Goal: Task Accomplishment & Management: Manage account settings

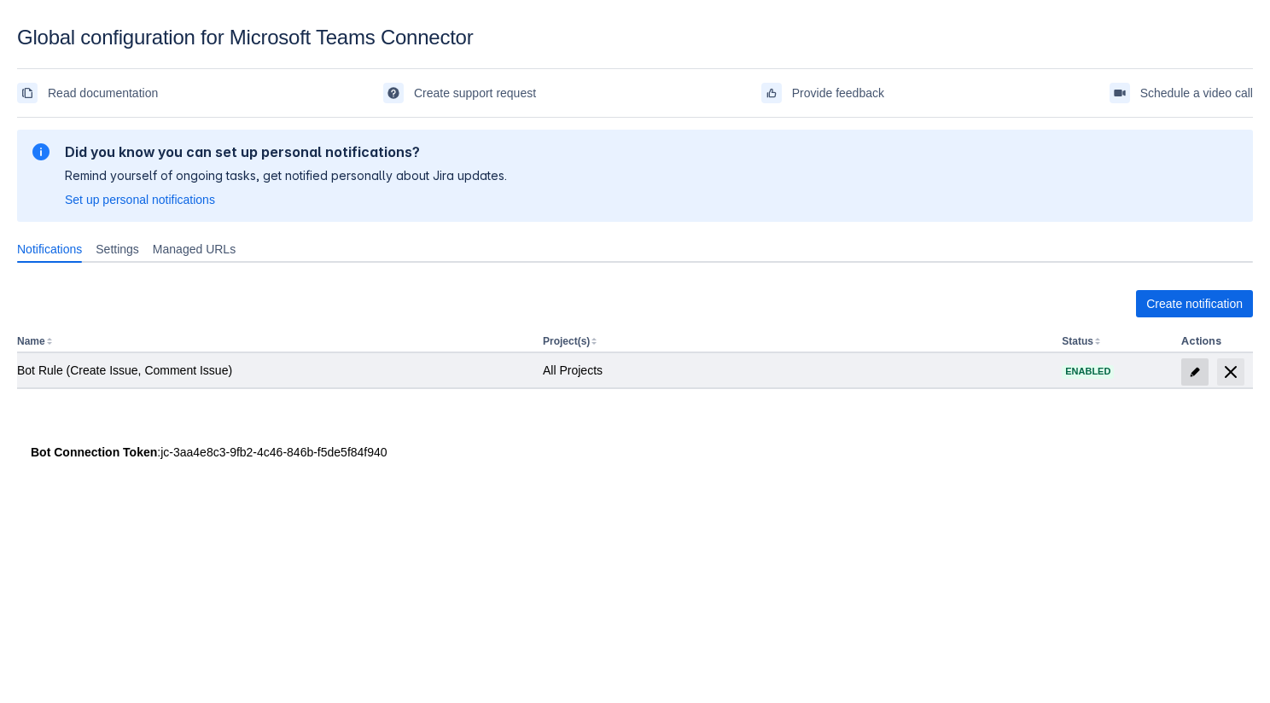
click at [1195, 367] on span "edit" at bounding box center [1195, 372] width 14 height 14
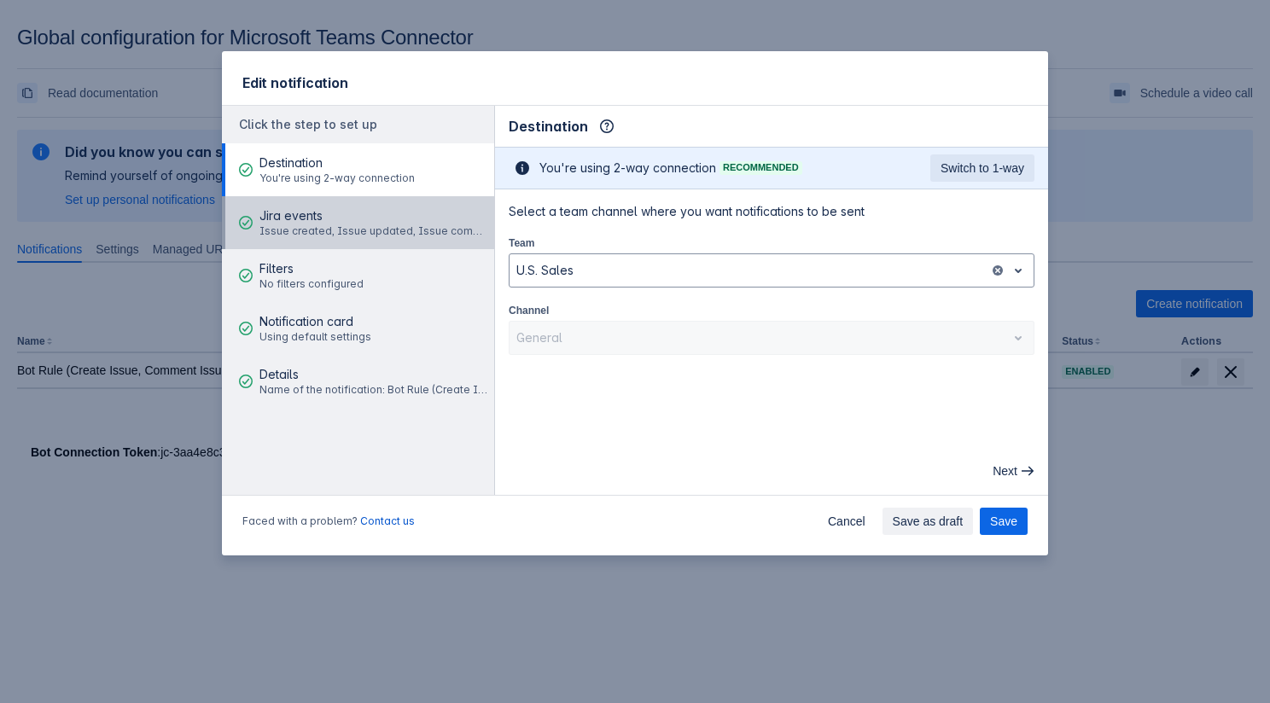
click at [374, 234] on span "Issue created, Issue updated, Issue commented" at bounding box center [374, 231] width 230 height 14
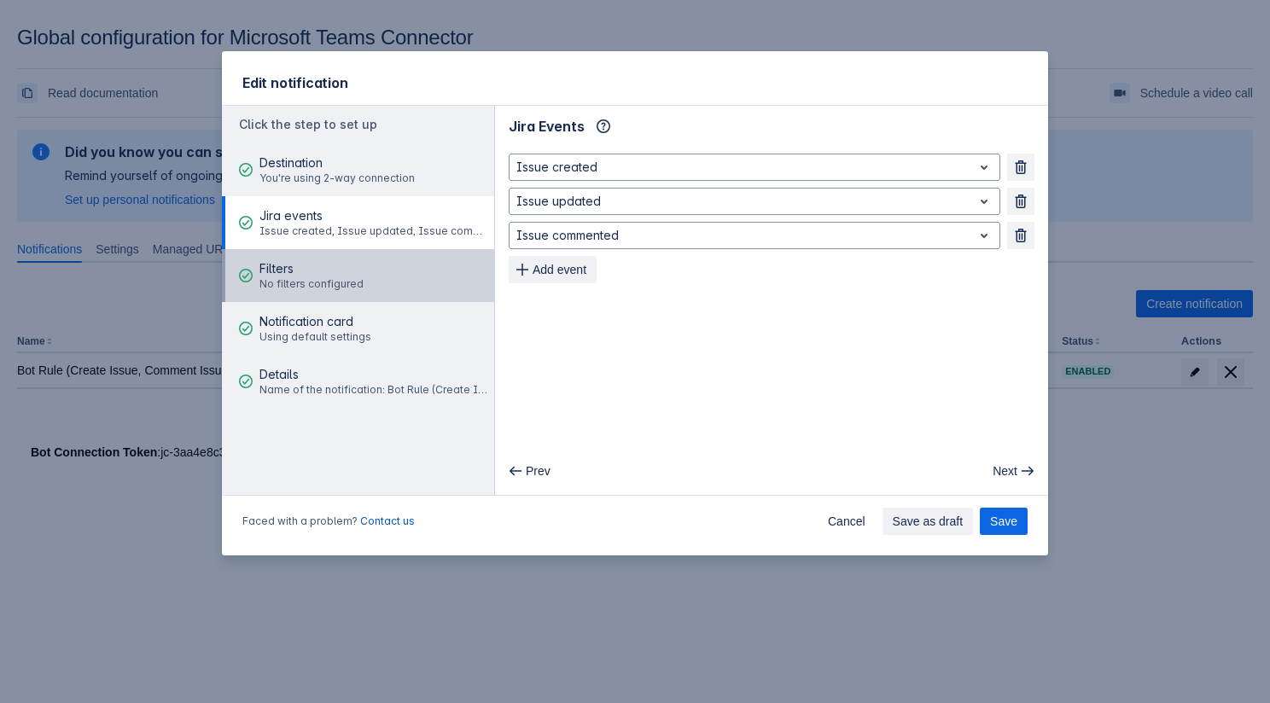
click at [367, 282] on button "Filters No filters configured" at bounding box center [358, 275] width 272 height 53
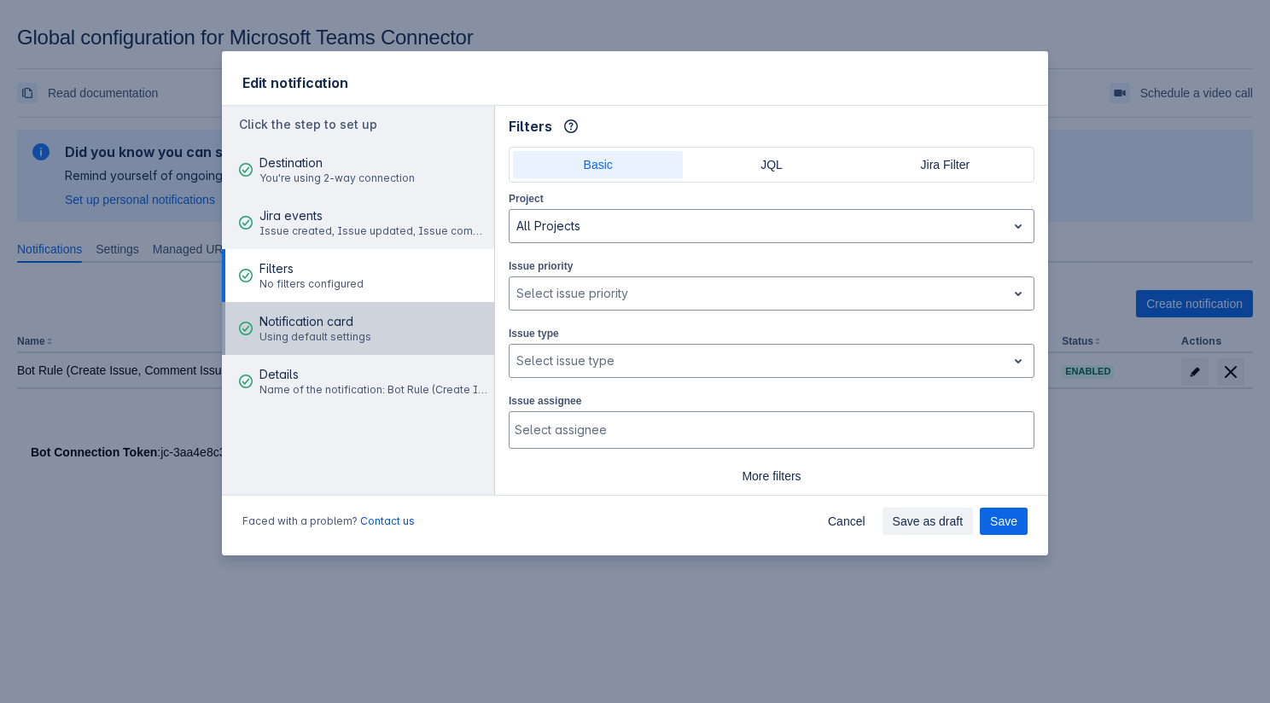
click at [358, 337] on span "Using default settings" at bounding box center [315, 337] width 112 height 14
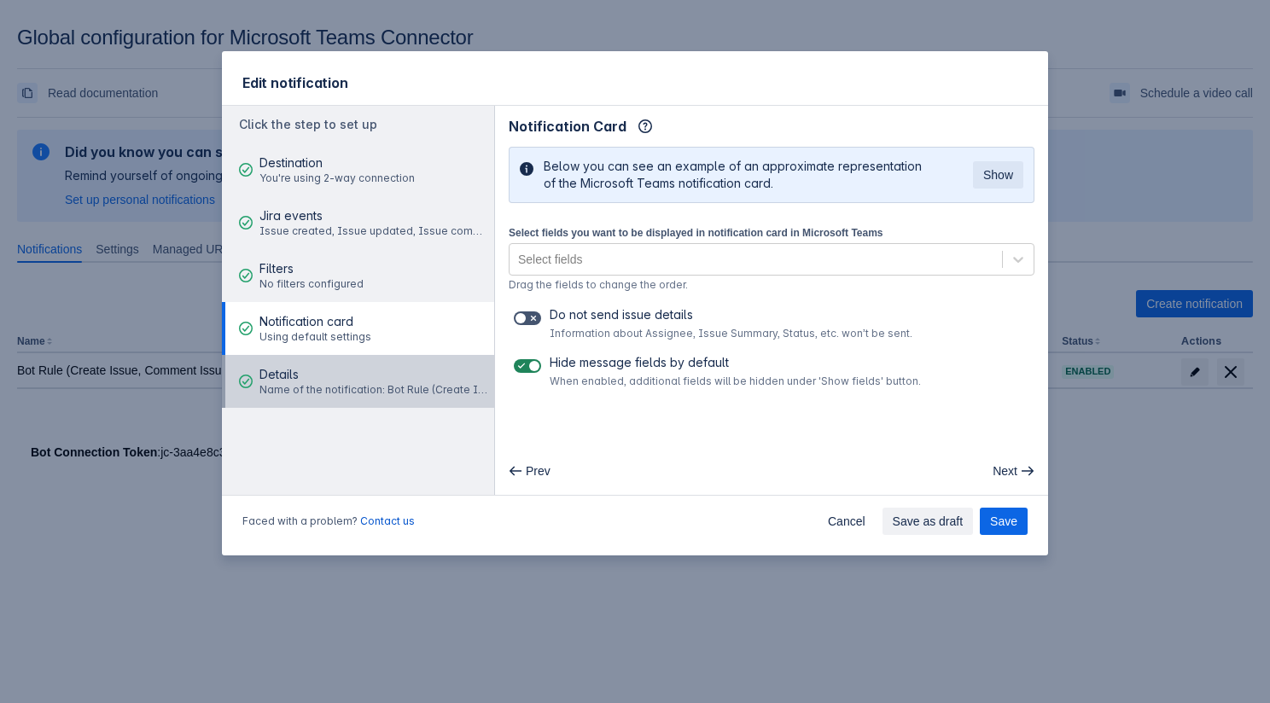
click at [357, 381] on span "Details" at bounding box center [374, 374] width 230 height 17
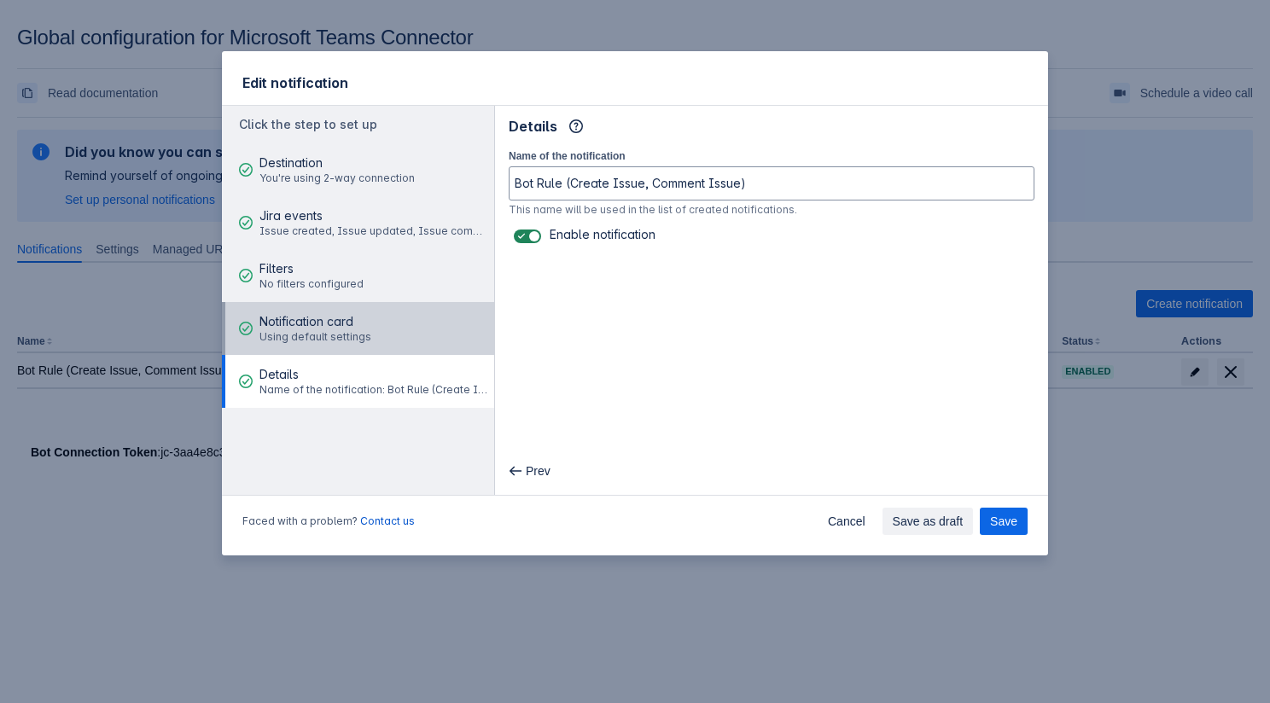
click at [366, 339] on button "Notification card Using default settings" at bounding box center [358, 328] width 272 height 53
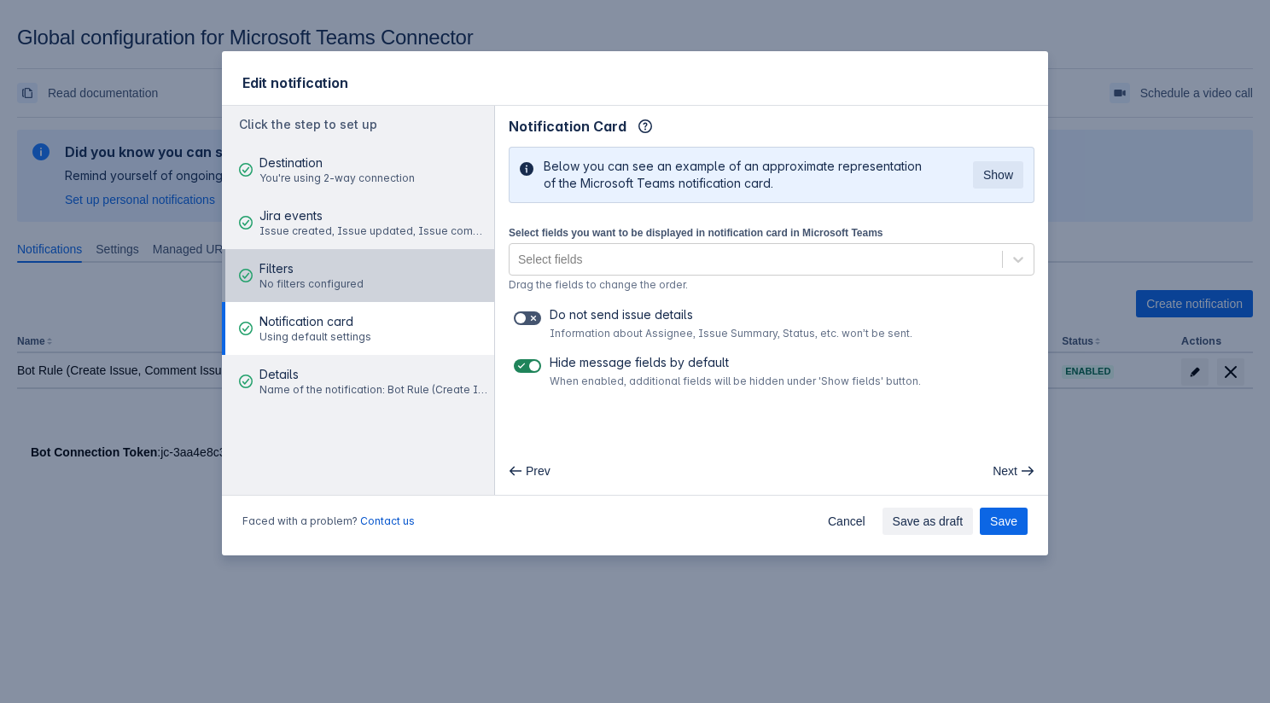
click at [362, 276] on button "Filters No filters configured" at bounding box center [358, 275] width 272 height 53
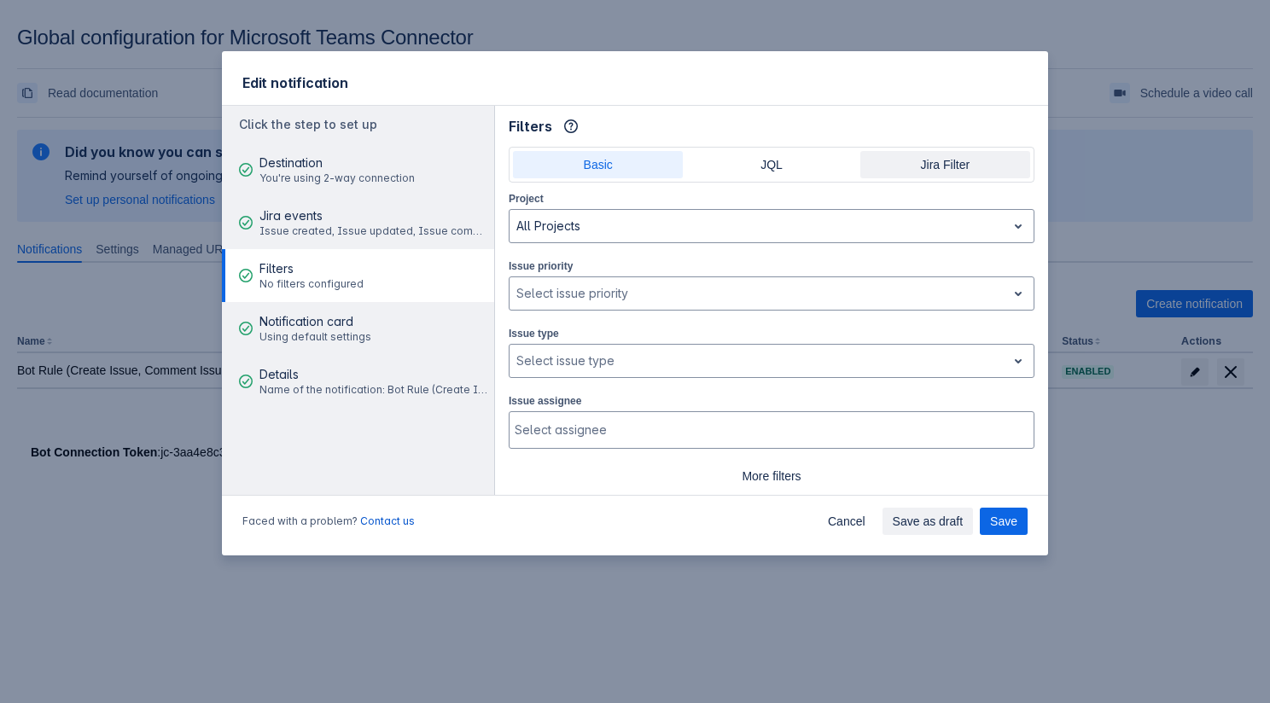
click at [914, 176] on span "Jira Filter" at bounding box center [944, 164] width 149 height 27
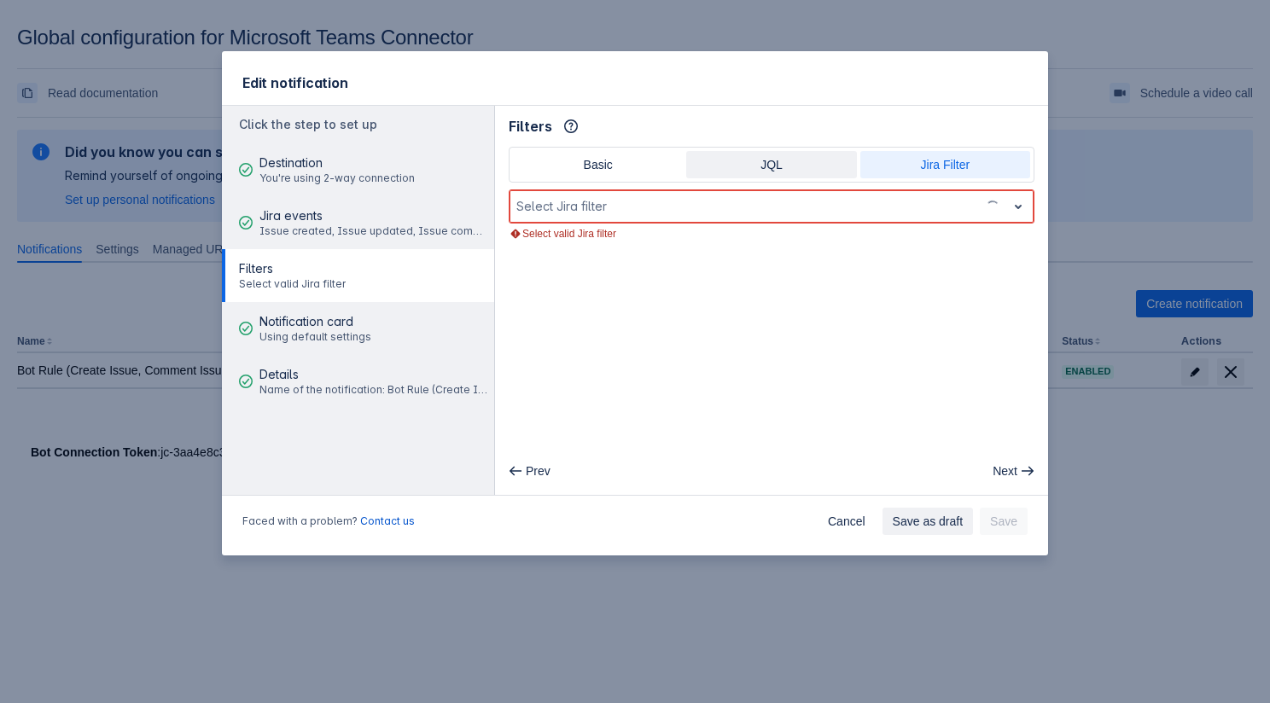
click at [826, 169] on span "JQL" at bounding box center [770, 164] width 149 height 27
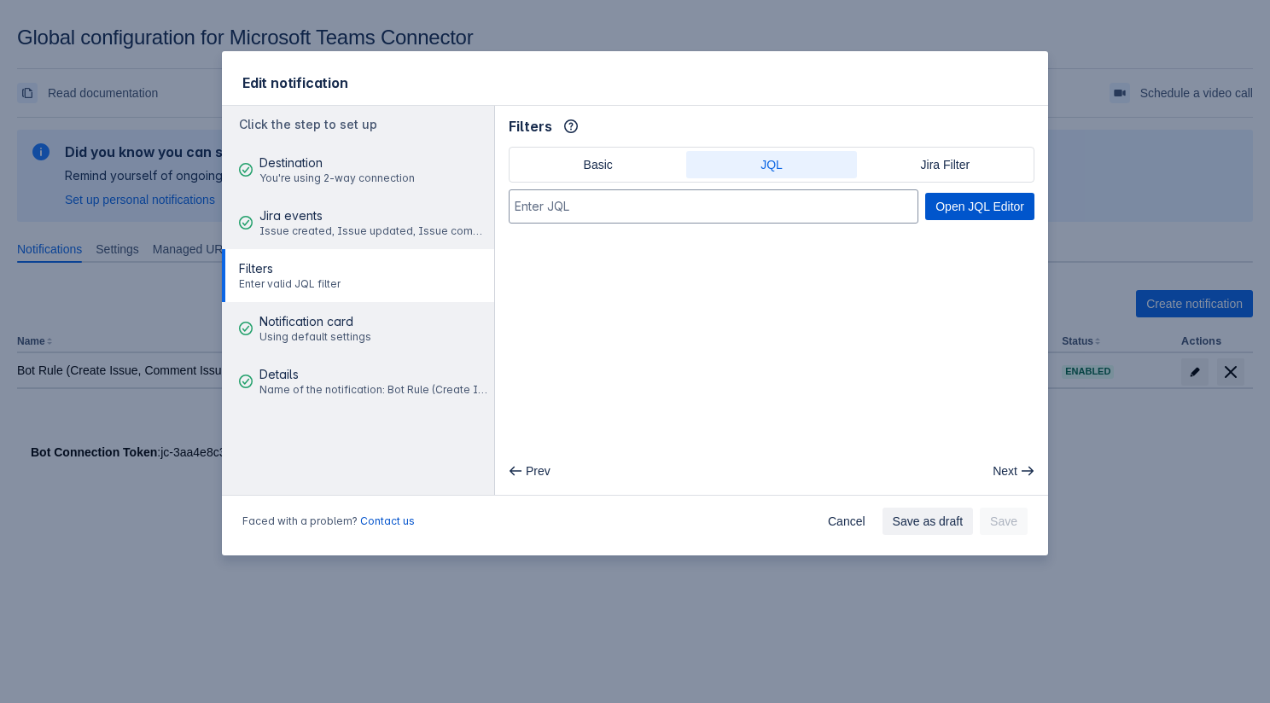
click at [964, 220] on span "Open JQL Editor" at bounding box center [979, 206] width 89 height 27
type input "assignee = "Aljaz Oblonsek""
click at [987, 515] on button "Save" at bounding box center [1004, 521] width 48 height 27
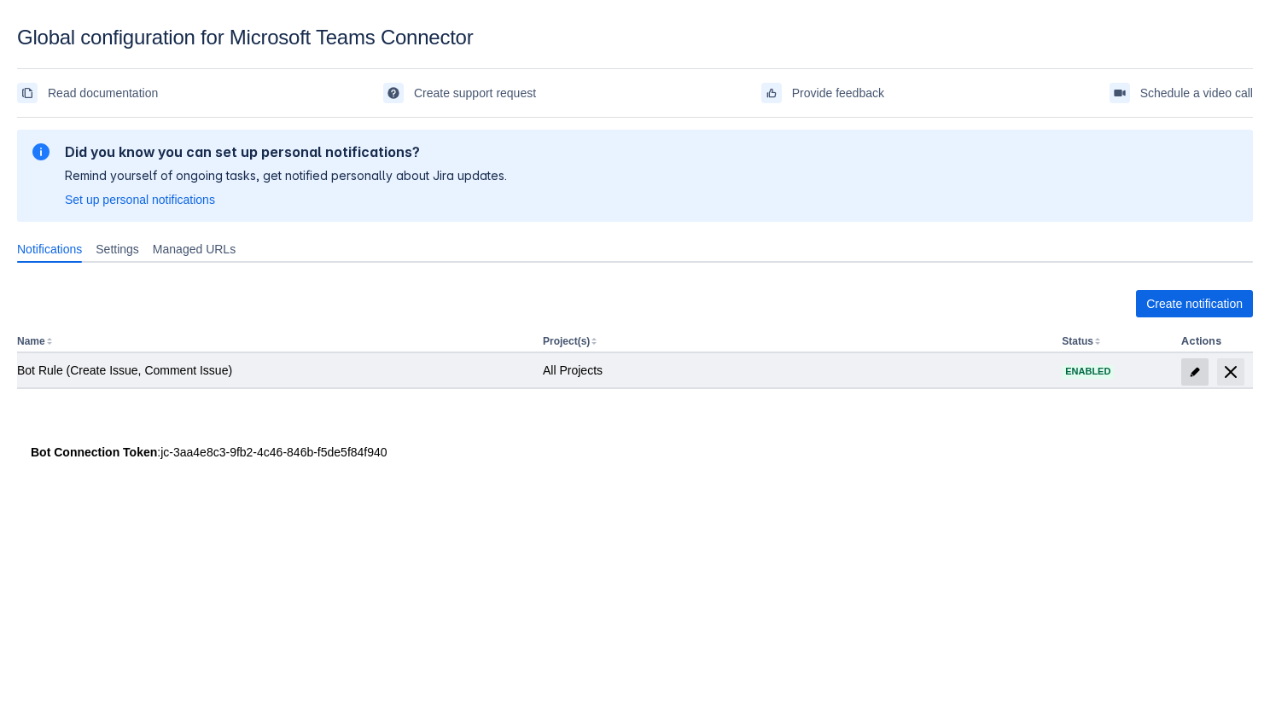
click at [1193, 374] on span "edit" at bounding box center [1195, 372] width 14 height 14
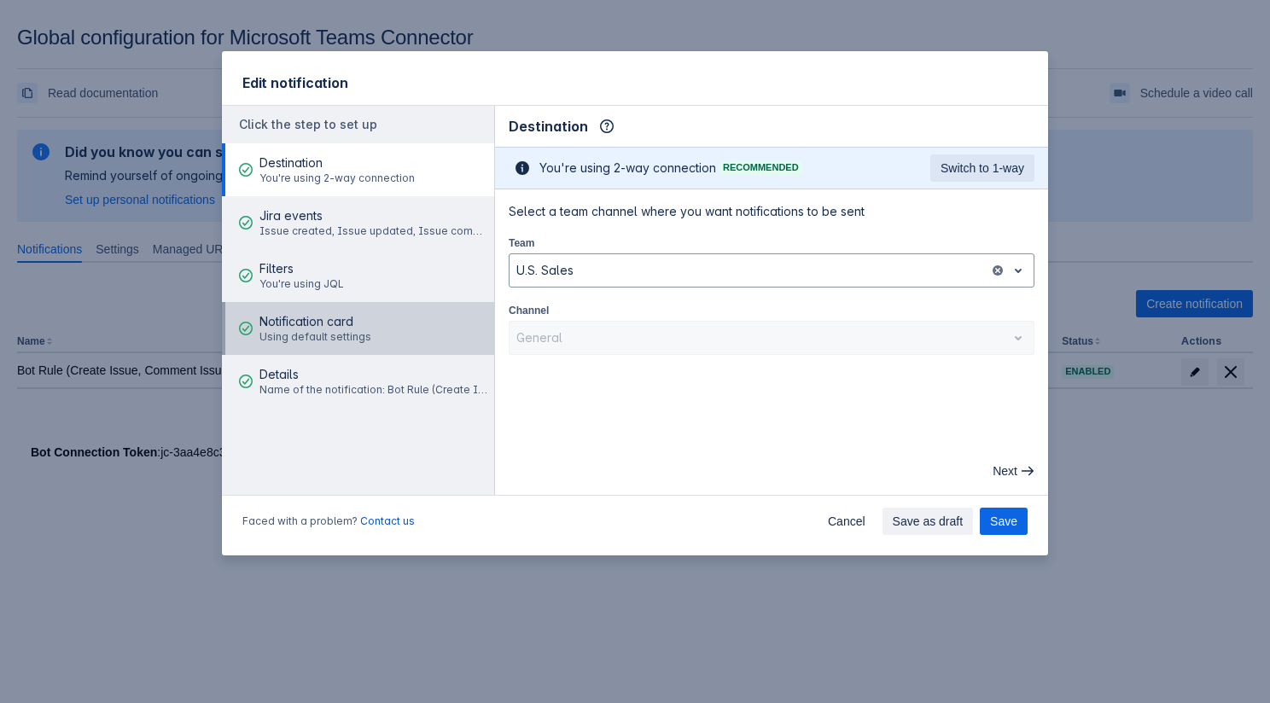
click at [376, 320] on button "Notification card Using default settings" at bounding box center [358, 328] width 272 height 53
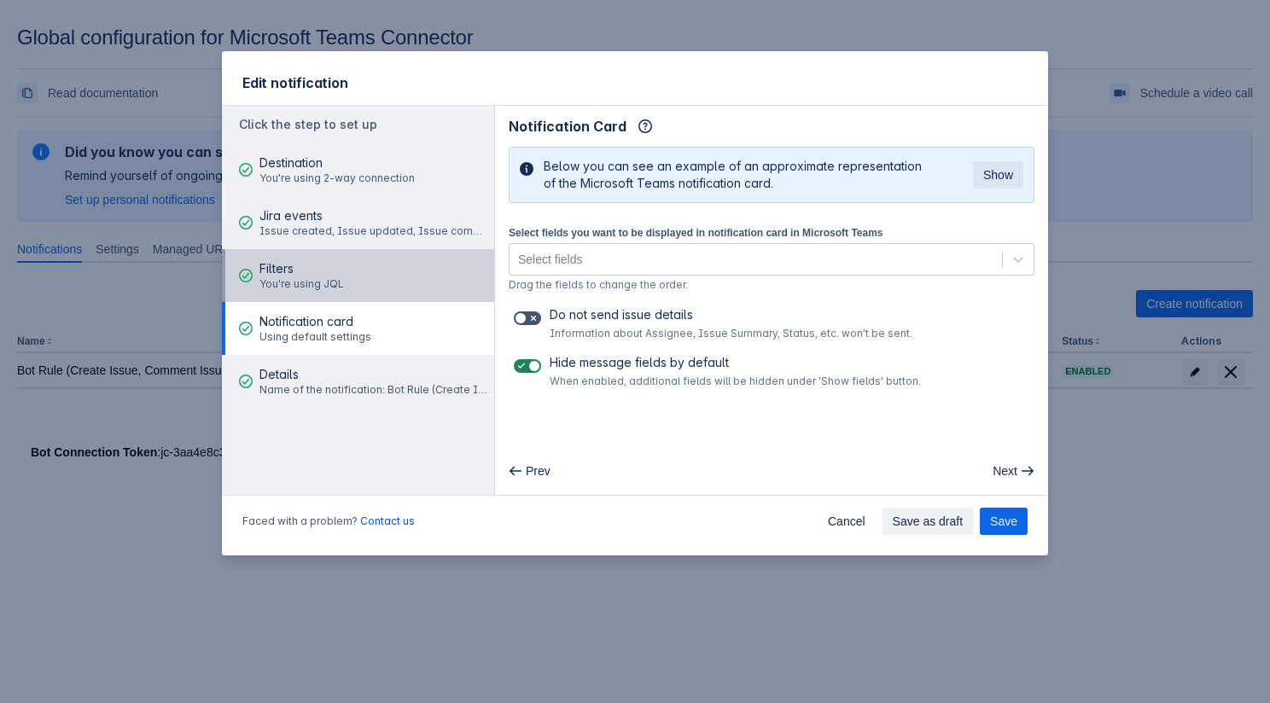
click at [377, 290] on button "Filters You're using JQL" at bounding box center [358, 275] width 272 height 53
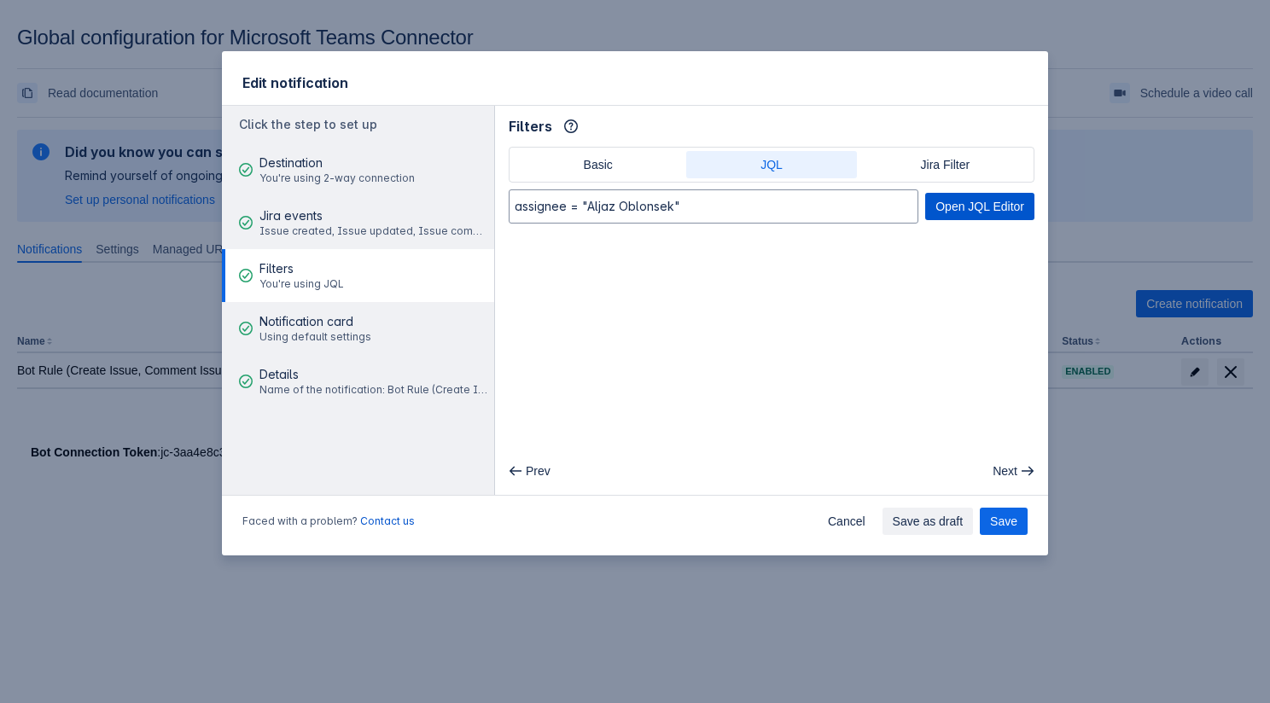
click at [935, 208] on span "Open JQL Editor" at bounding box center [979, 206] width 89 height 27
type input "assignee = "Aljaz Test 1""
click at [986, 524] on button "Save" at bounding box center [1004, 521] width 48 height 27
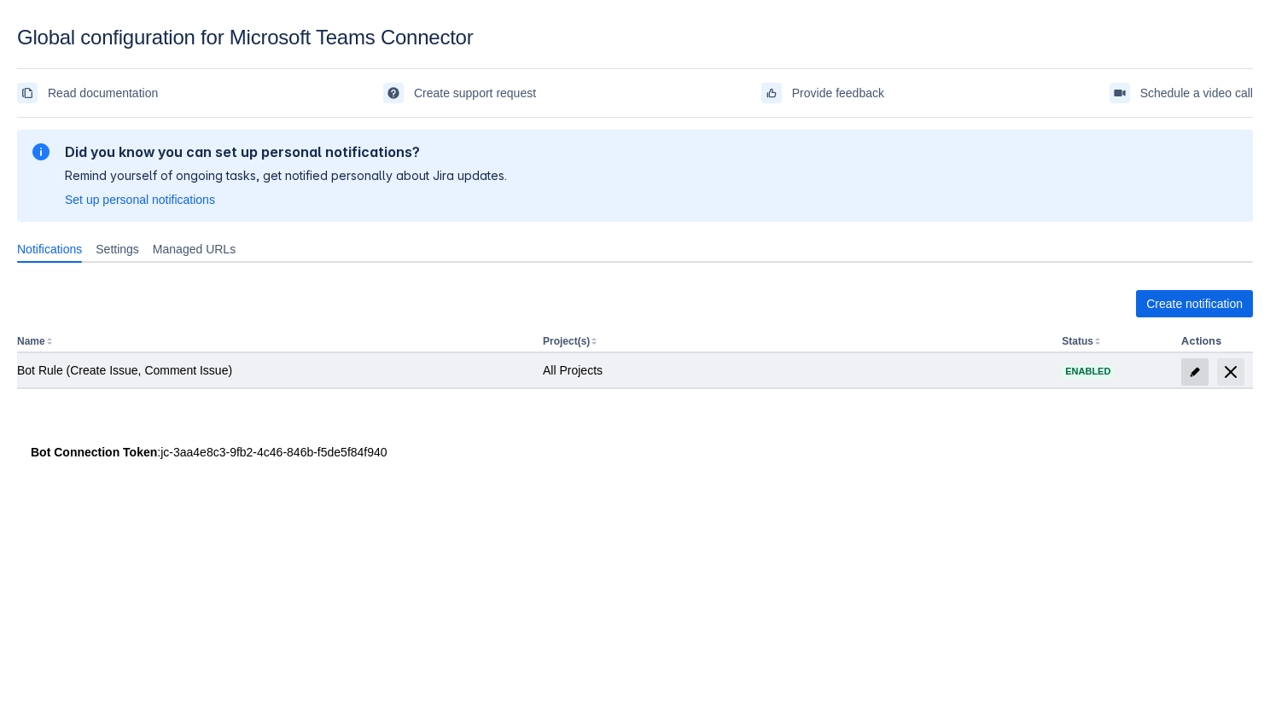
click at [1201, 372] on span at bounding box center [1194, 371] width 27 height 27
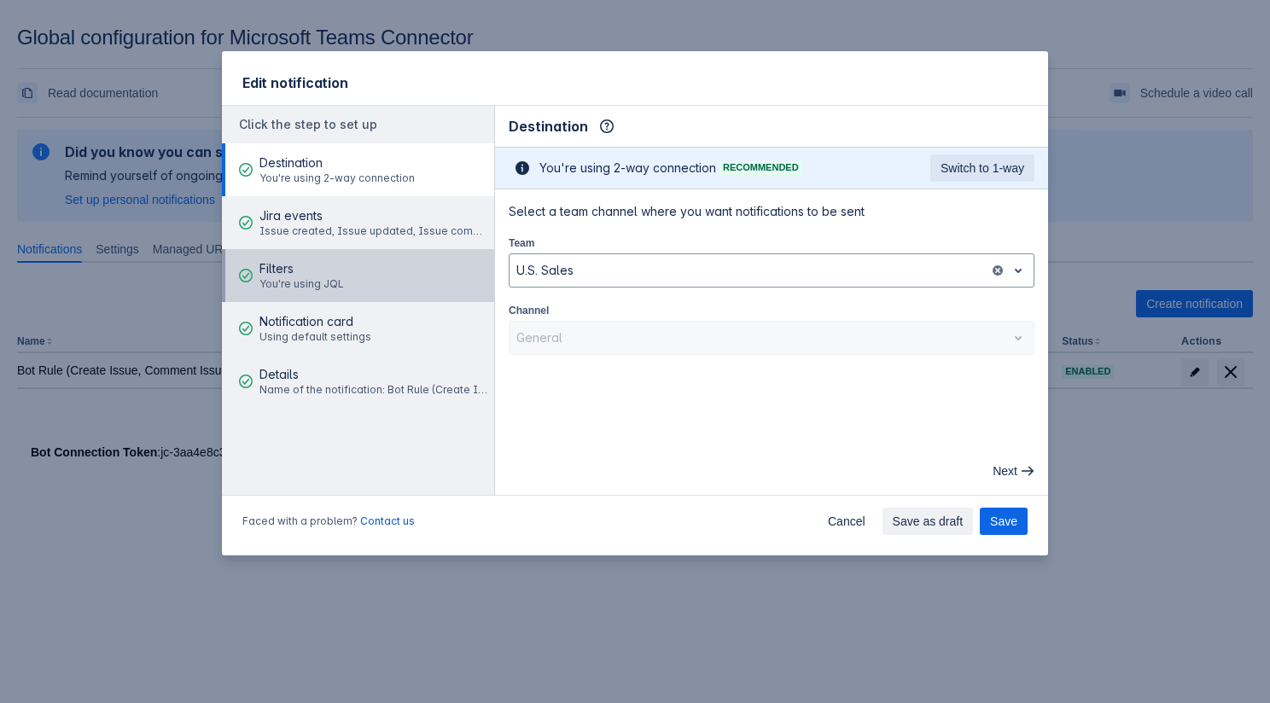
click at [366, 281] on button "Filters You're using JQL" at bounding box center [358, 275] width 272 height 53
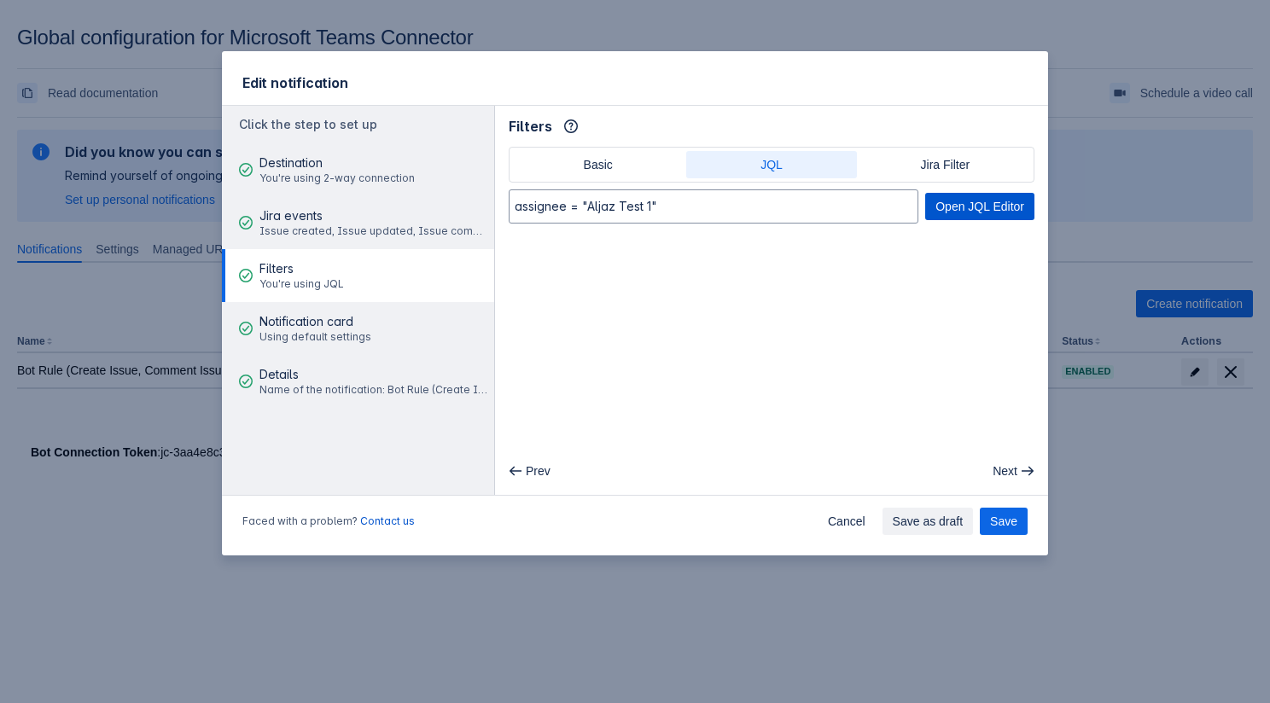
click at [1001, 201] on span "Open JQL Editor" at bounding box center [979, 206] width 89 height 27
type input "assignee = currentUser()"
click at [1003, 521] on span "Save" at bounding box center [1003, 521] width 27 height 27
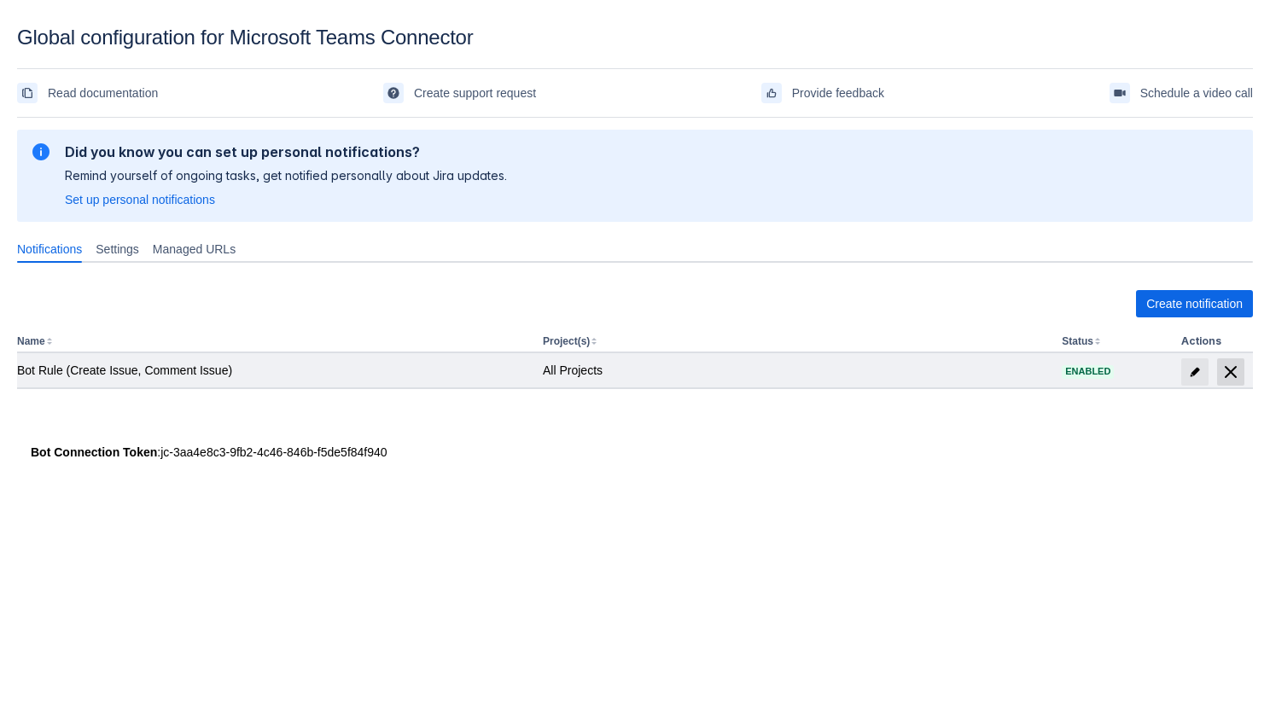
click at [1235, 375] on span "delete" at bounding box center [1230, 372] width 20 height 20
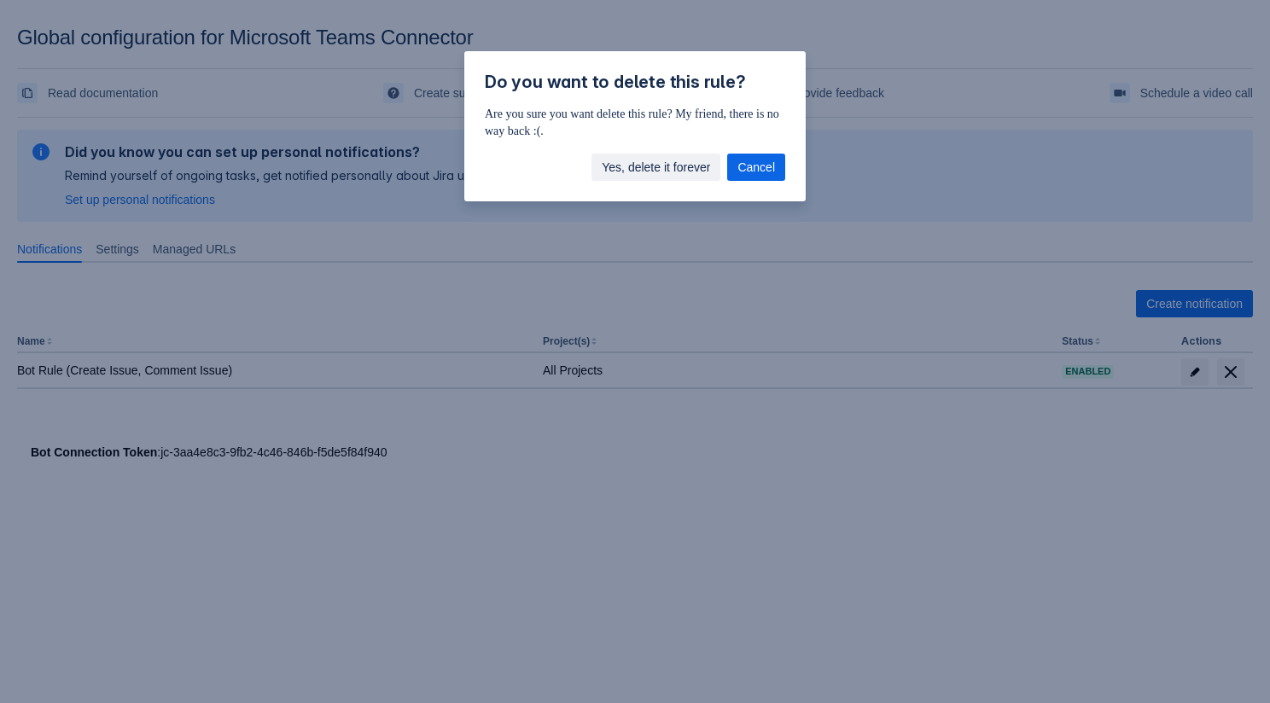
click at [689, 171] on span "Yes, delete it forever" at bounding box center [656, 167] width 108 height 27
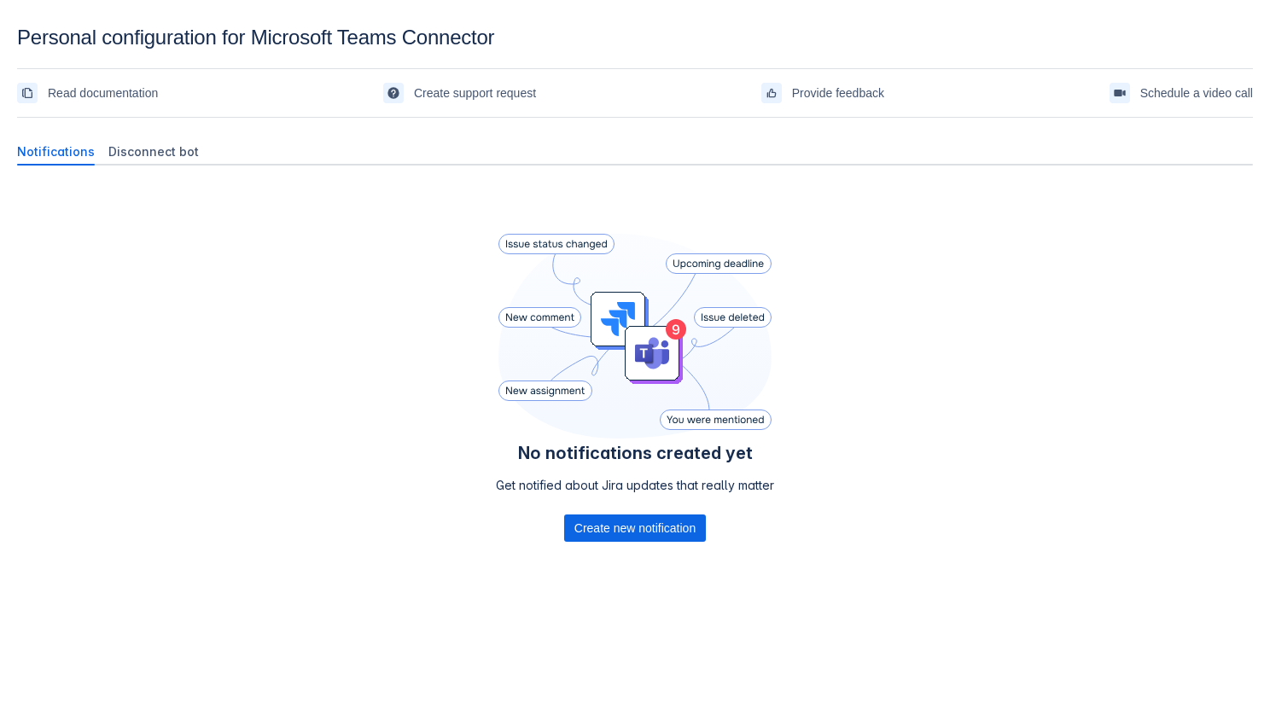
click at [301, 393] on div "No notifications created yet Get notified about Jira updates that really matter…" at bounding box center [635, 411] width 1236 height 465
click at [136, 141] on div "Disconnect bot" at bounding box center [154, 151] width 104 height 27
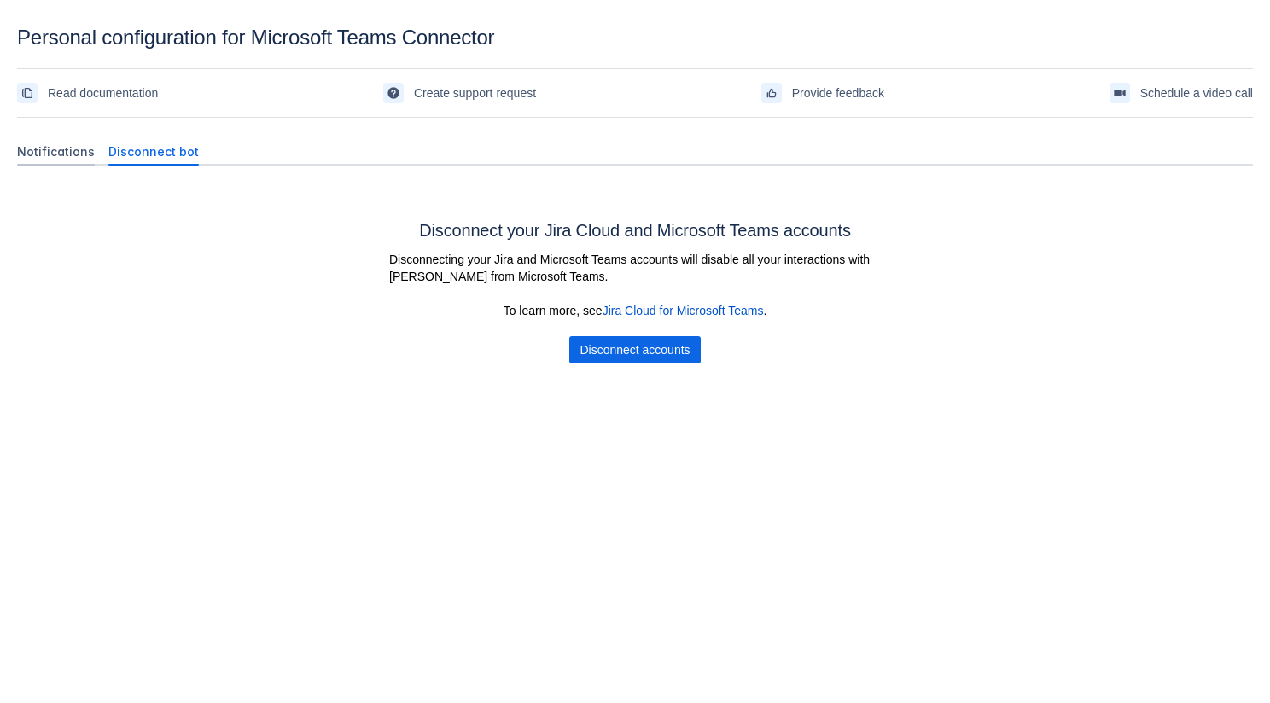
click at [31, 156] on span "Notifications" at bounding box center [56, 151] width 78 height 17
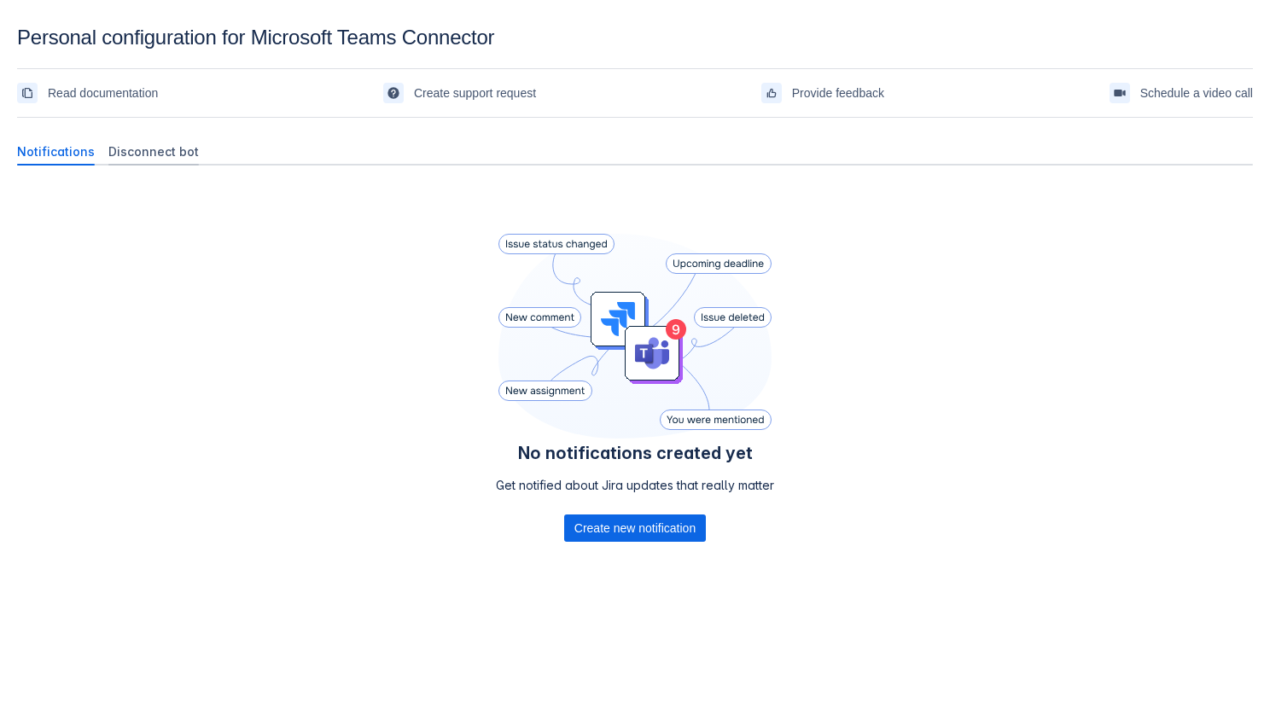
click at [172, 150] on span "Disconnect bot" at bounding box center [153, 151] width 90 height 17
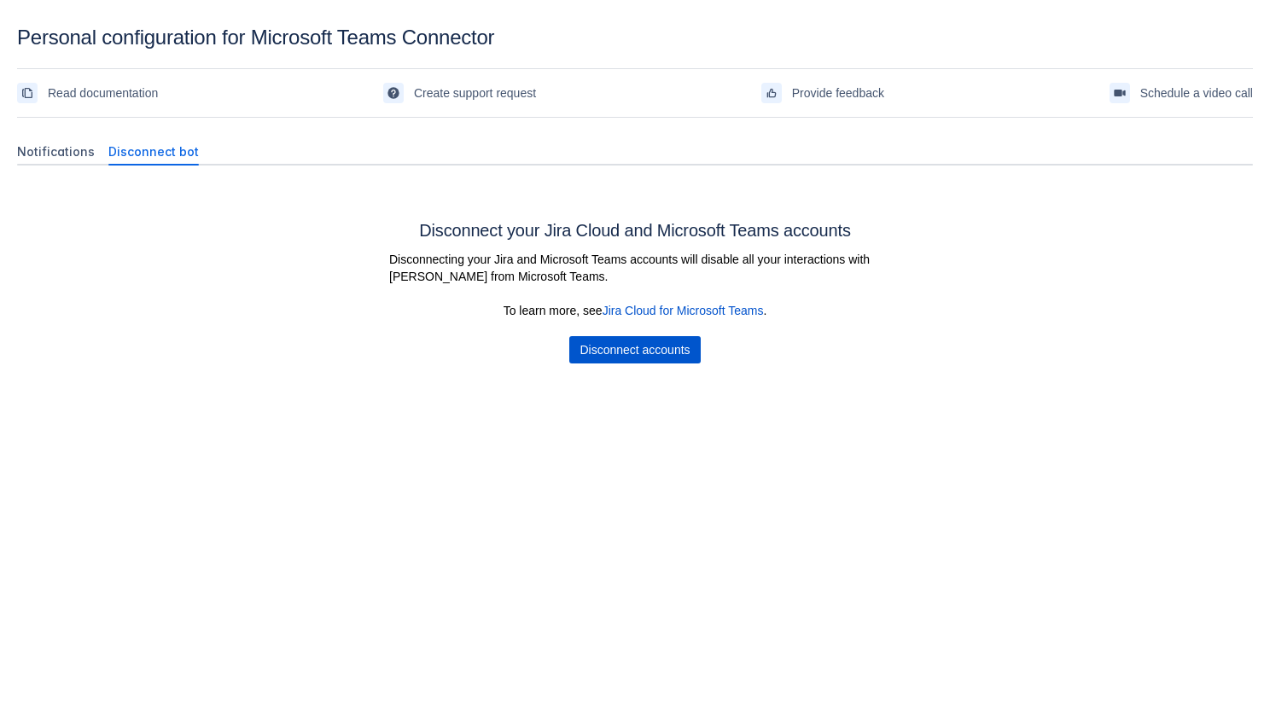
click at [590, 353] on span "Disconnect accounts" at bounding box center [634, 349] width 110 height 27
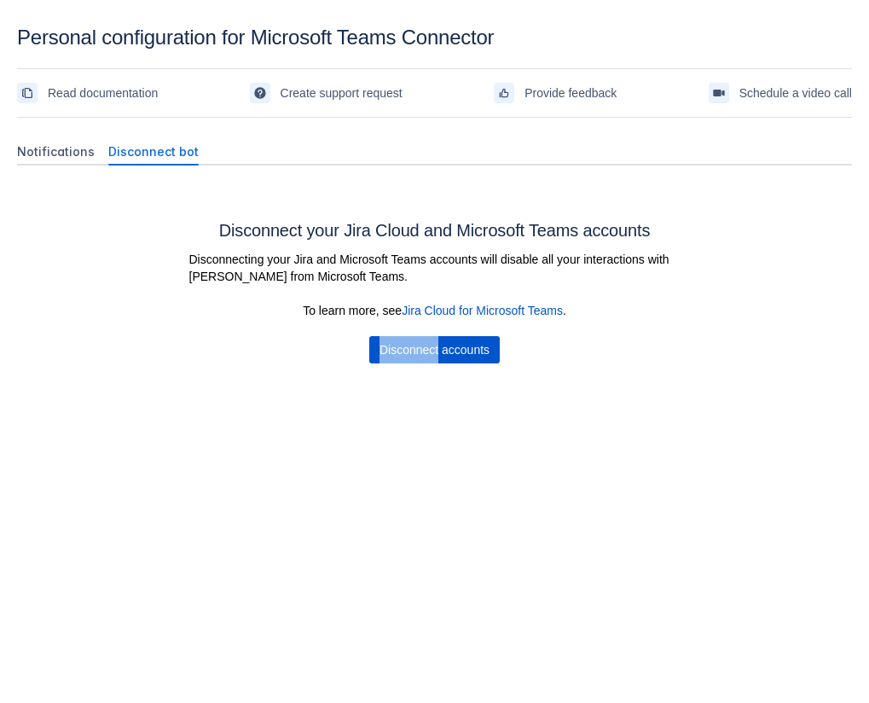
click at [406, 360] on span "Disconnect accounts" at bounding box center [435, 349] width 110 height 27
click at [582, 489] on body "Personal configuration for Microsoft Teams Connector Read documentation Create …" at bounding box center [434, 377] width 869 height 703
click at [763, 294] on div "Disconnect your Jira Cloud and Microsoft Teams accounts Disconnecting your Jira…" at bounding box center [434, 278] width 835 height 171
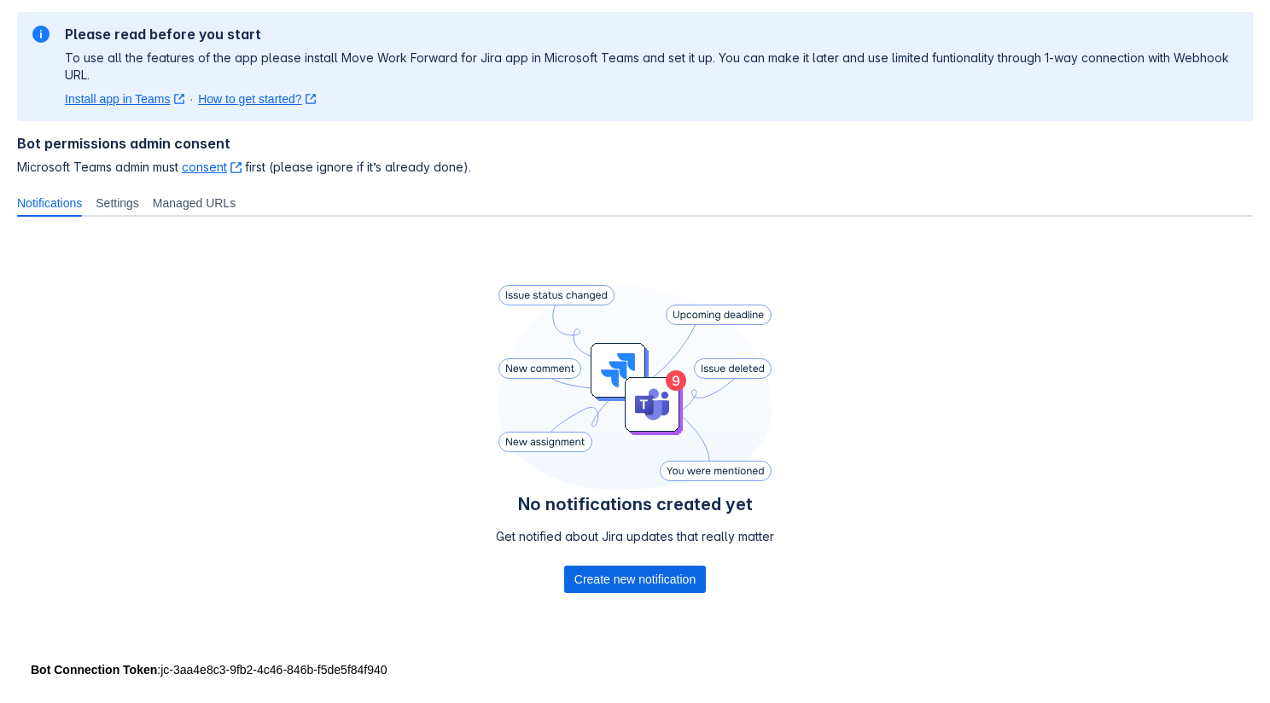
scroll to position [132, 0]
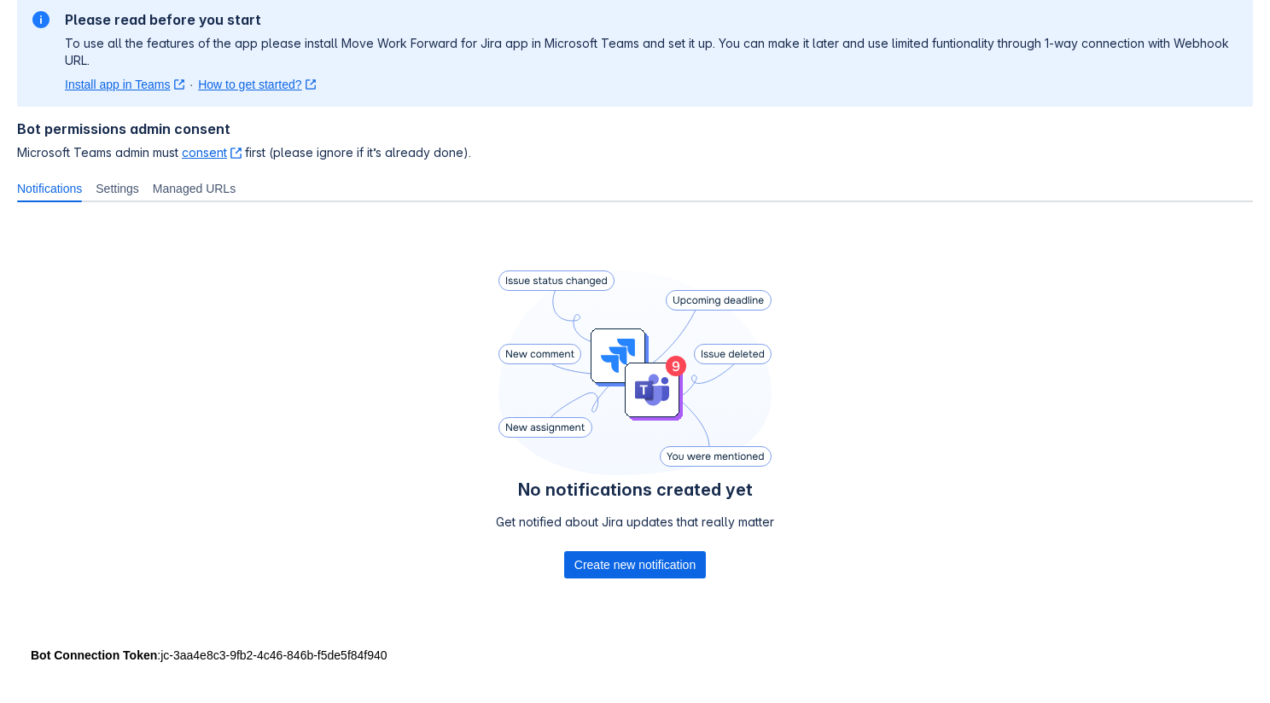
click at [454, 542] on div "No notifications created yet Get notified about Jira updates that really matter…" at bounding box center [635, 428] width 1236 height 424
click at [584, 566] on span "Create new notification" at bounding box center [634, 564] width 121 height 27
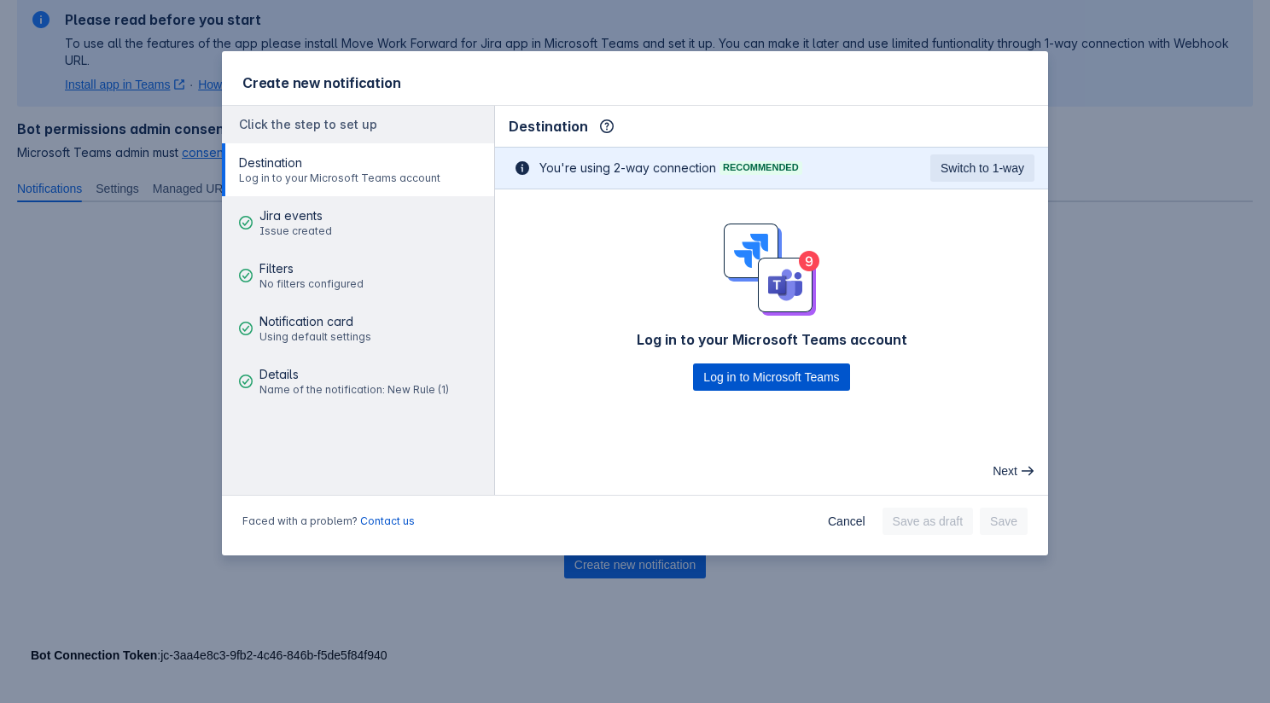
click at [758, 381] on span "Log in to Microsoft Teams" at bounding box center [771, 376] width 136 height 27
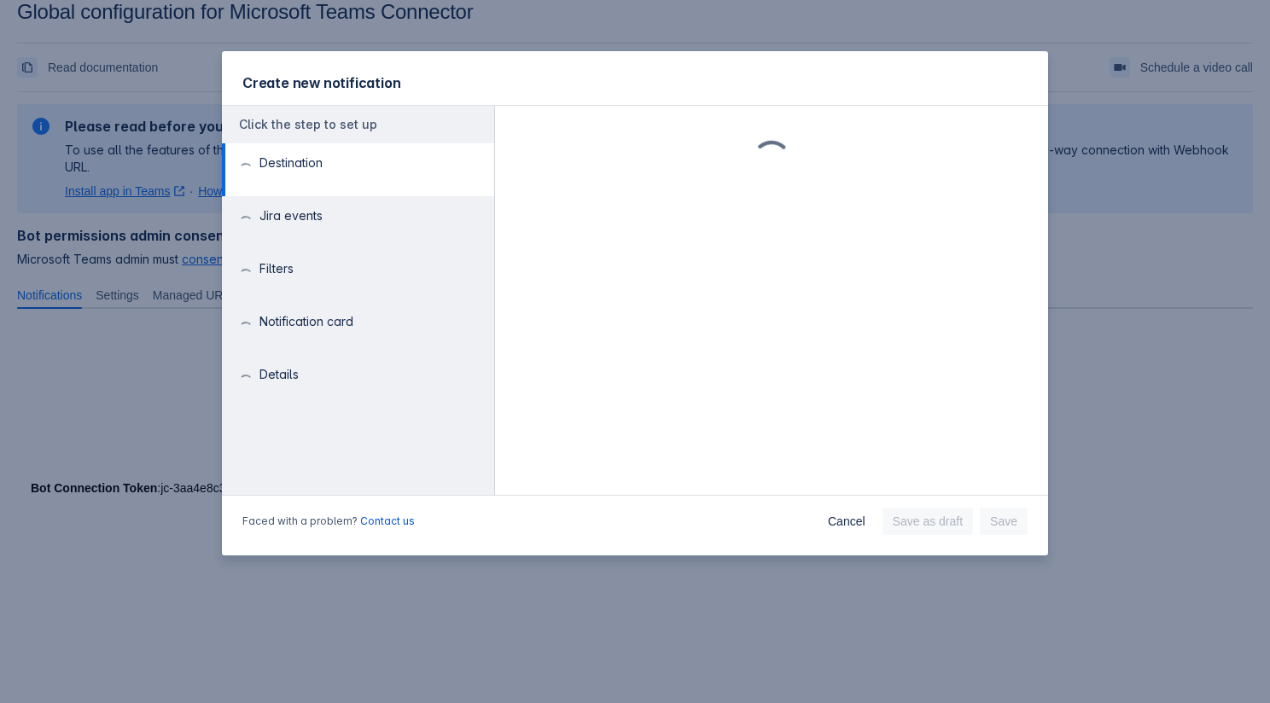
scroll to position [26, 0]
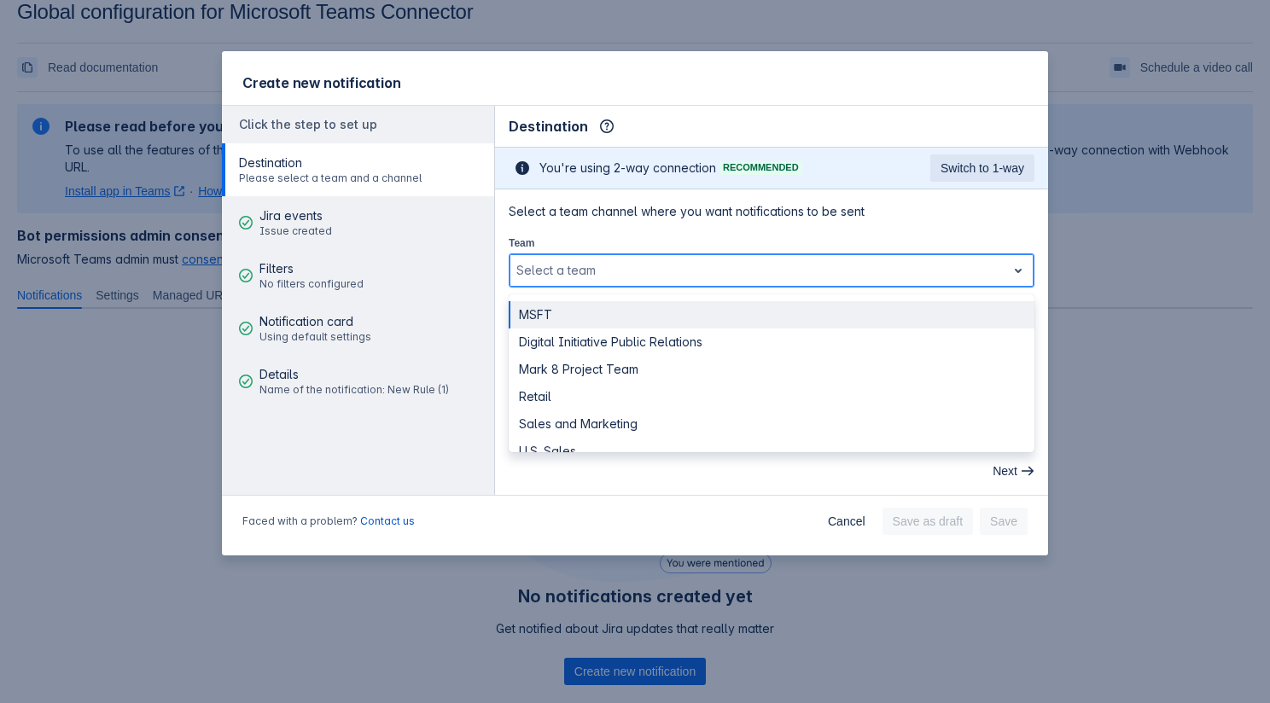
click at [579, 253] on div "Select a team" at bounding box center [772, 270] width 526 height 34
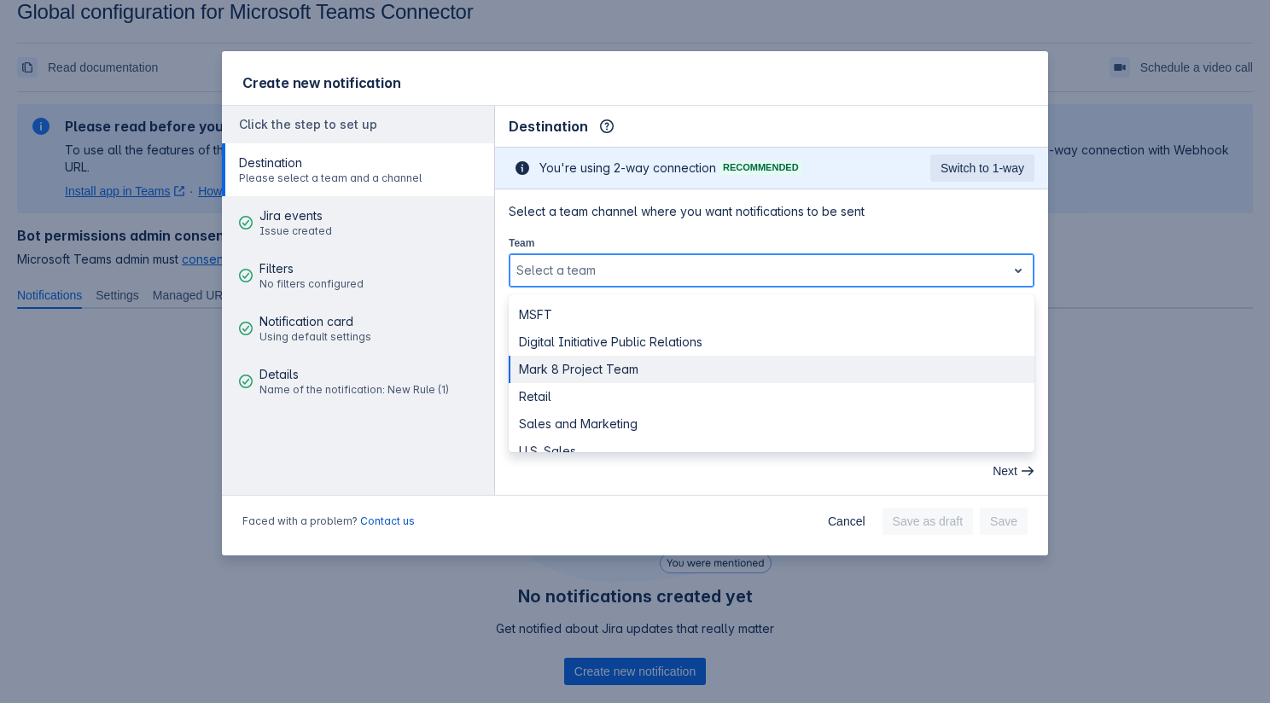
scroll to position [20, 0]
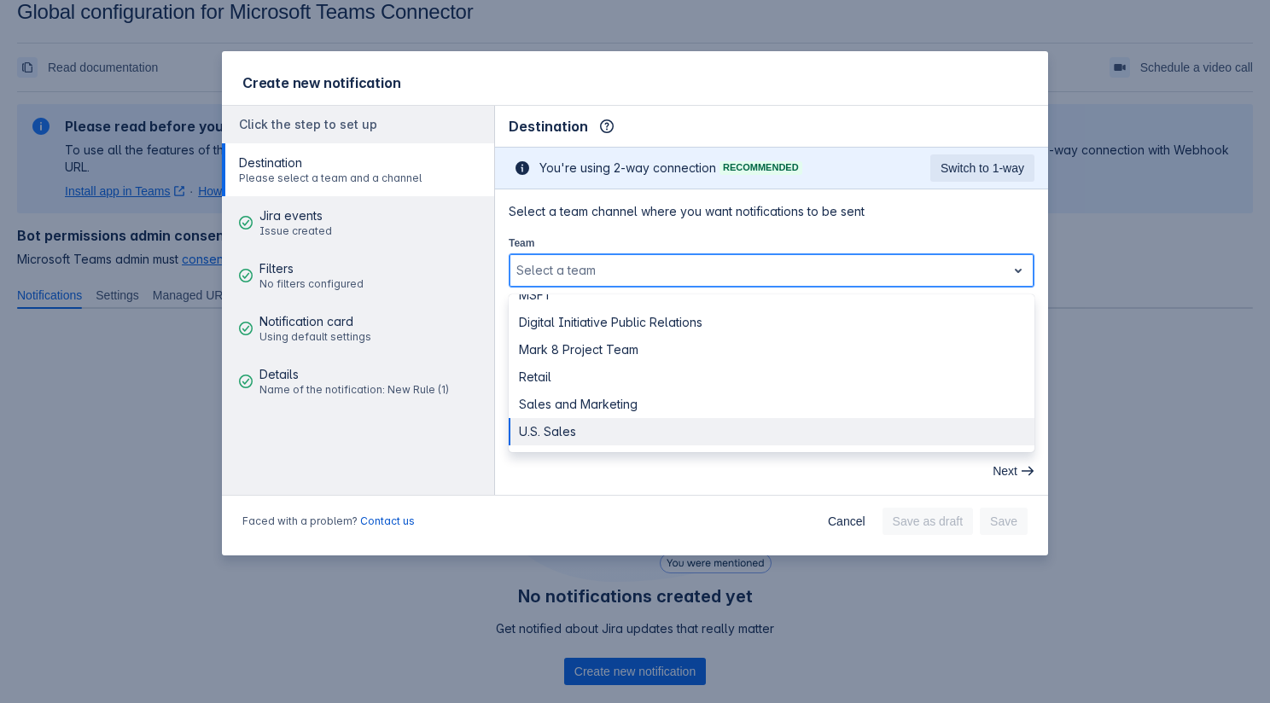
click at [567, 429] on div "U.S. Sales" at bounding box center [772, 431] width 526 height 27
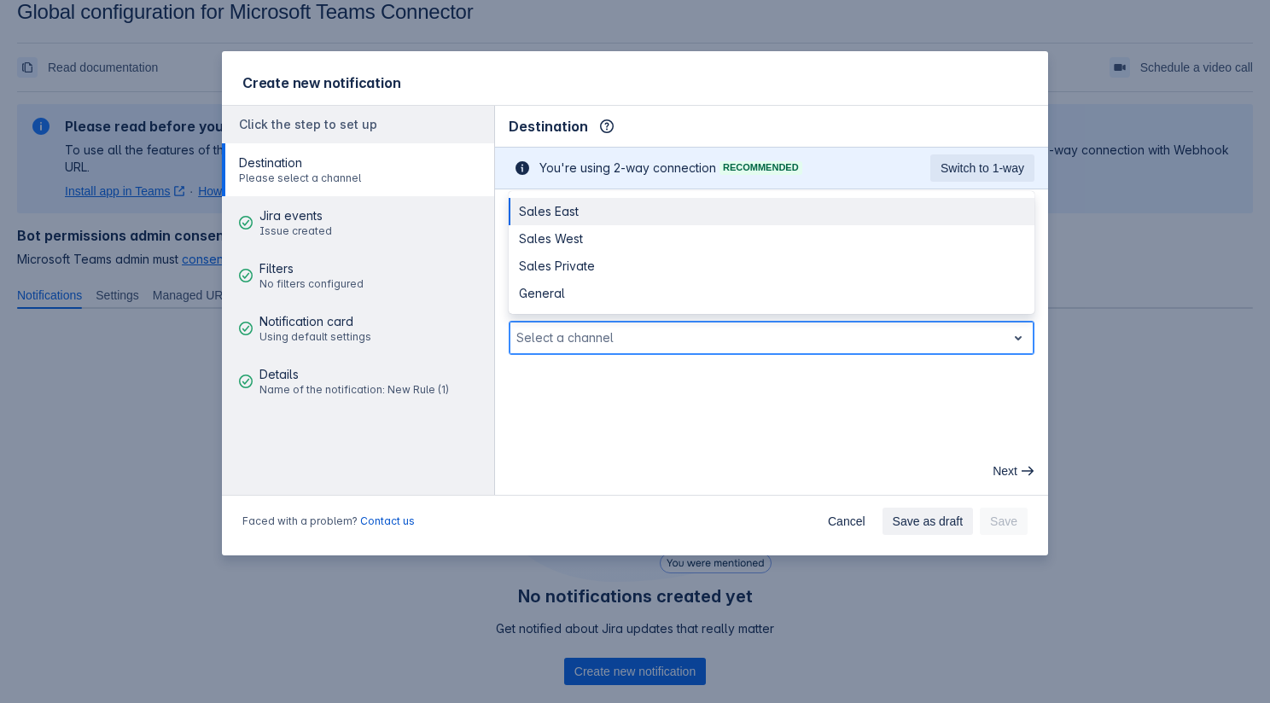
click at [610, 346] on div at bounding box center [757, 338] width 483 height 20
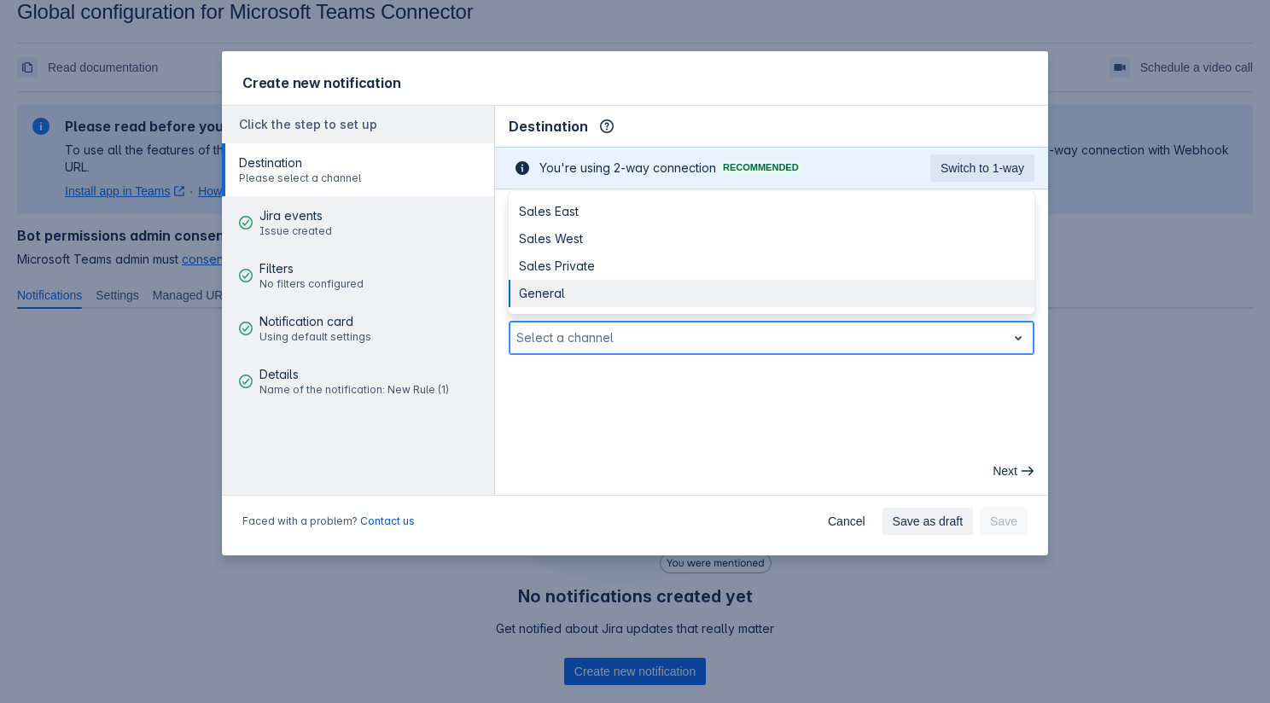
click at [565, 283] on div "General" at bounding box center [772, 293] width 526 height 27
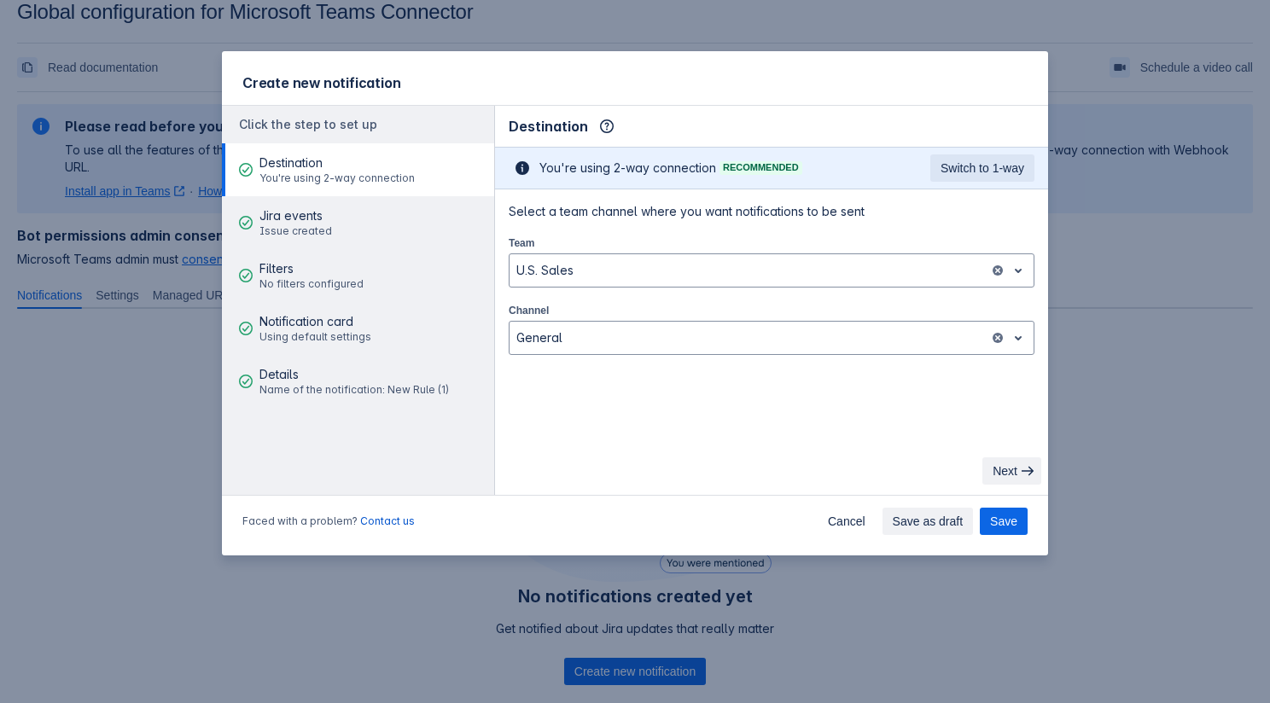
click at [1011, 468] on span "Next" at bounding box center [1004, 470] width 25 height 27
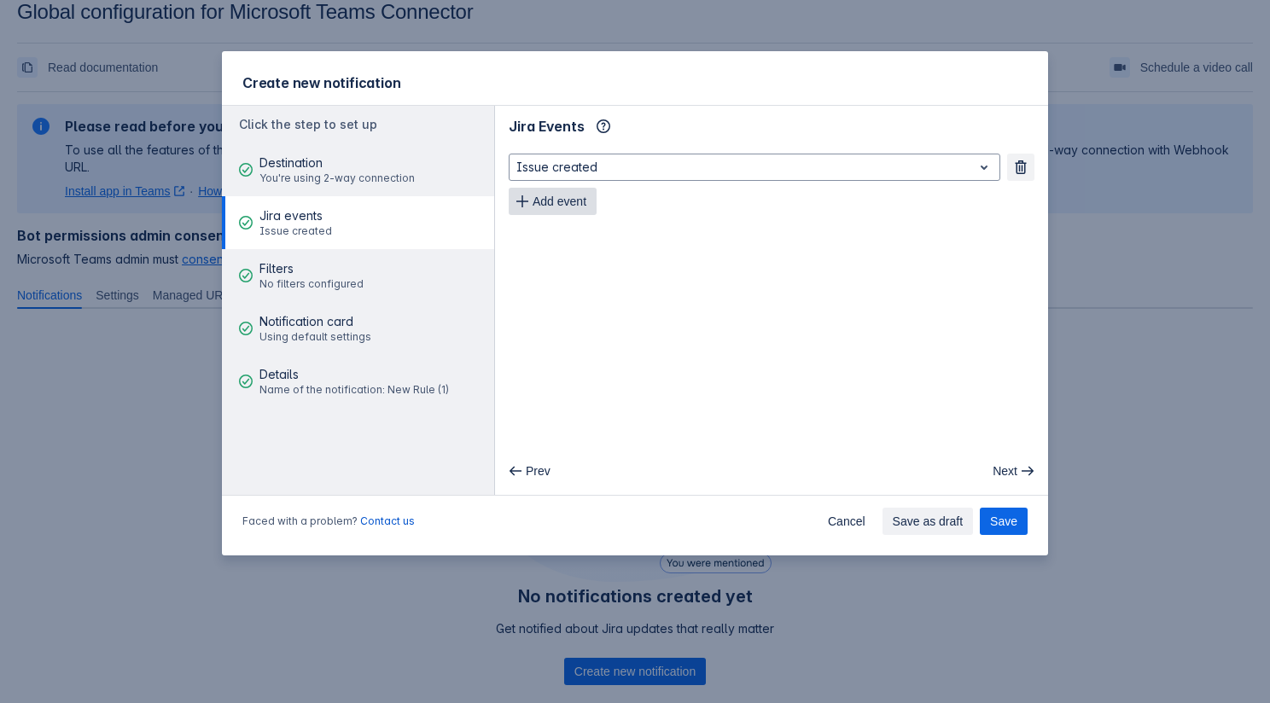
click at [556, 194] on span "Add event" at bounding box center [559, 201] width 54 height 27
click at [553, 236] on span "Add event" at bounding box center [559, 235] width 54 height 27
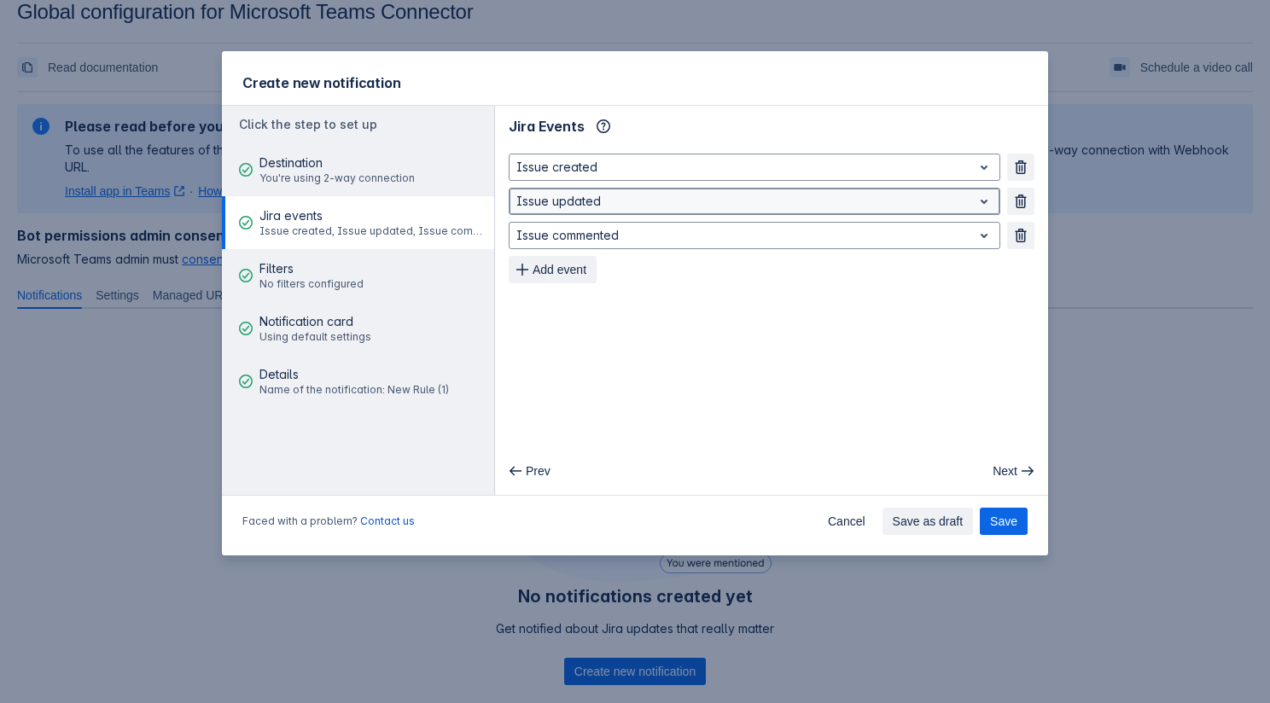
click at [568, 192] on div at bounding box center [740, 201] width 449 height 20
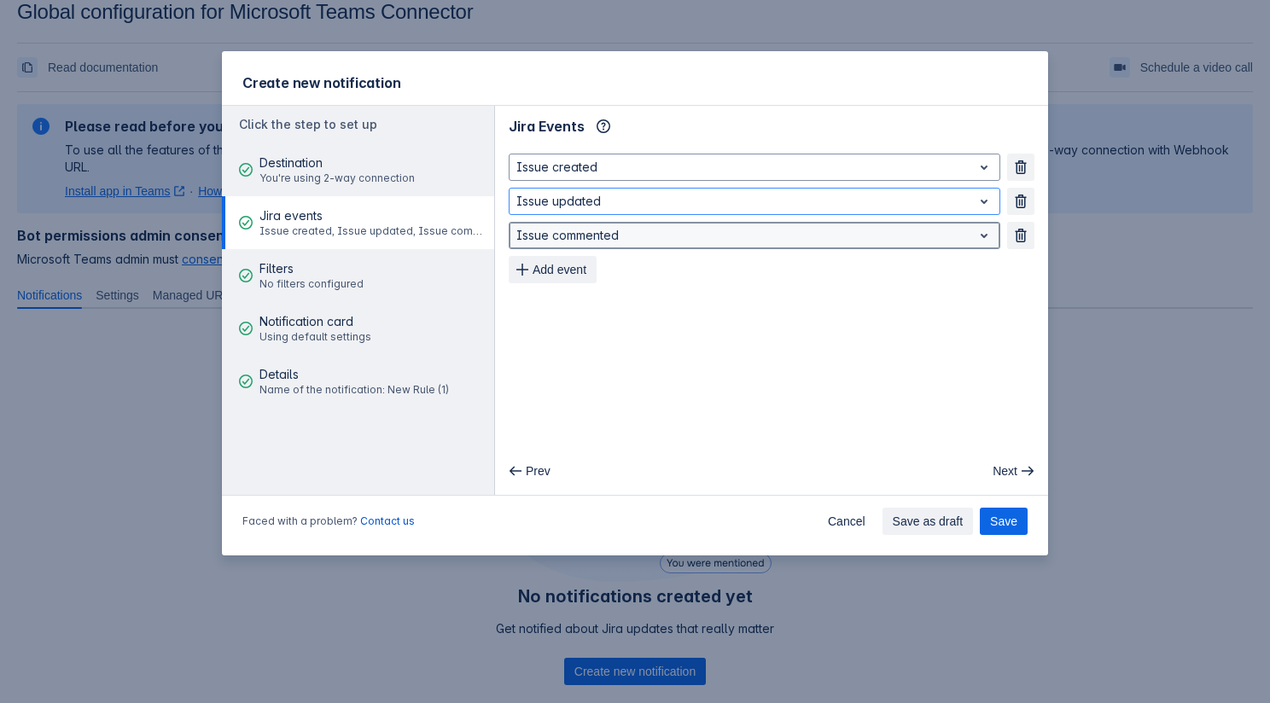
click at [579, 224] on div "Issue commented" at bounding box center [740, 236] width 462 height 24
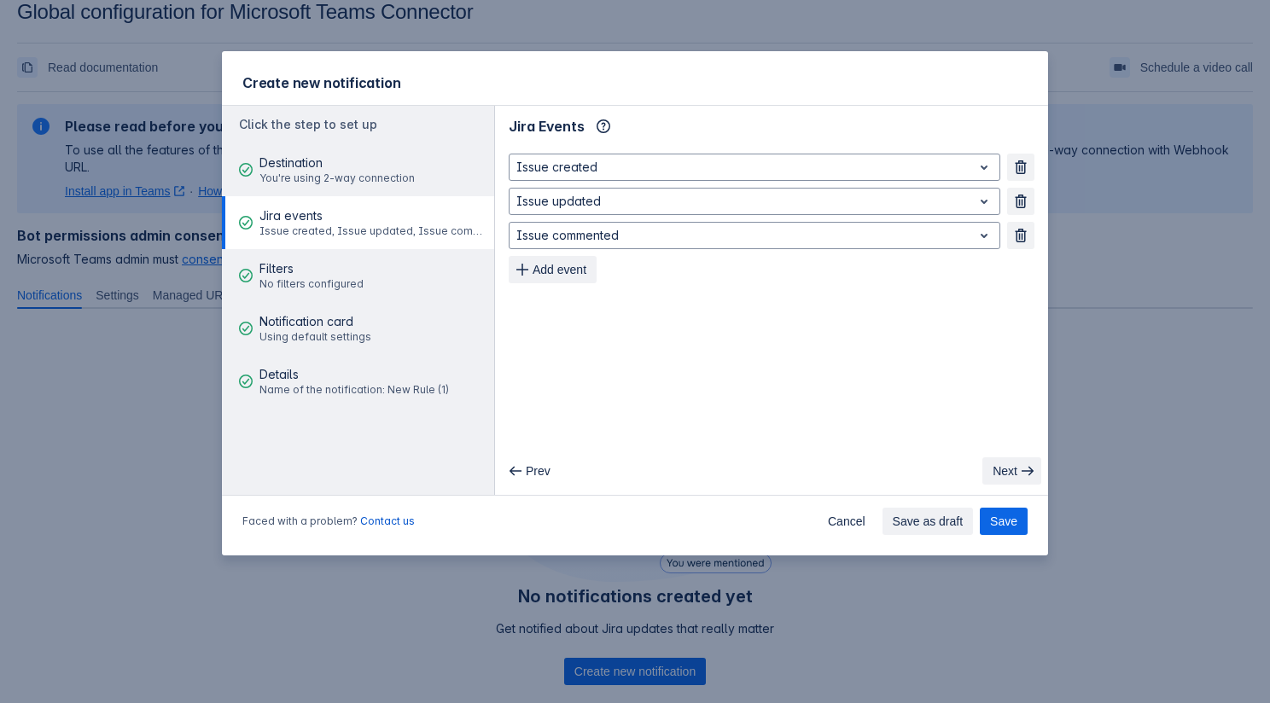
click at [1023, 458] on button "Next" at bounding box center [1011, 470] width 59 height 27
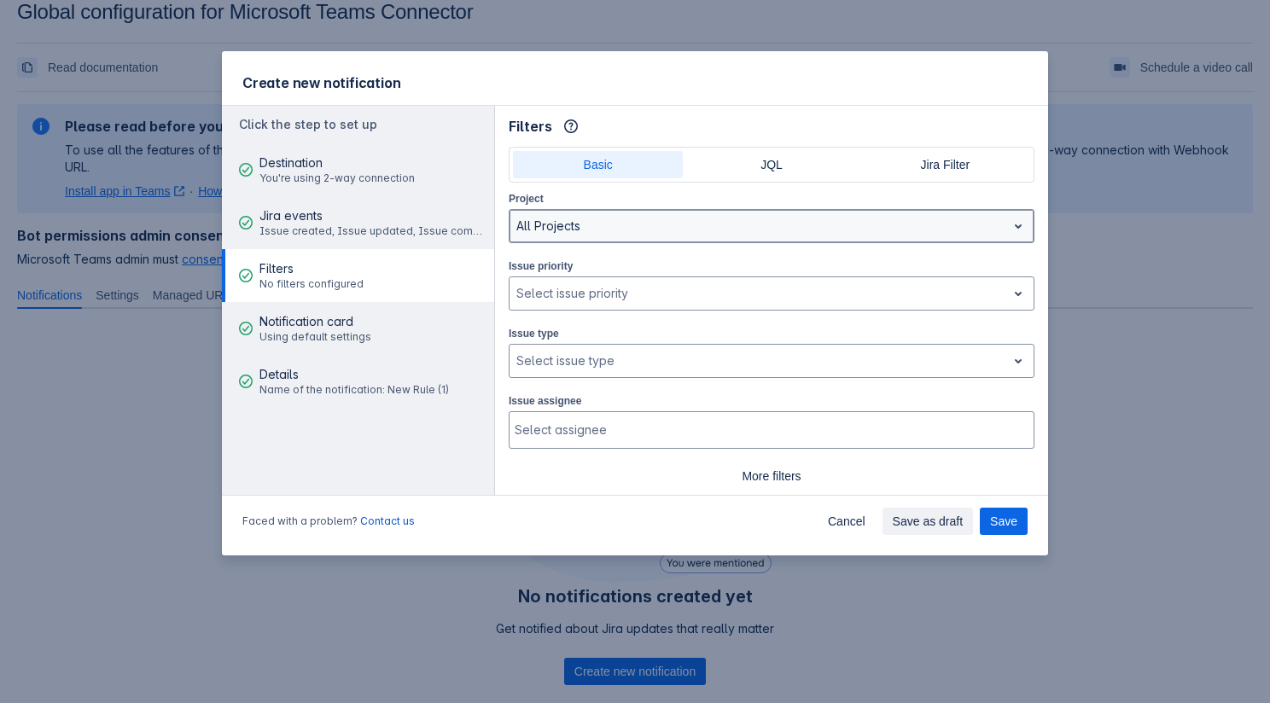
click at [636, 227] on div at bounding box center [757, 226] width 483 height 20
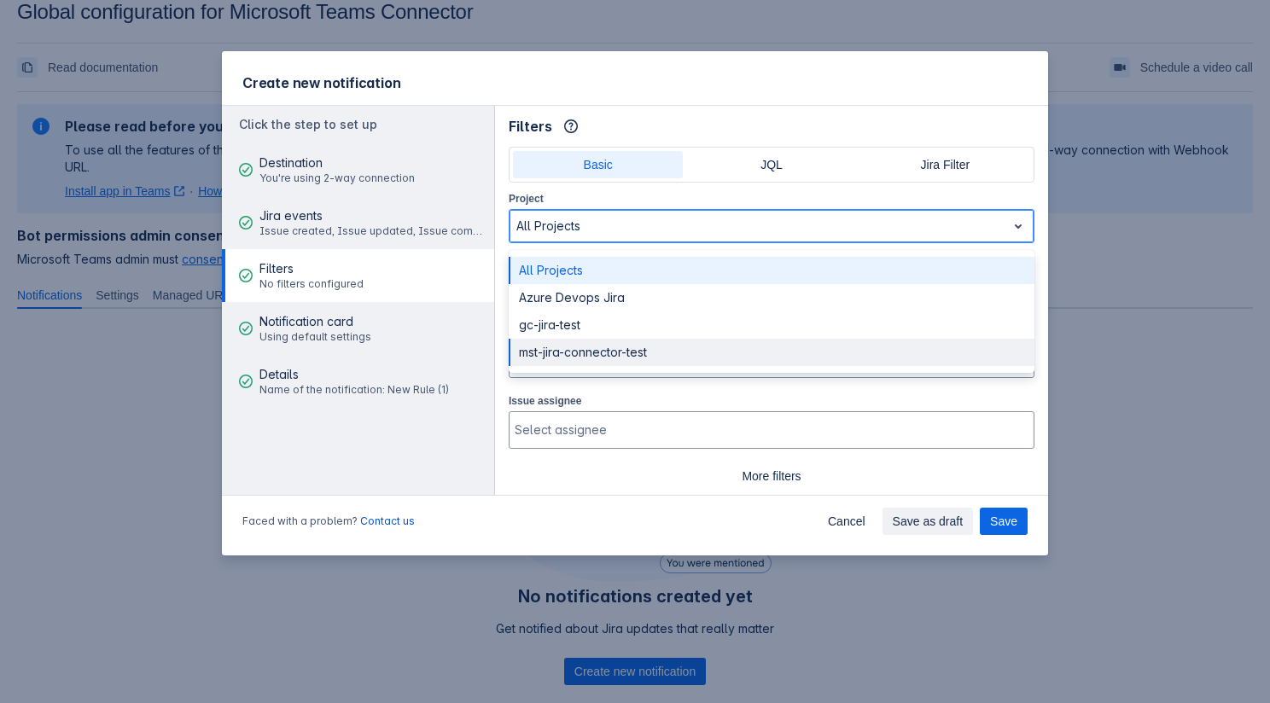
click at [668, 353] on div "mst-jira-connector-test" at bounding box center [772, 352] width 526 height 27
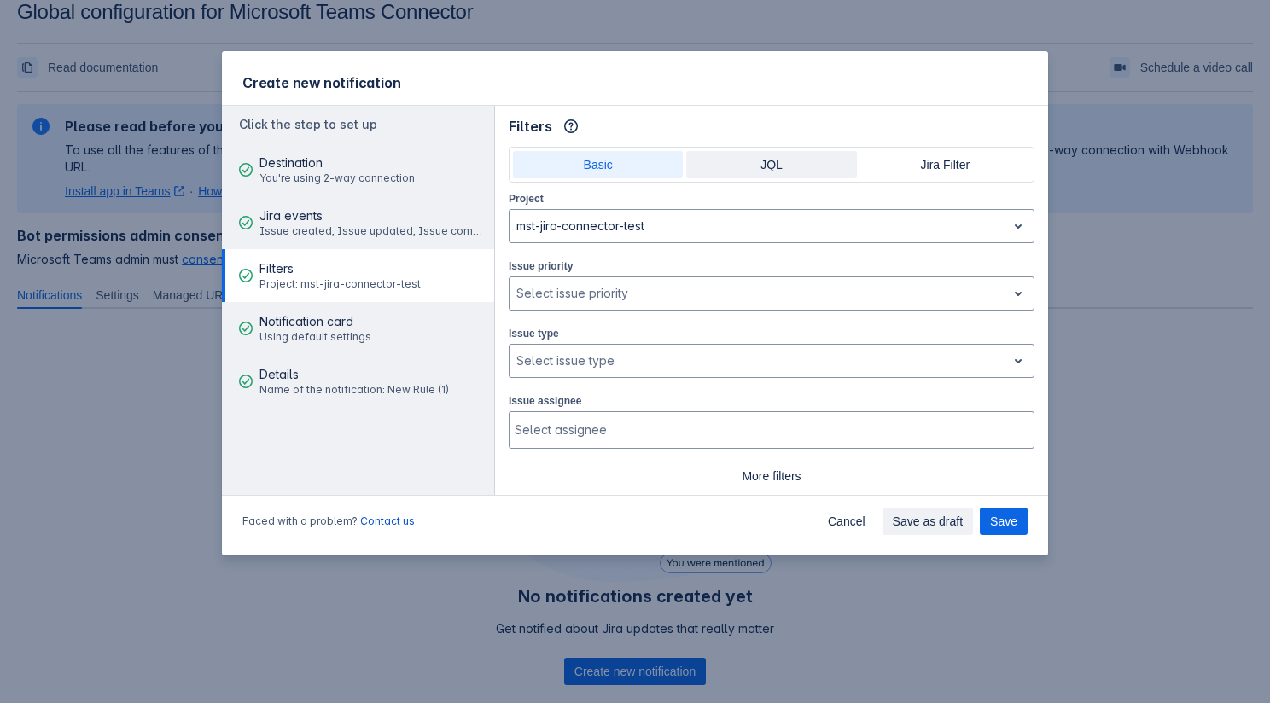
click at [771, 161] on span "JQL" at bounding box center [770, 164] width 149 height 27
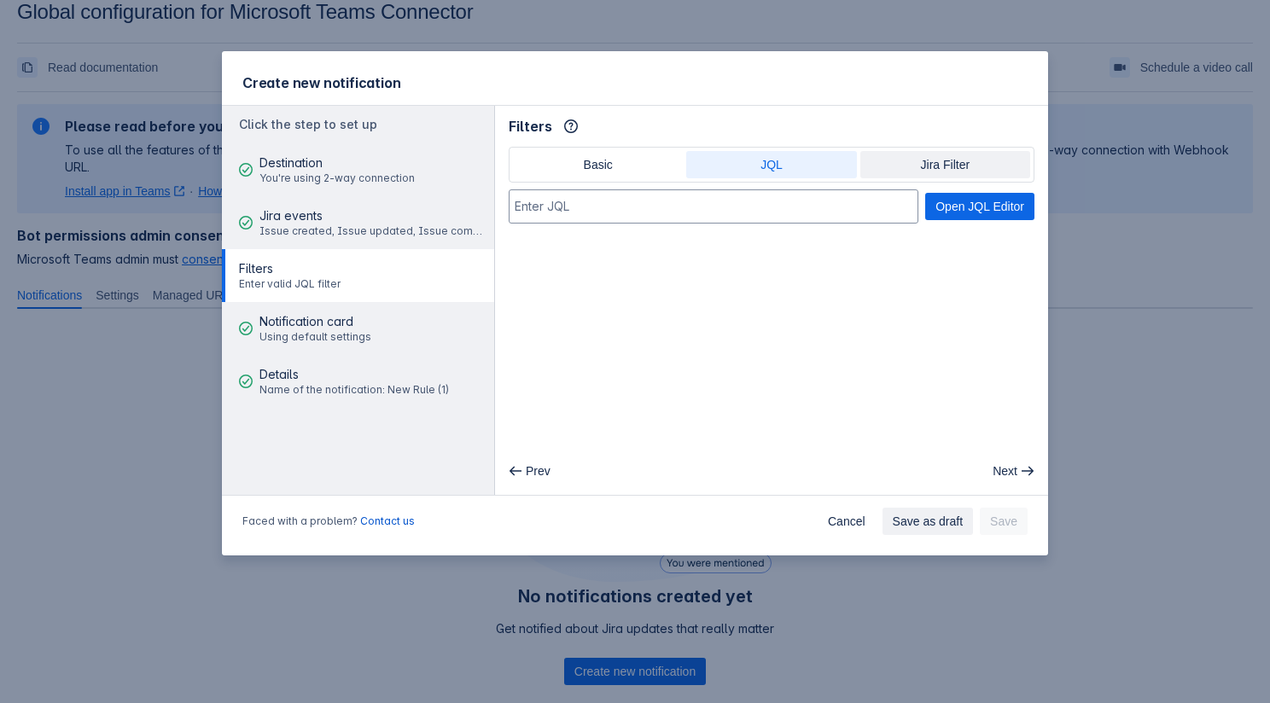
click at [914, 171] on span "Jira Filter" at bounding box center [944, 164] width 149 height 27
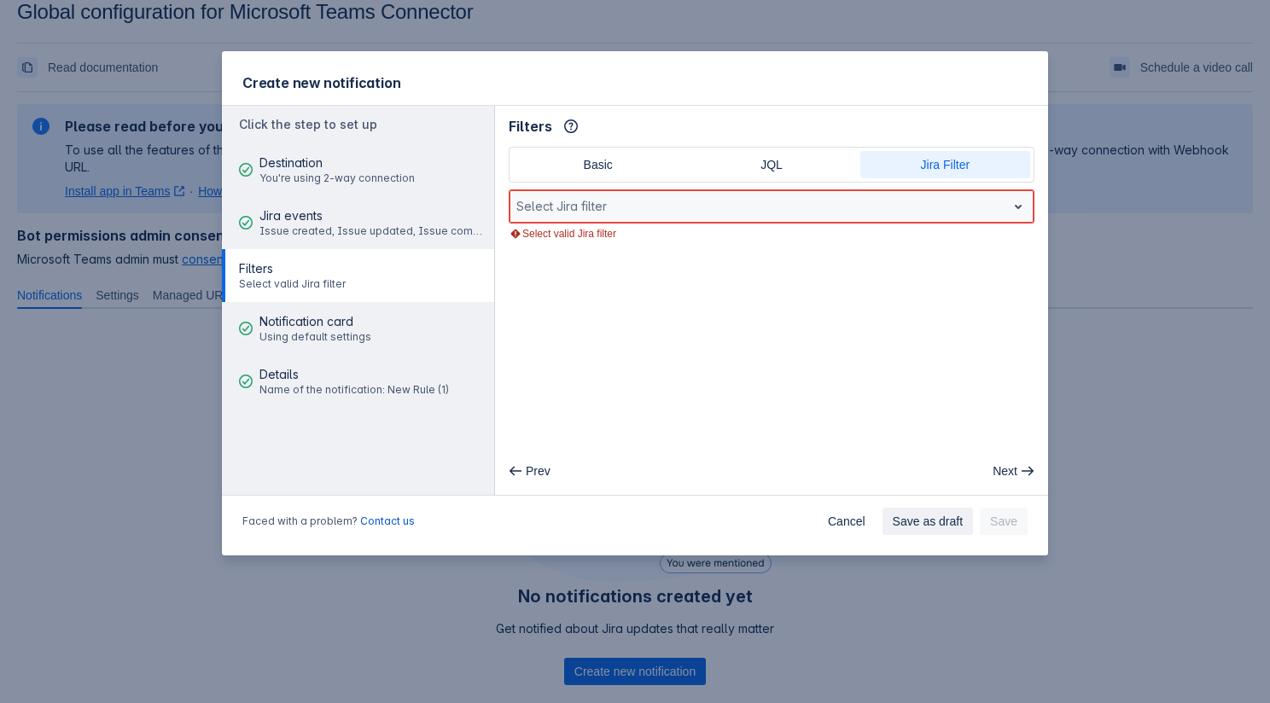
click at [732, 198] on div at bounding box center [757, 206] width 483 height 20
click at [910, 196] on div at bounding box center [757, 206] width 483 height 20
click at [580, 160] on span "Basic" at bounding box center [597, 164] width 149 height 27
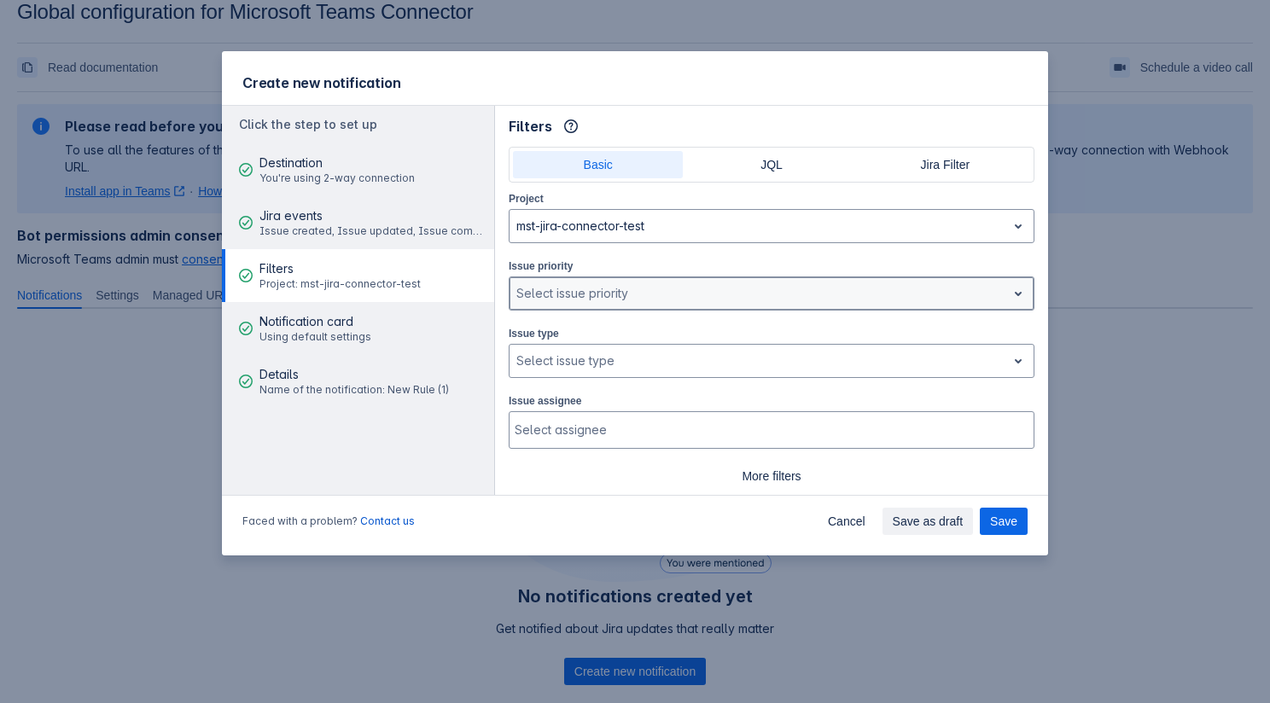
click at [753, 296] on div at bounding box center [757, 293] width 483 height 20
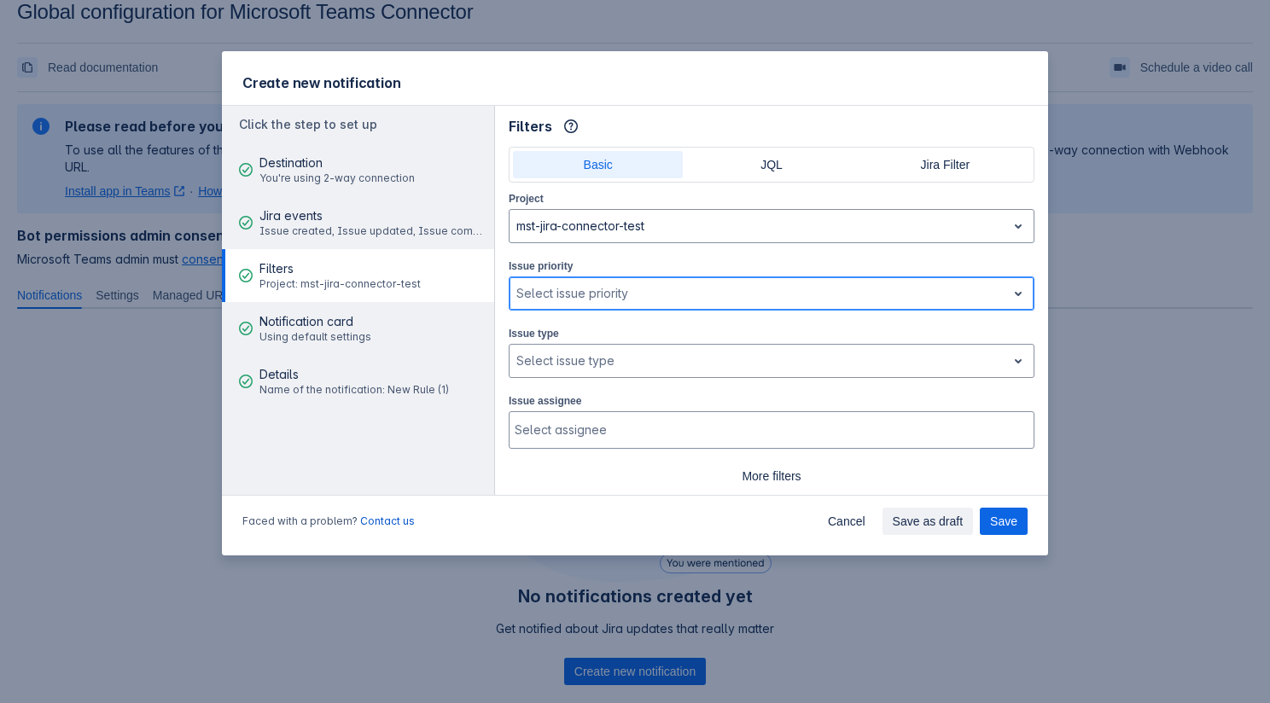
click at [753, 296] on div at bounding box center [757, 293] width 483 height 20
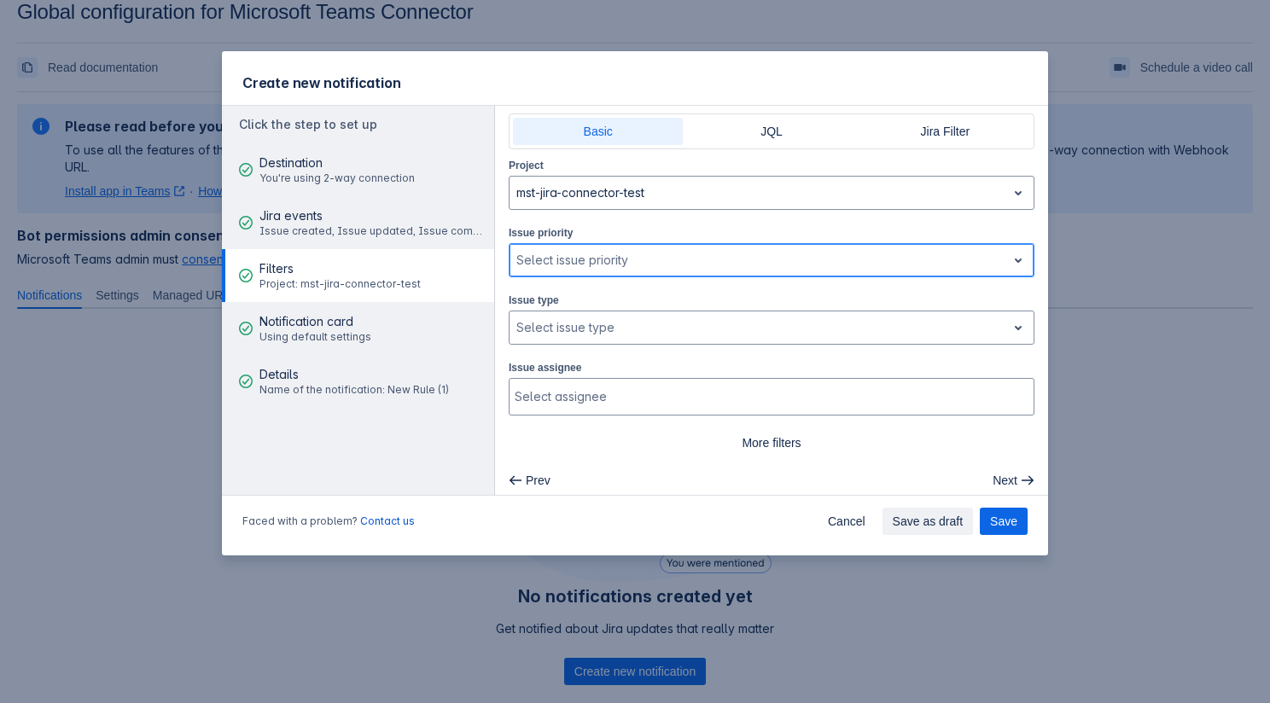
scroll to position [41, 0]
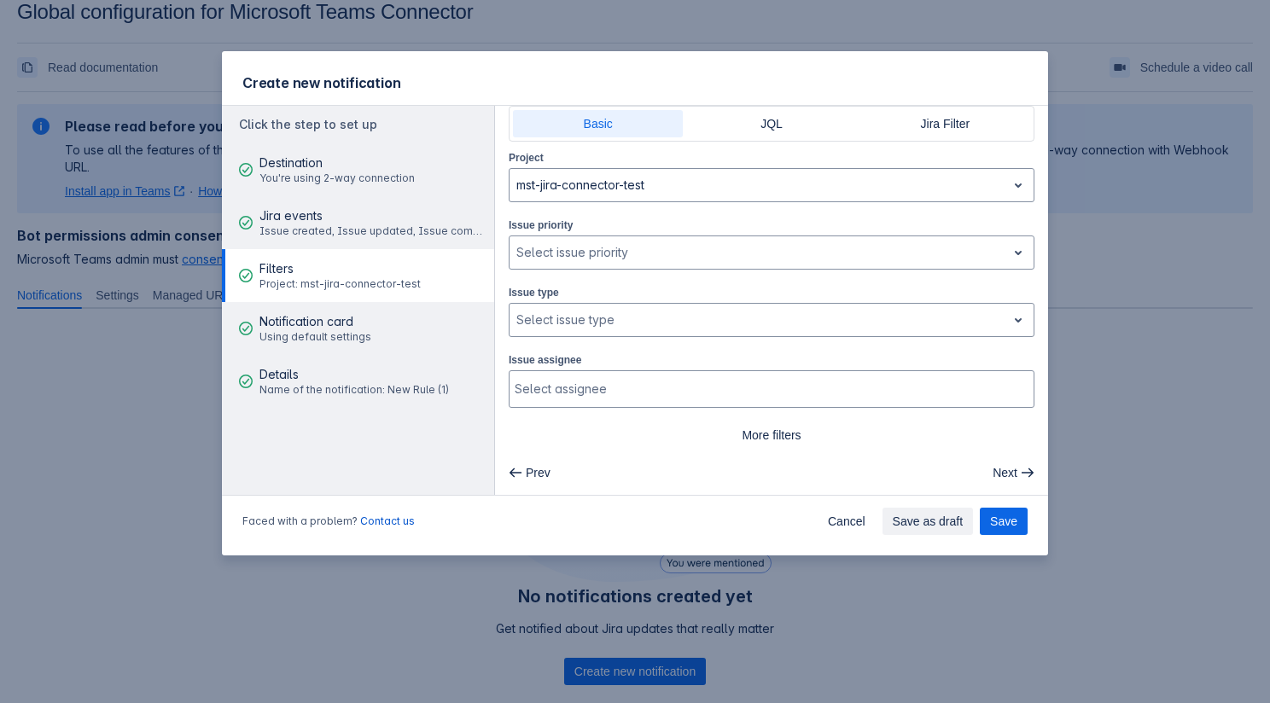
click at [756, 419] on div "Project mst-jira-connector-test Issue priority , multiple selections available,…" at bounding box center [772, 298] width 526 height 300
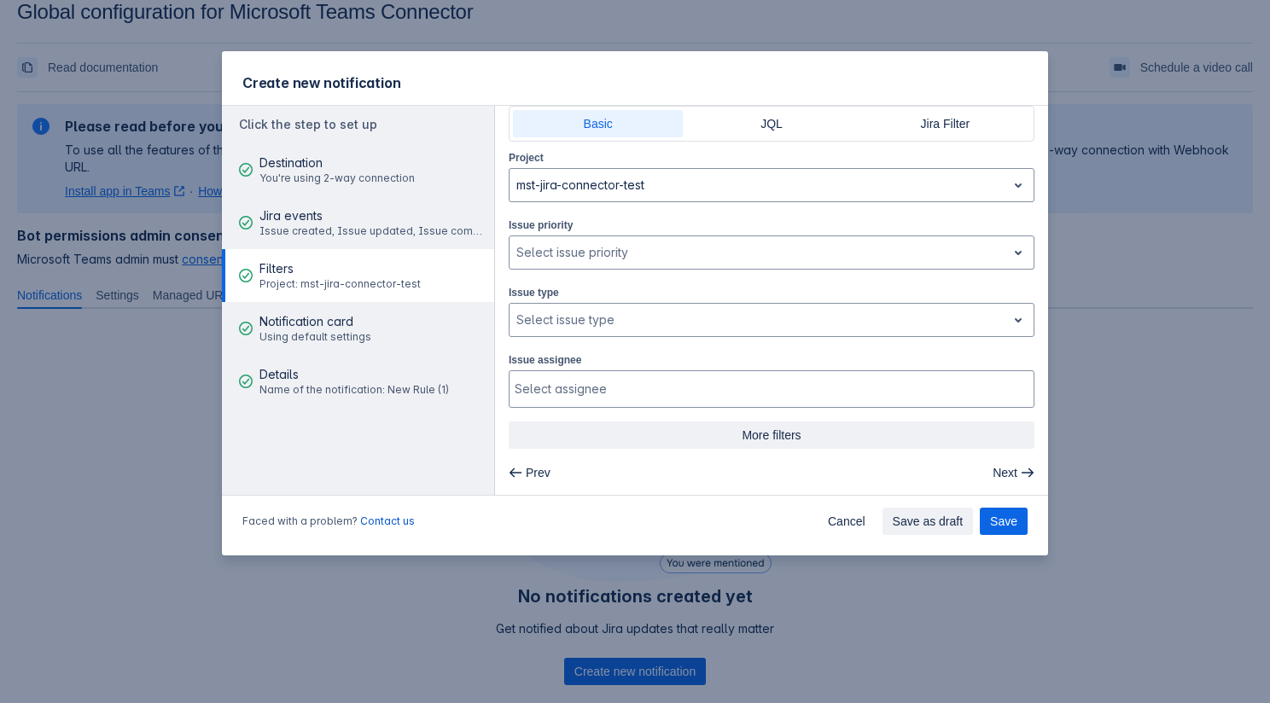
click at [757, 438] on span "More filters" at bounding box center [771, 435] width 505 height 27
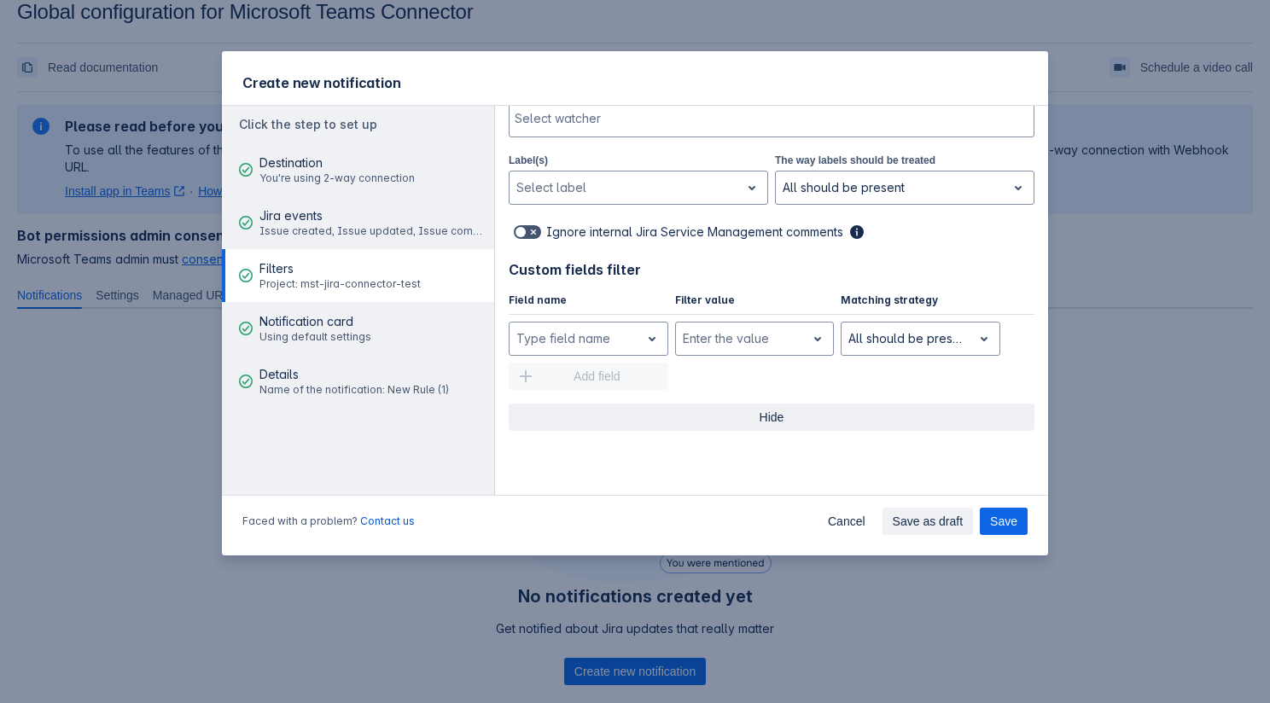
click at [768, 406] on span "Hide" at bounding box center [771, 417] width 505 height 27
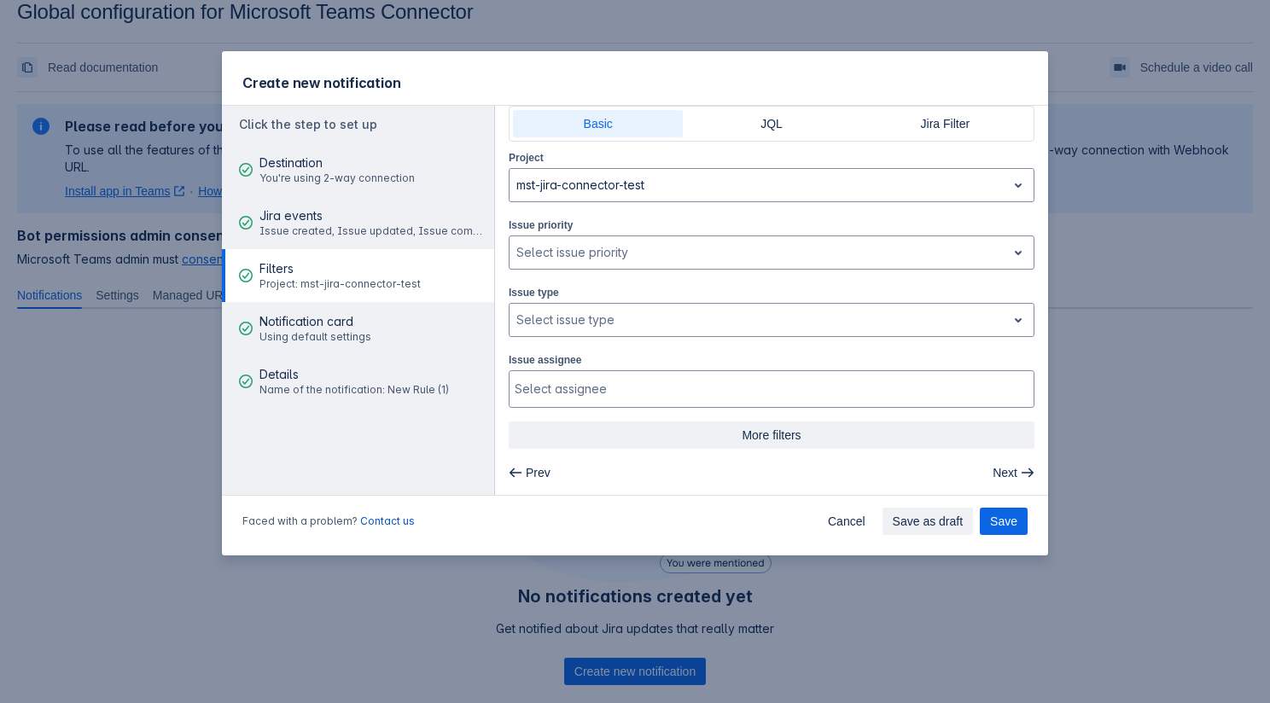
scroll to position [0, 0]
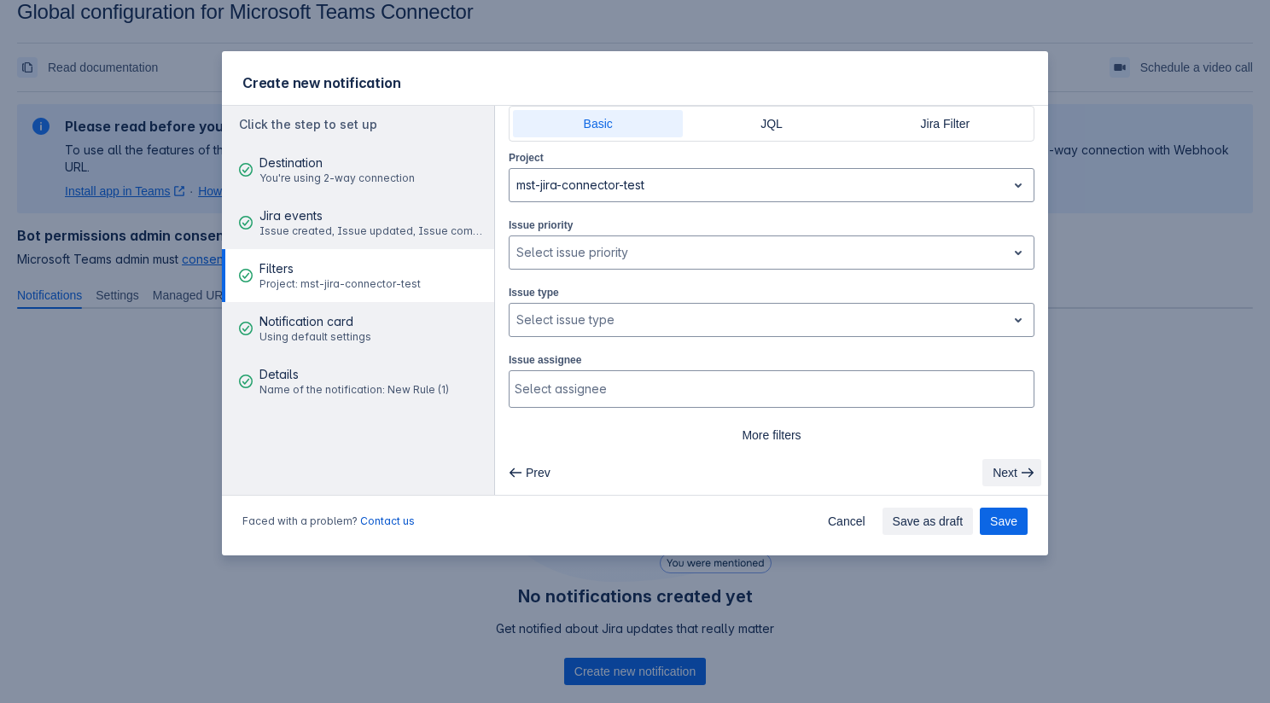
click at [1020, 468] on button "Next" at bounding box center [1011, 472] width 59 height 27
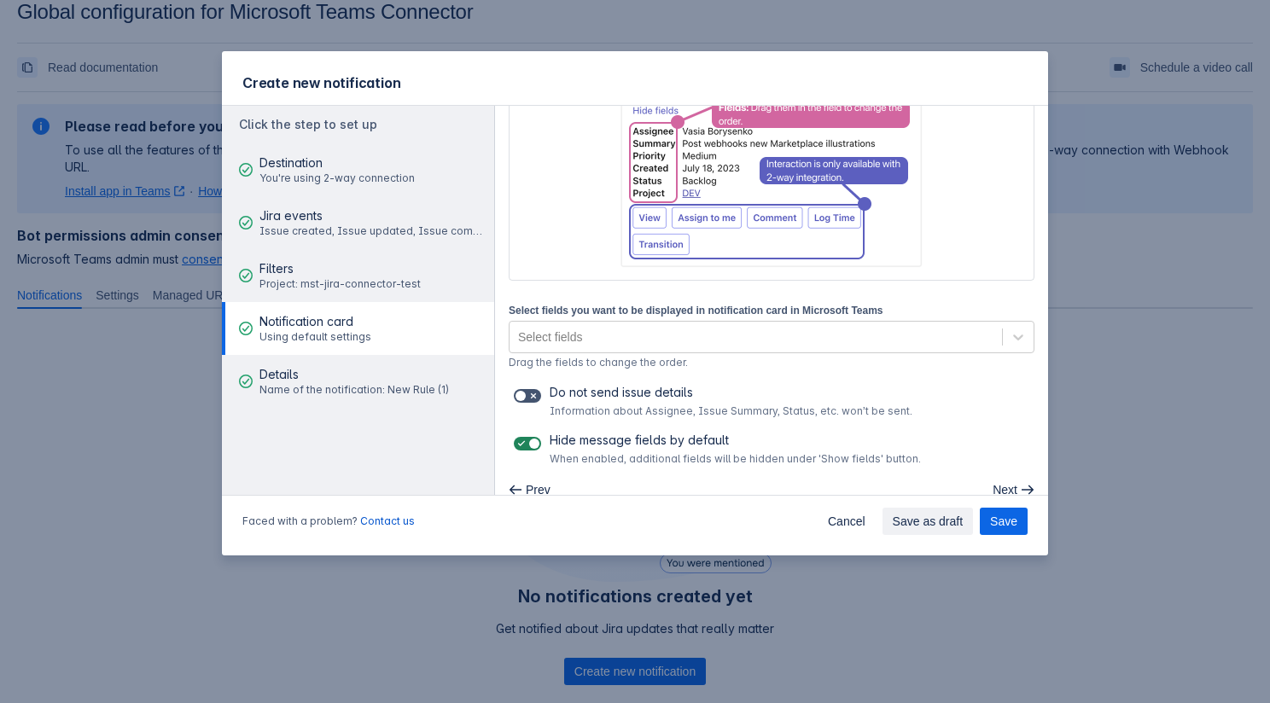
scroll to position [197, 0]
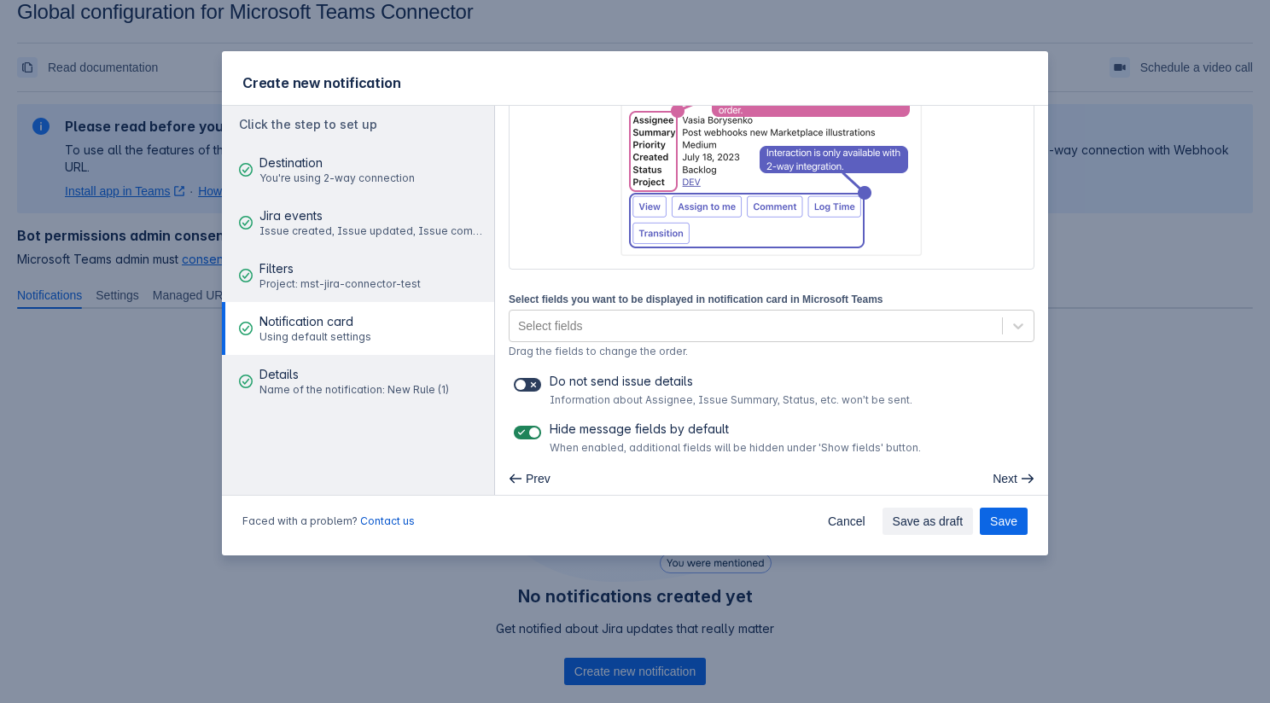
click at [531, 379] on span at bounding box center [533, 385] width 14 height 14
click at [525, 380] on input "checkbox" at bounding box center [519, 385] width 11 height 11
click at [531, 379] on span at bounding box center [533, 385] width 14 height 14
click at [525, 380] on input "checkbox" at bounding box center [519, 385] width 11 height 11
checkbox input "false"
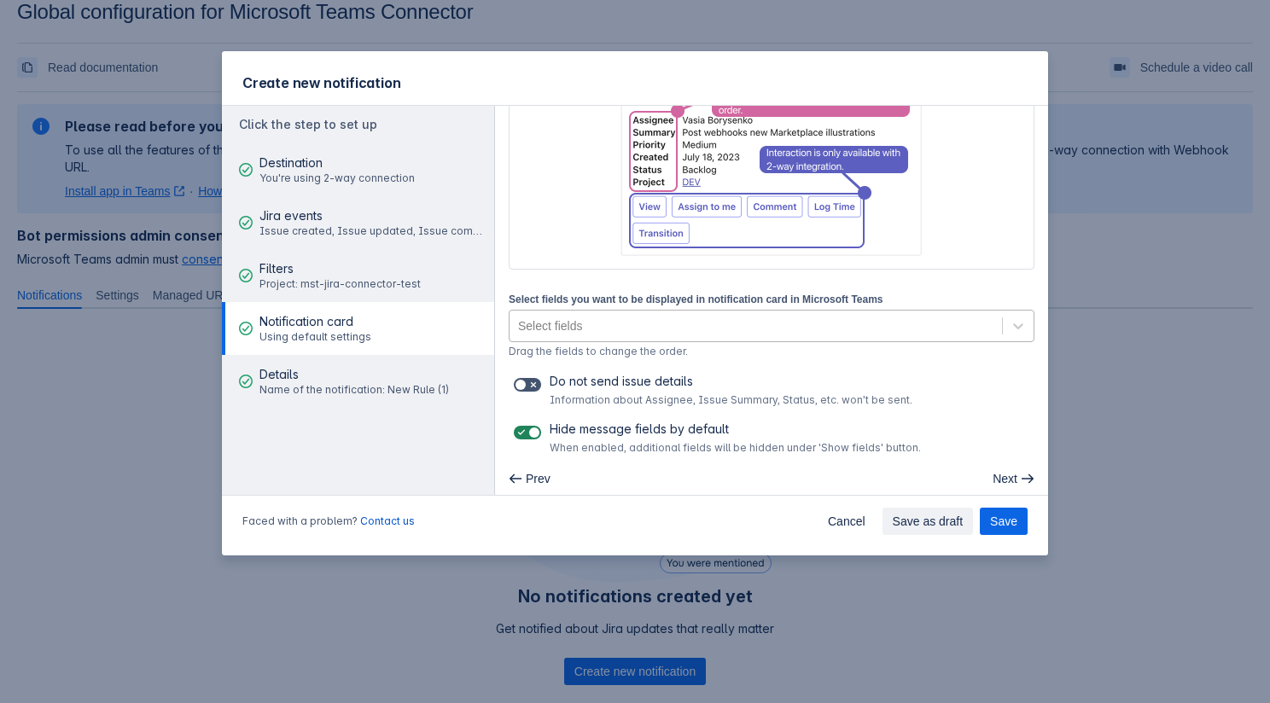
click at [609, 337] on div "Select fields" at bounding box center [755, 325] width 492 height 27
click at [705, 276] on div "Below you can see an example of an approximate representation of the Microsoft …" at bounding box center [772, 202] width 526 height 505
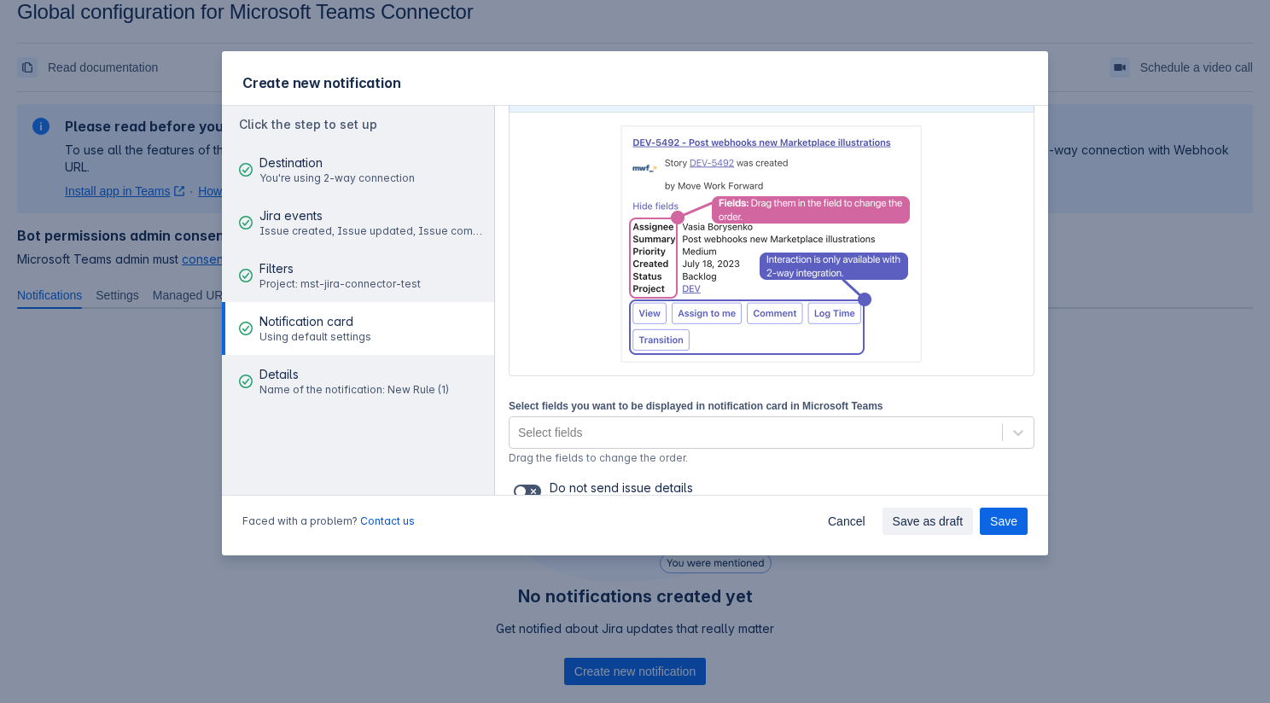
scroll to position [52, 0]
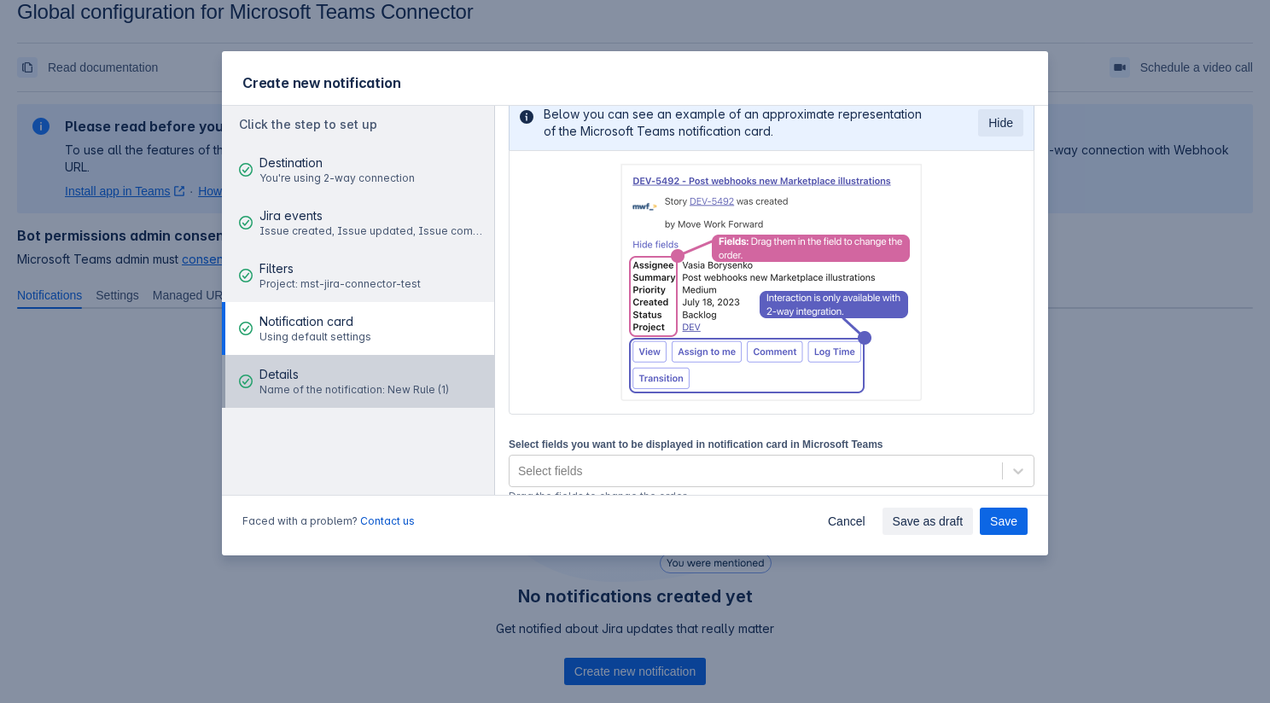
click at [404, 392] on span "Name of the notification: New Rule (1)" at bounding box center [353, 390] width 189 height 14
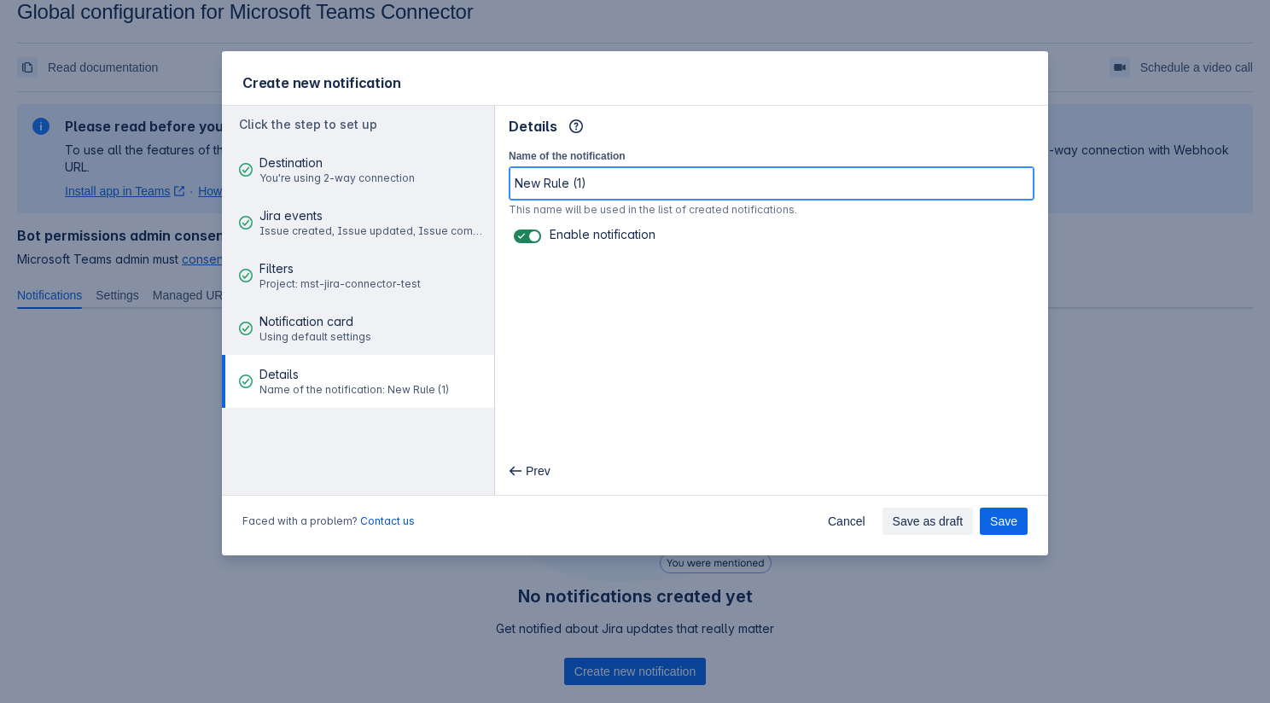
drag, startPoint x: 643, startPoint y: 173, endPoint x: 410, endPoint y: 174, distance: 232.9
click at [410, 174] on div "Click the step to set up Destination You're using 2-way connection Jira events …" at bounding box center [635, 300] width 826 height 391
type input "M"
type input "Bot Notification (Issue Created, Updated or Commented)"
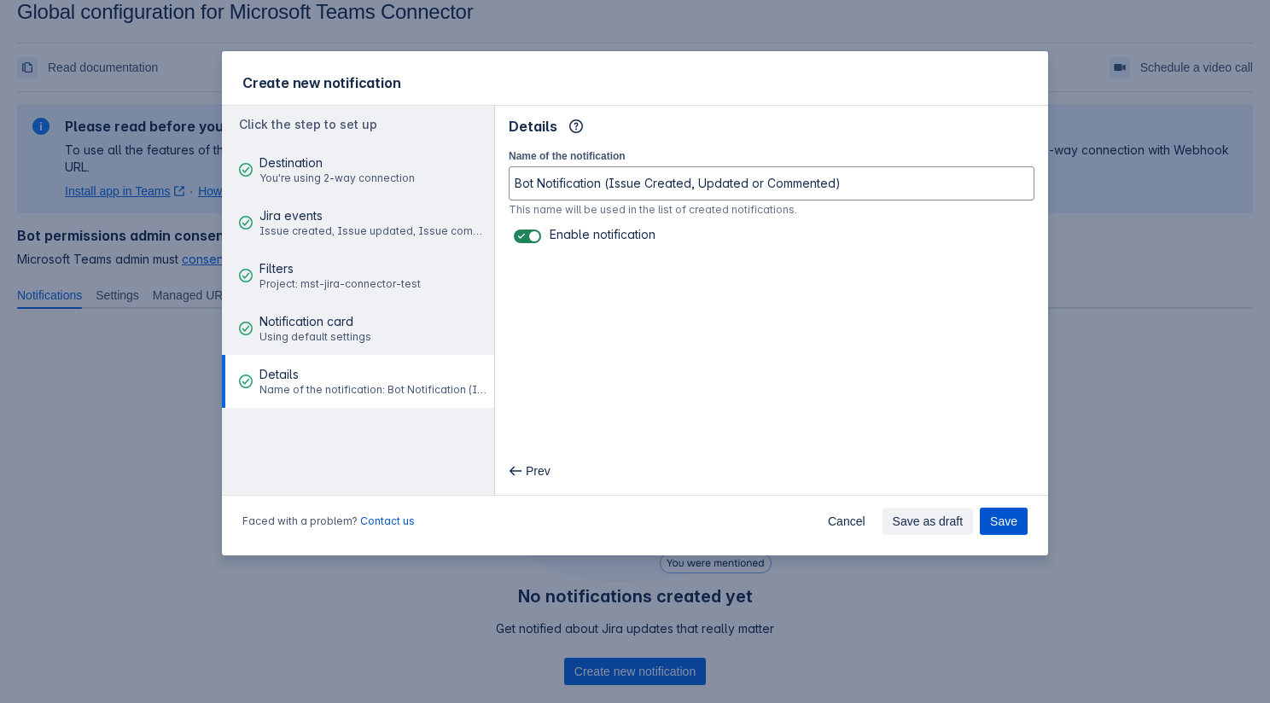
click at [1003, 519] on span "Save" at bounding box center [1003, 521] width 27 height 27
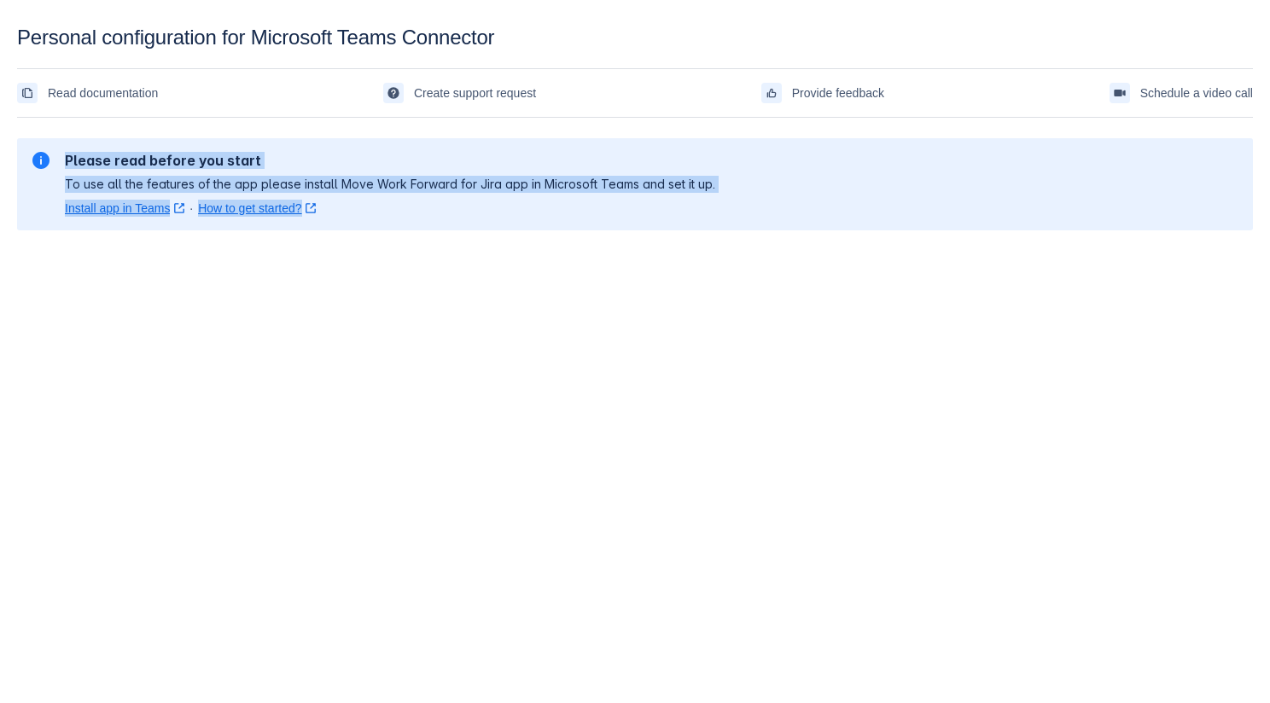
drag, startPoint x: 67, startPoint y: 158, endPoint x: 495, endPoint y: 220, distance: 432.8
click at [495, 220] on section "Please read before you start To use all the features of the app please install …" at bounding box center [635, 184] width 1236 height 92
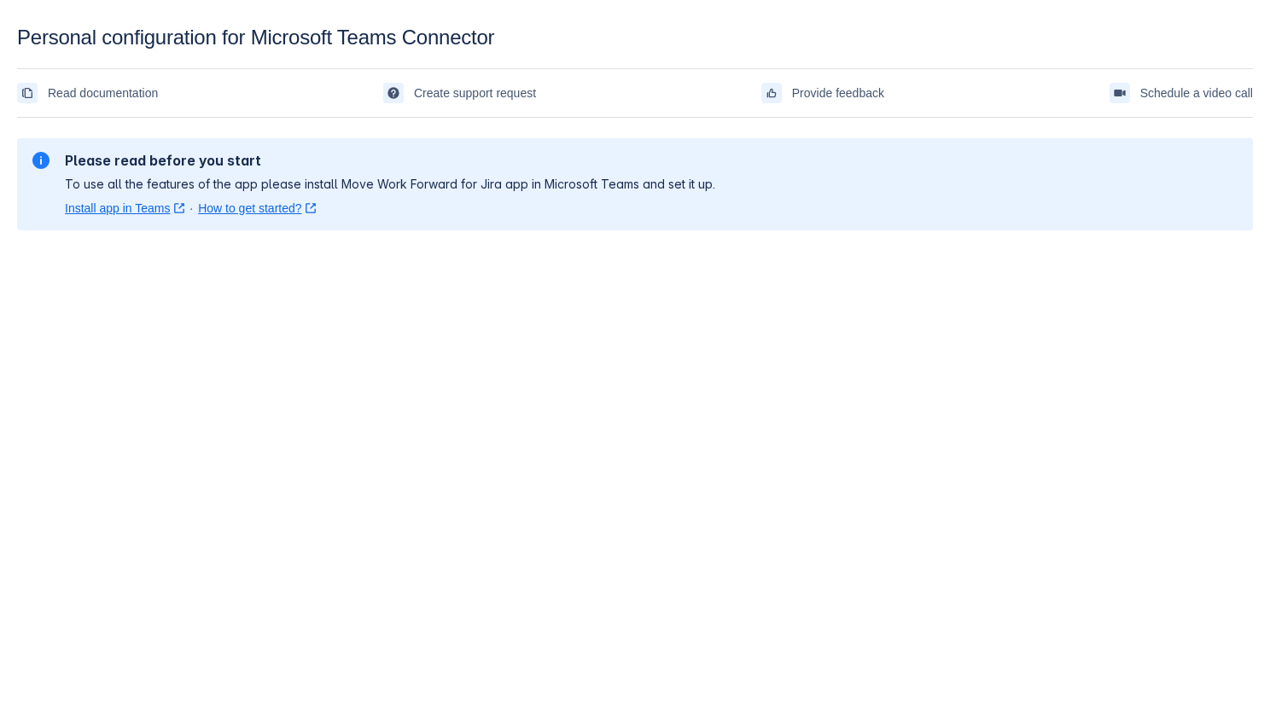
click at [495, 220] on section "Please read before you start To use all the features of the app please install …" at bounding box center [635, 184] width 1236 height 92
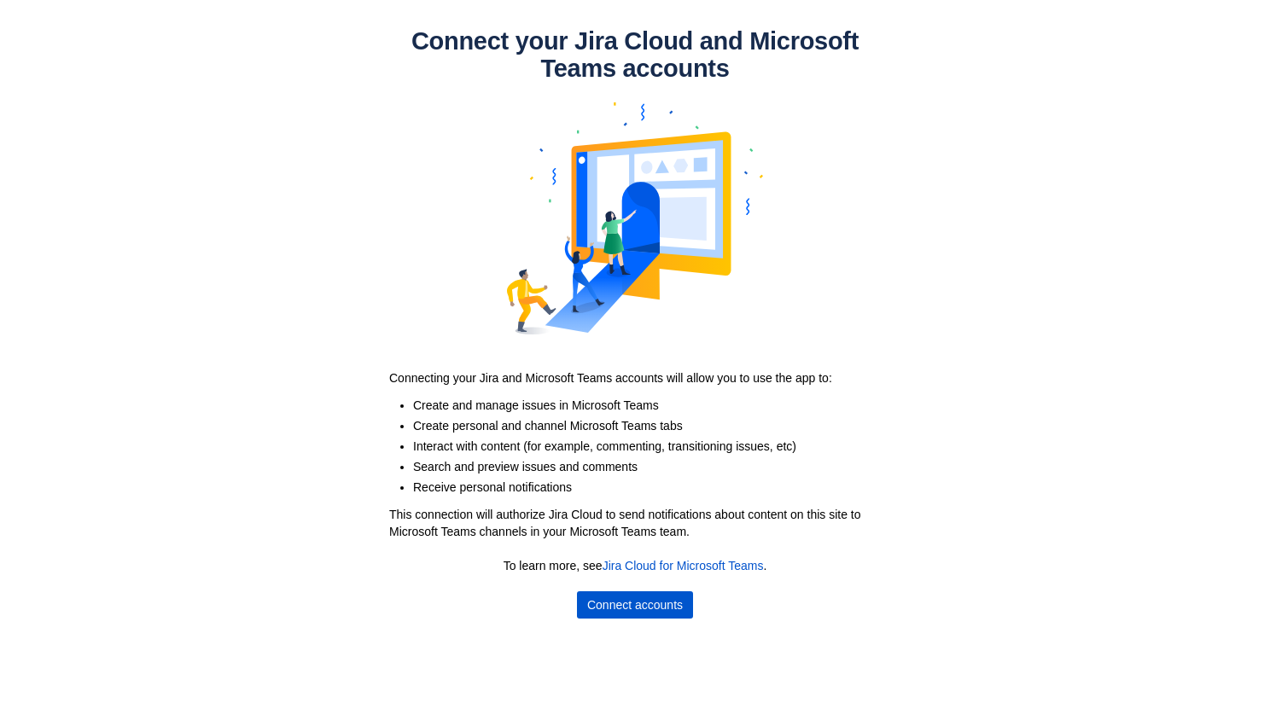
click at [622, 608] on span "Connect accounts" at bounding box center [635, 604] width 96 height 27
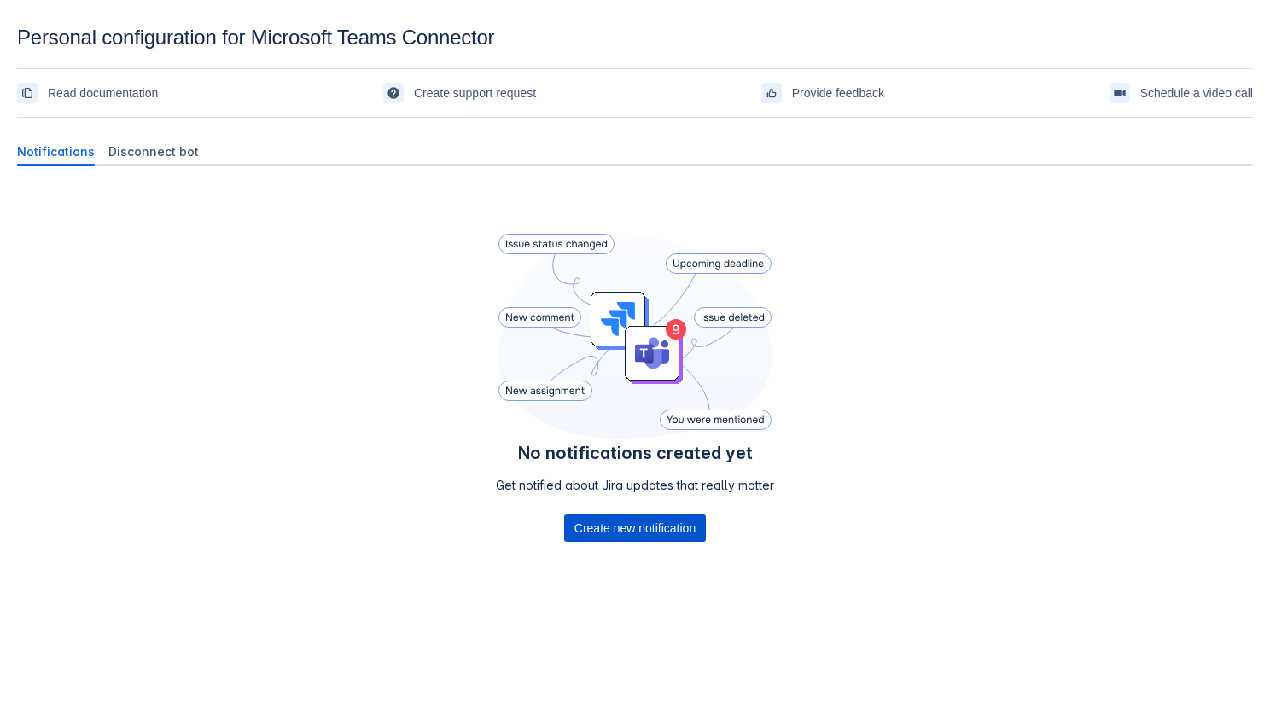
click at [604, 530] on span "Create new notification" at bounding box center [634, 528] width 121 height 27
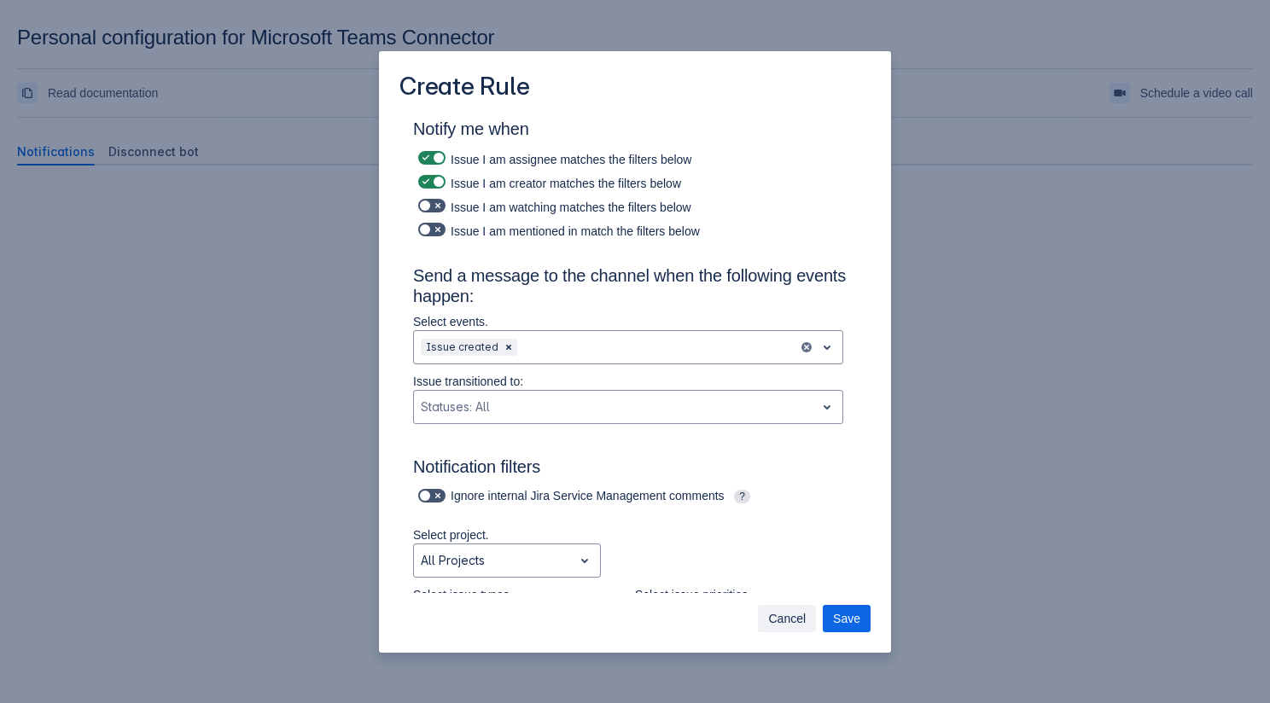
click at [794, 619] on span "Cancel" at bounding box center [787, 618] width 38 height 27
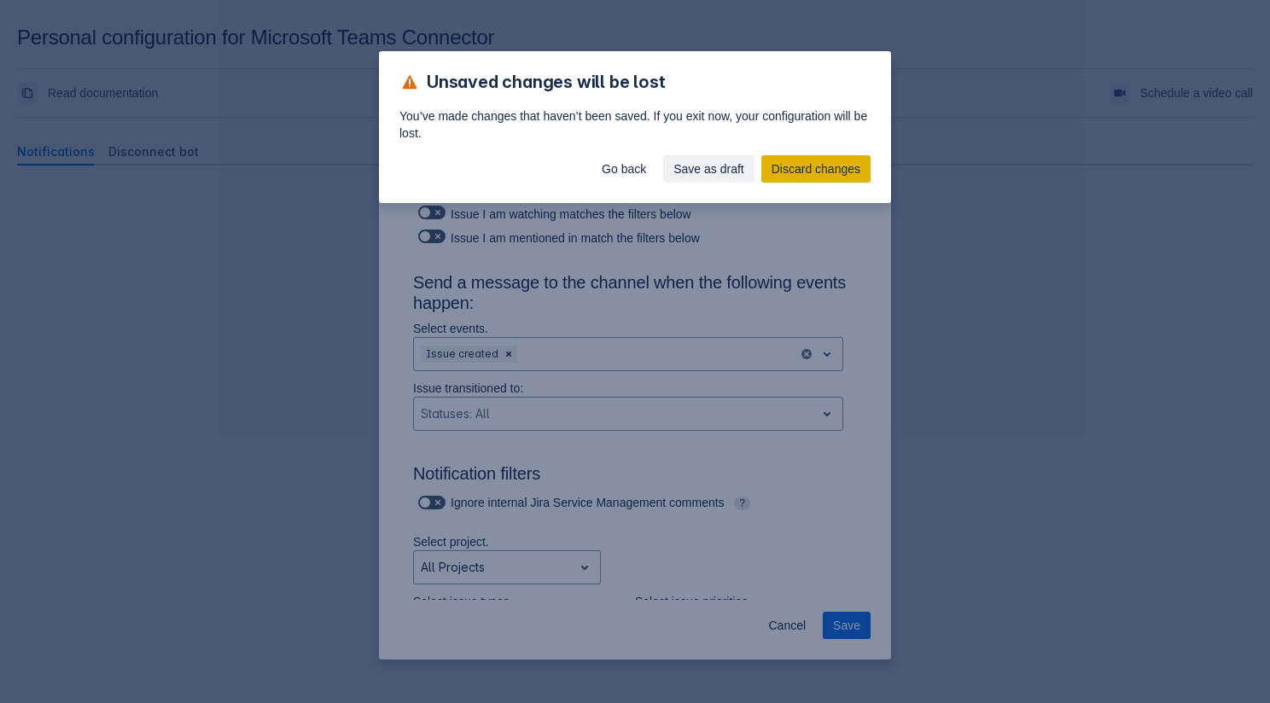
click at [799, 169] on span "Discard changes" at bounding box center [815, 168] width 89 height 27
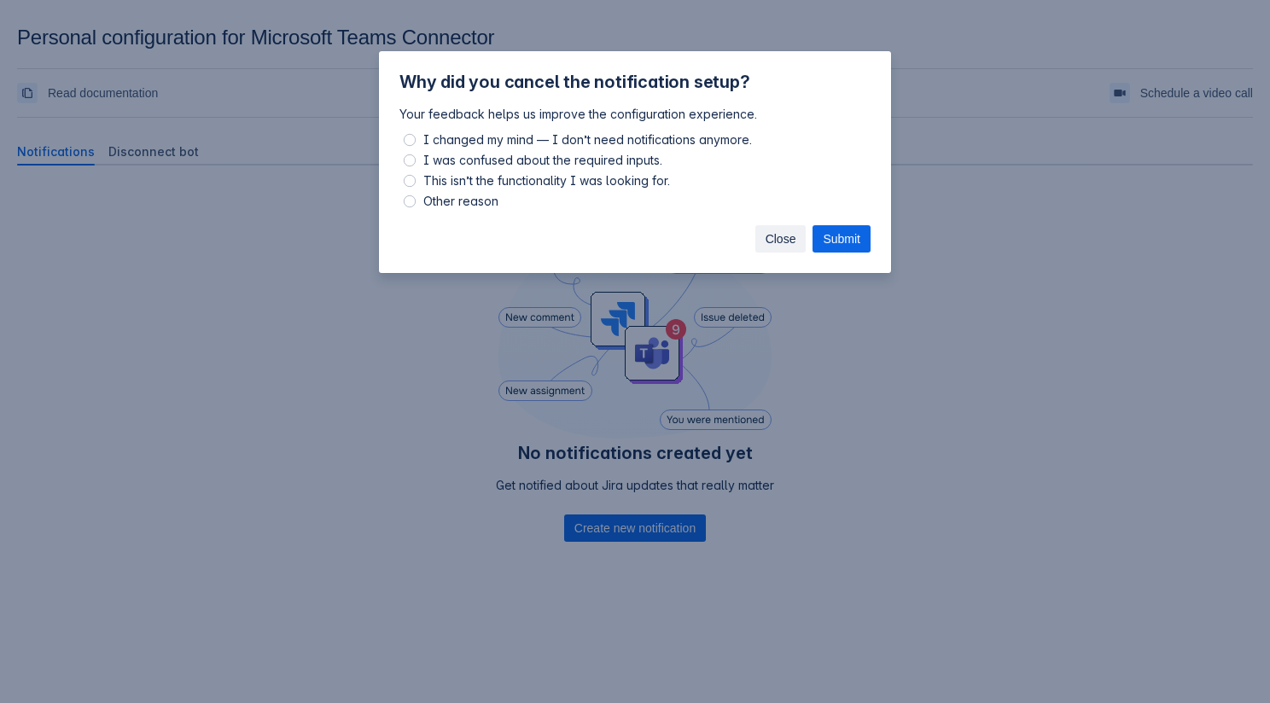
click at [782, 225] on span "Close" at bounding box center [780, 238] width 31 height 27
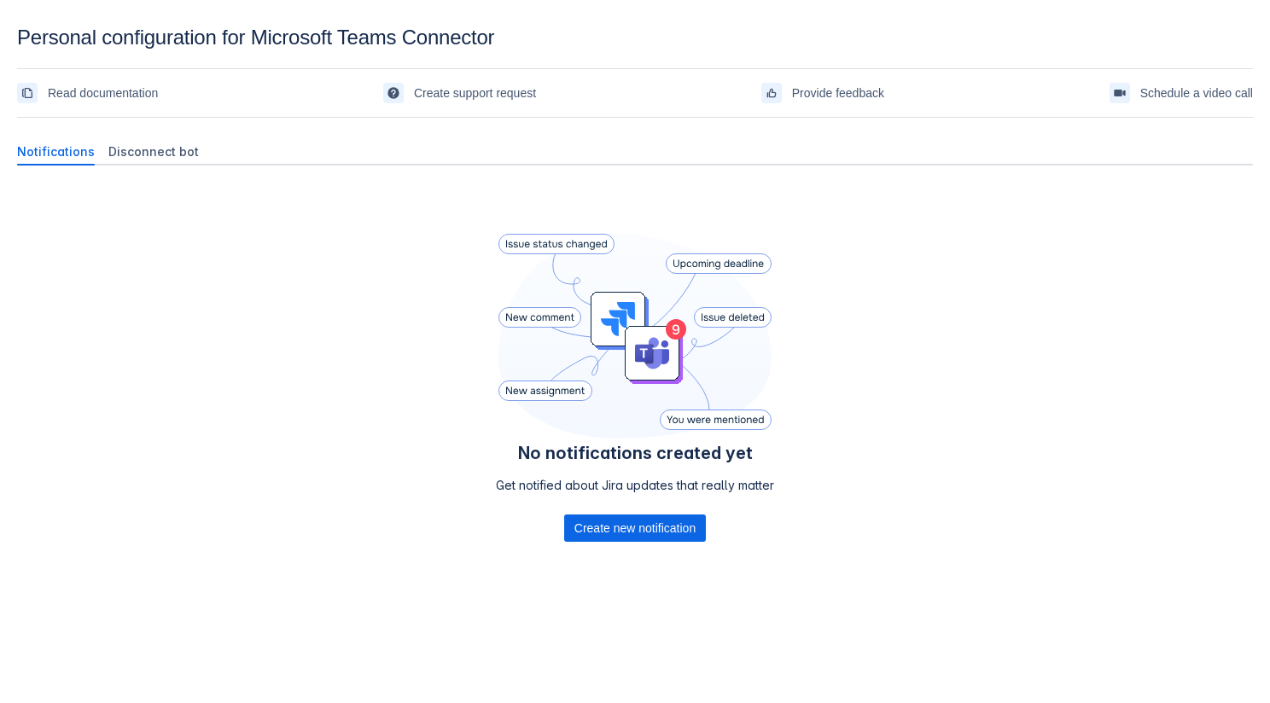
click at [363, 356] on div "No notifications created yet Get notified about Jira updates that really matter…" at bounding box center [635, 411] width 1236 height 465
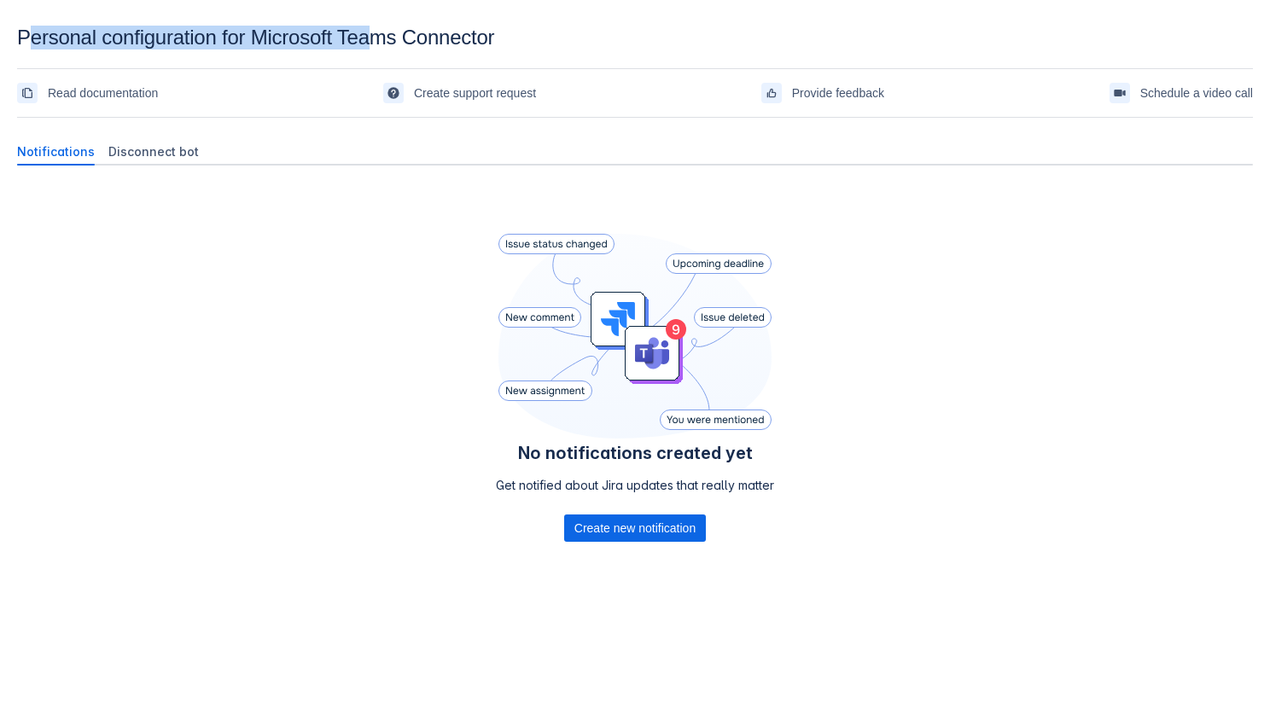
drag, startPoint x: 32, startPoint y: 38, endPoint x: 375, endPoint y: 37, distance: 342.2
click at [375, 37] on div "Personal configuration for Microsoft Teams Connector" at bounding box center [635, 38] width 1236 height 24
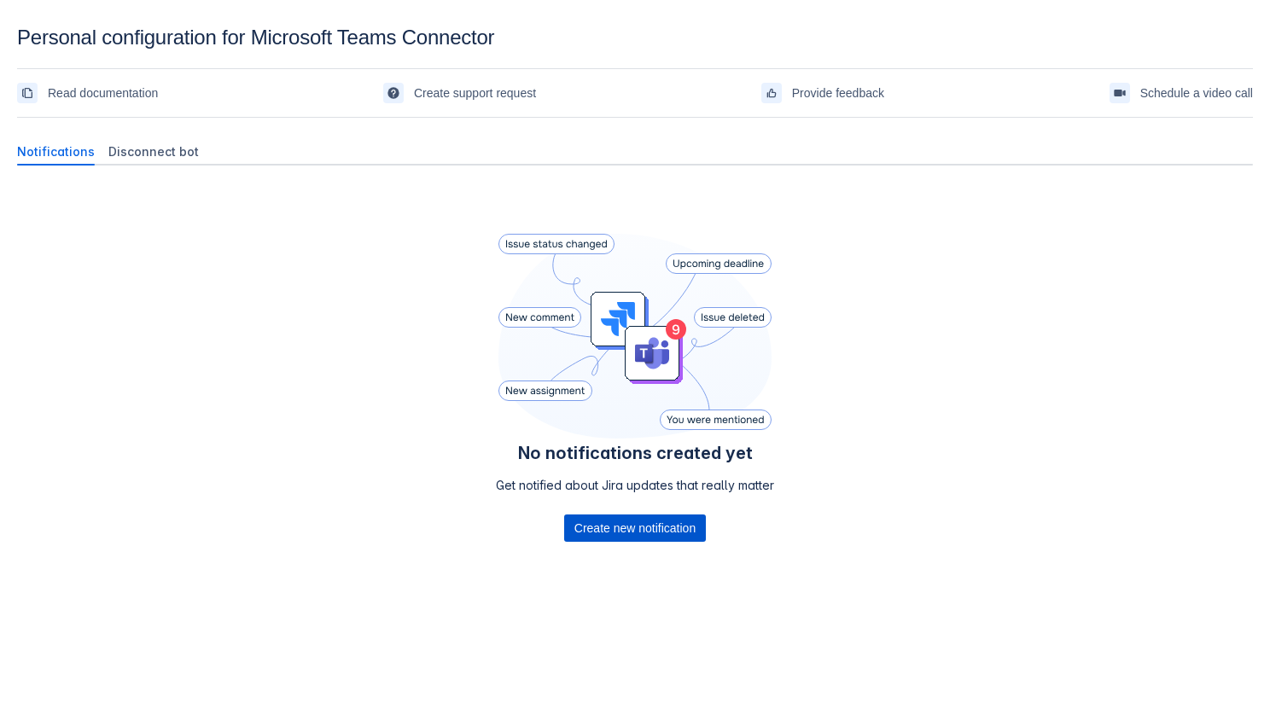
click at [613, 524] on span "Create new notification" at bounding box center [634, 528] width 121 height 27
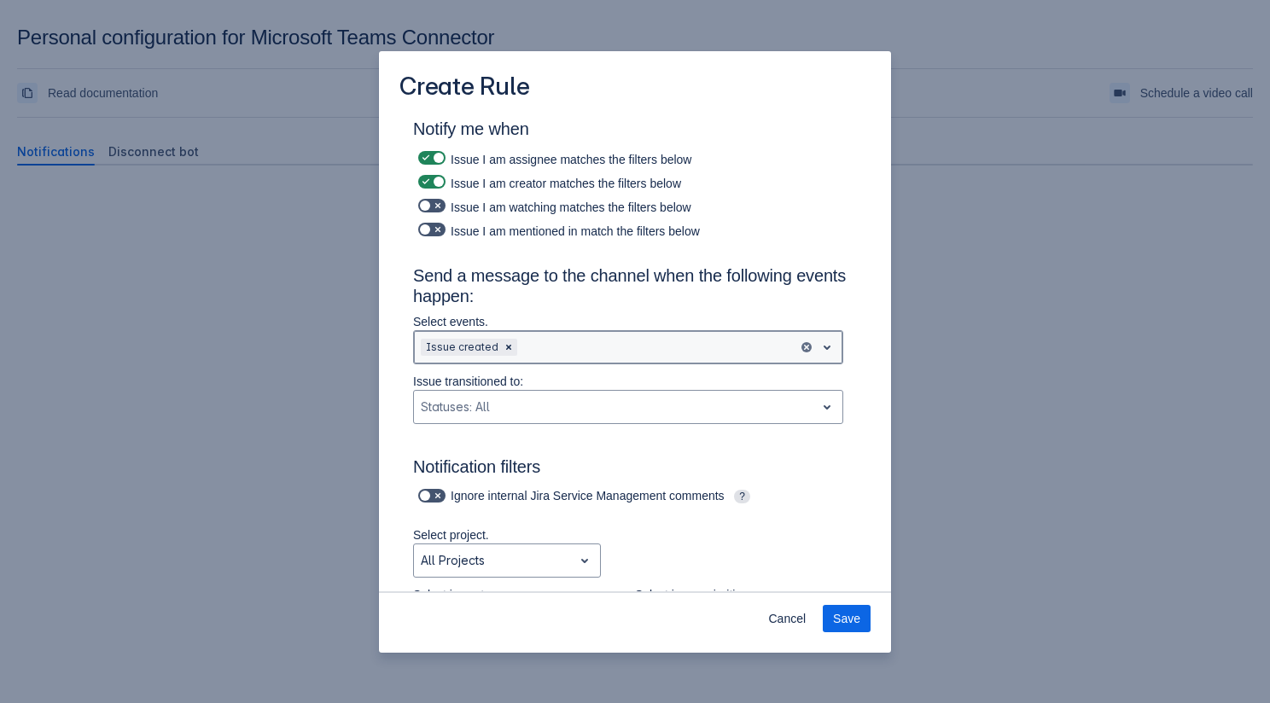
click at [583, 347] on div "Scrollable content" at bounding box center [655, 347] width 270 height 20
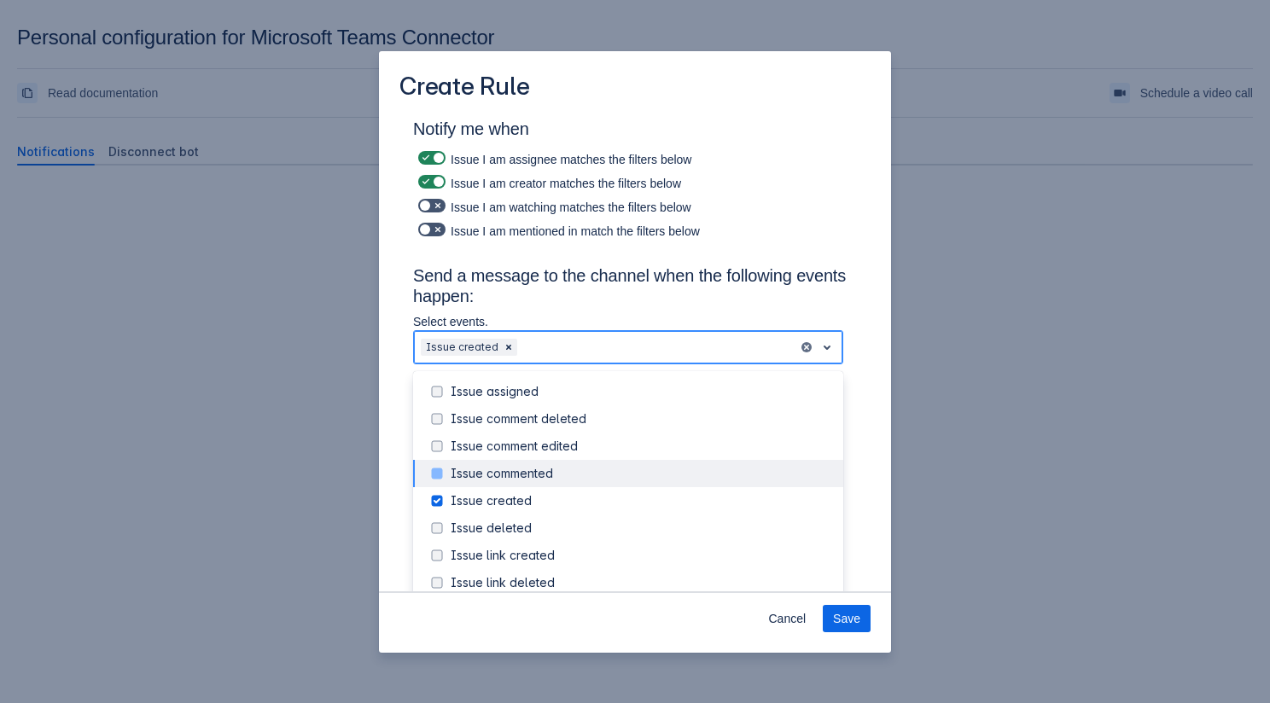
click at [569, 460] on div "Issue commented" at bounding box center [628, 473] width 430 height 27
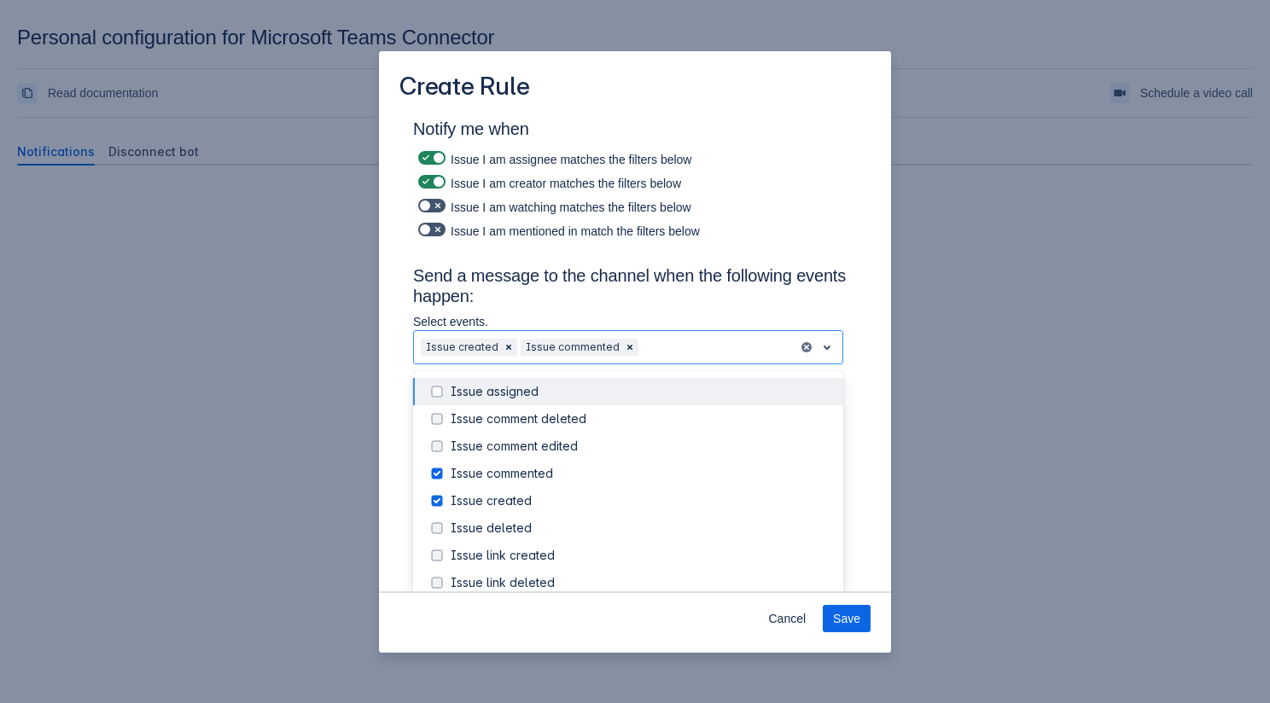
click at [708, 298] on h3 "Send a message to the channel when the following events happen:" at bounding box center [635, 289] width 444 height 48
click at [682, 351] on div "Scrollable content" at bounding box center [716, 347] width 149 height 20
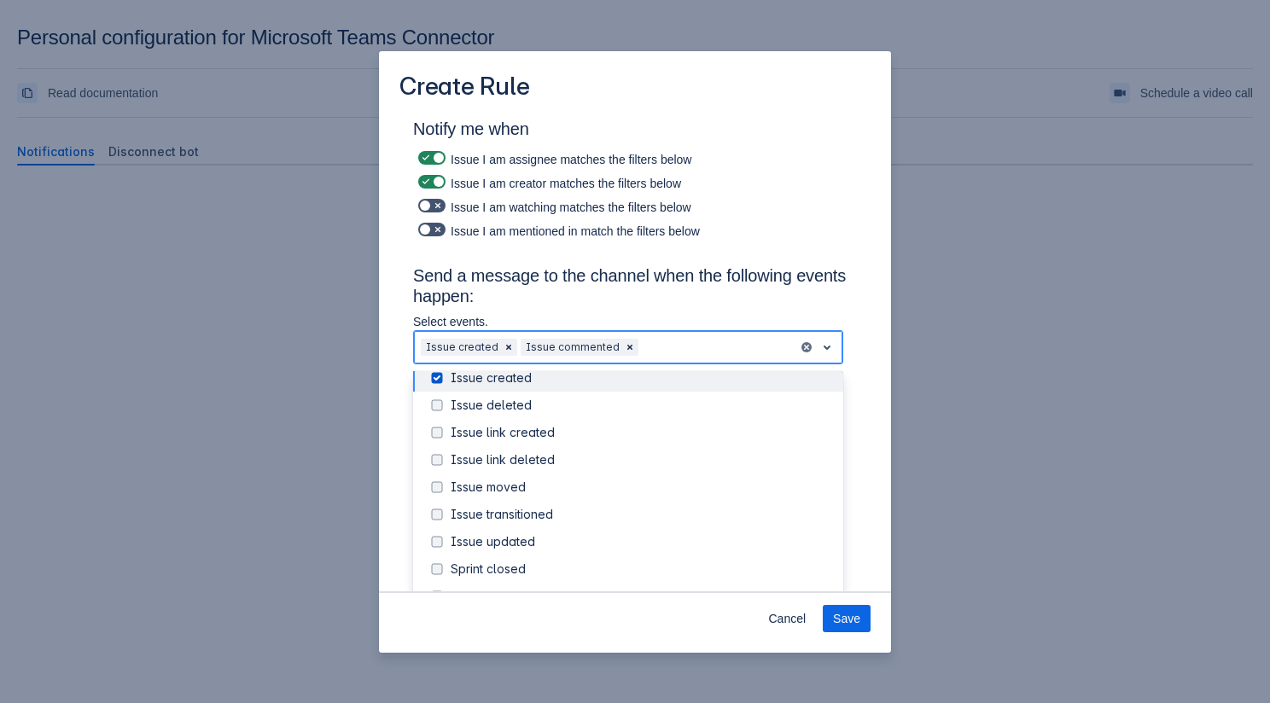
scroll to position [128, 0]
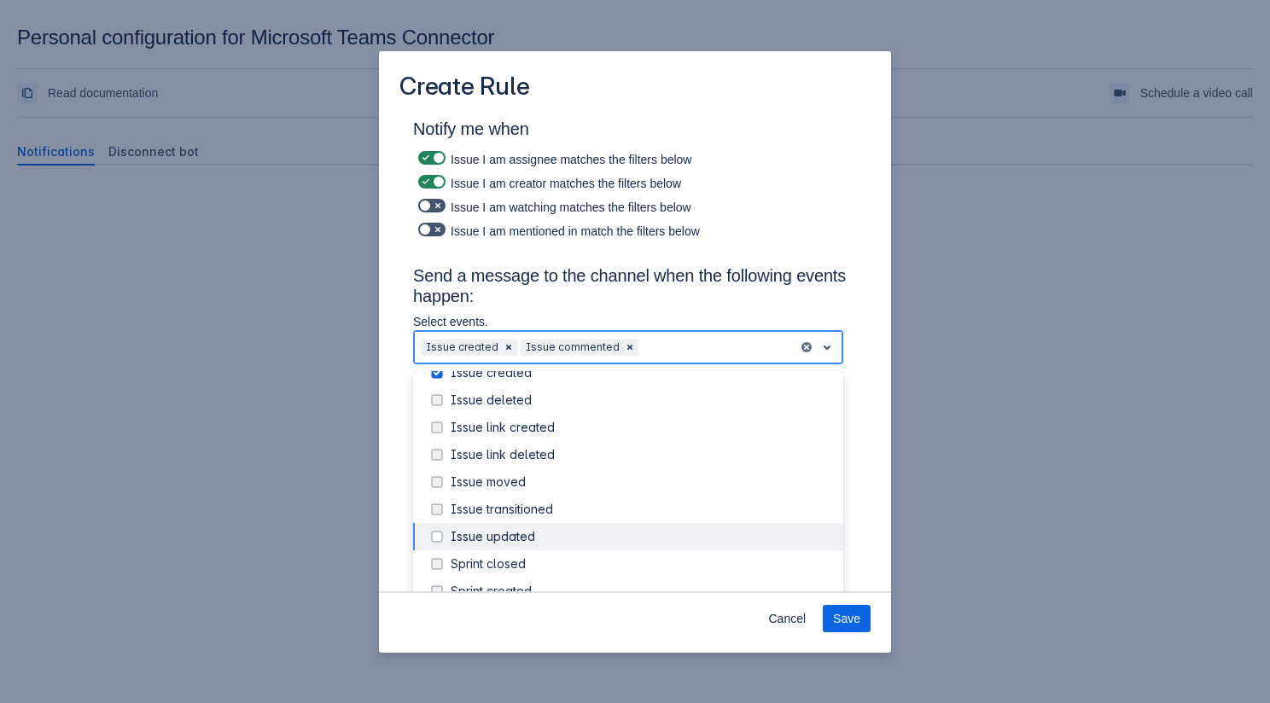
click at [524, 543] on div "Issue updated" at bounding box center [642, 536] width 382 height 17
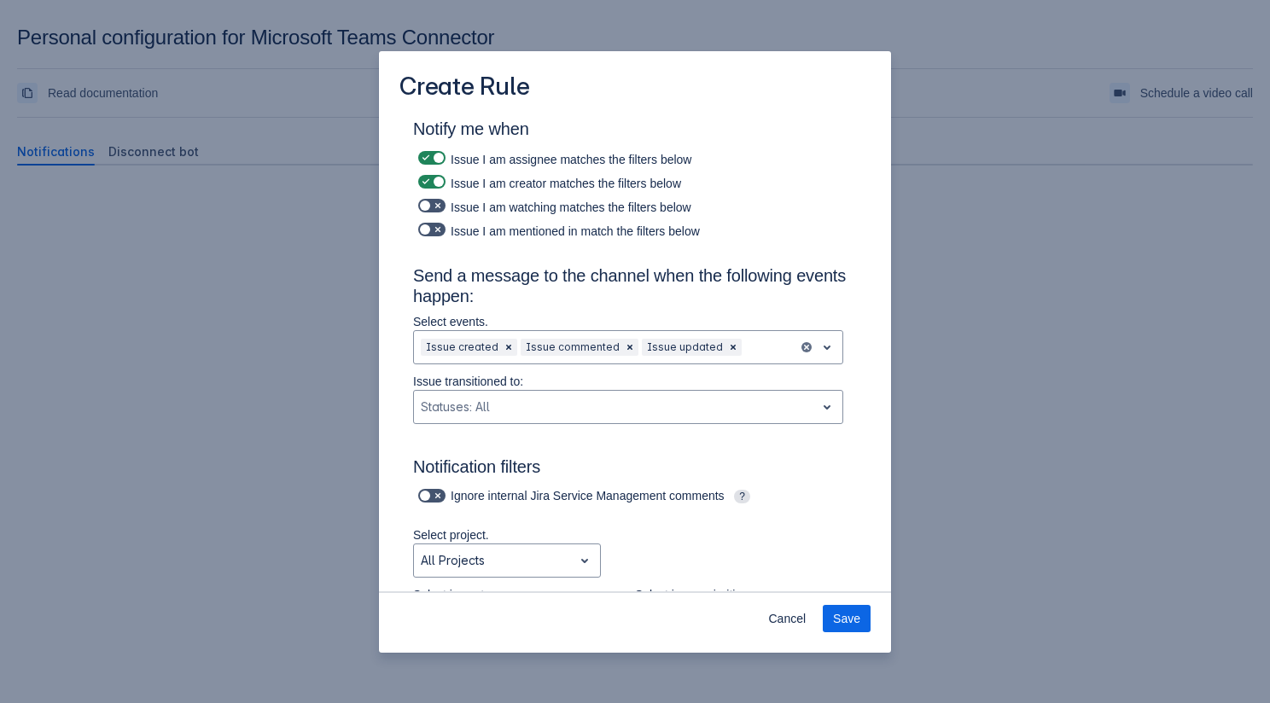
click at [760, 250] on div "Notify me when Issue I am assignee matches the filters below Issue I am creator…" at bounding box center [635, 696] width 444 height 1155
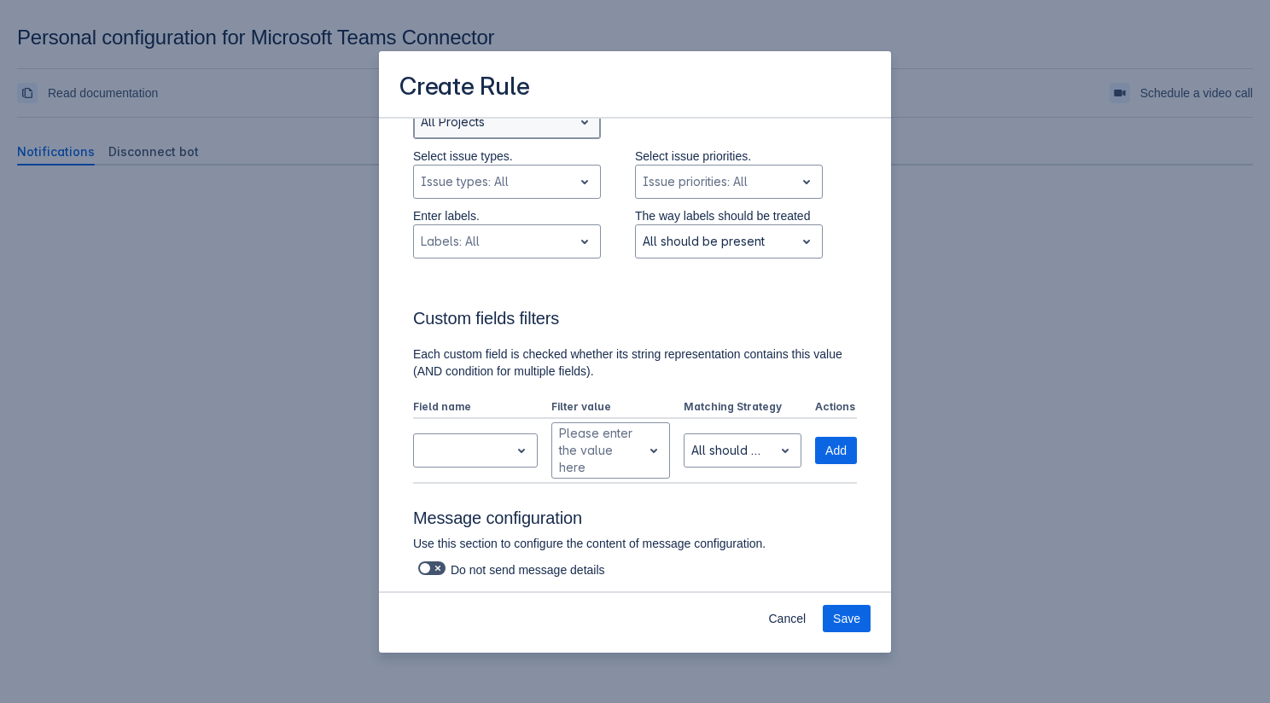
scroll to position [435, 0]
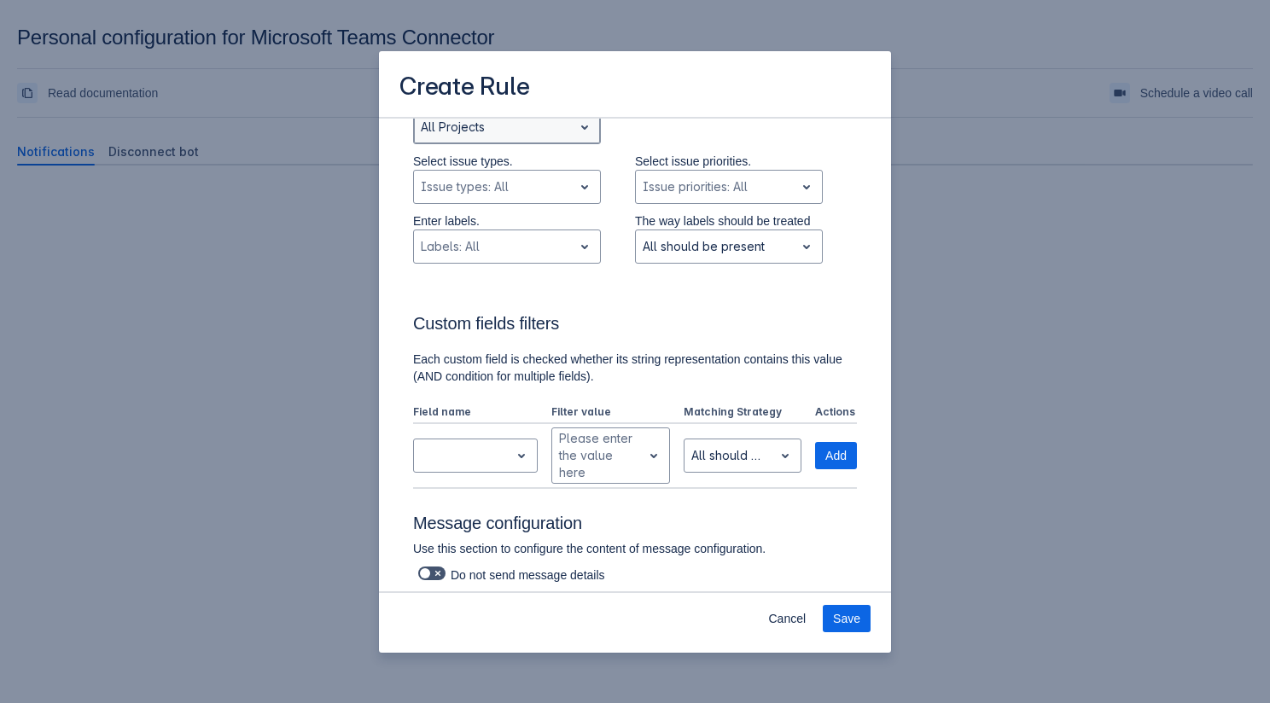
click at [561, 126] on div "Scrollable content" at bounding box center [493, 127] width 145 height 20
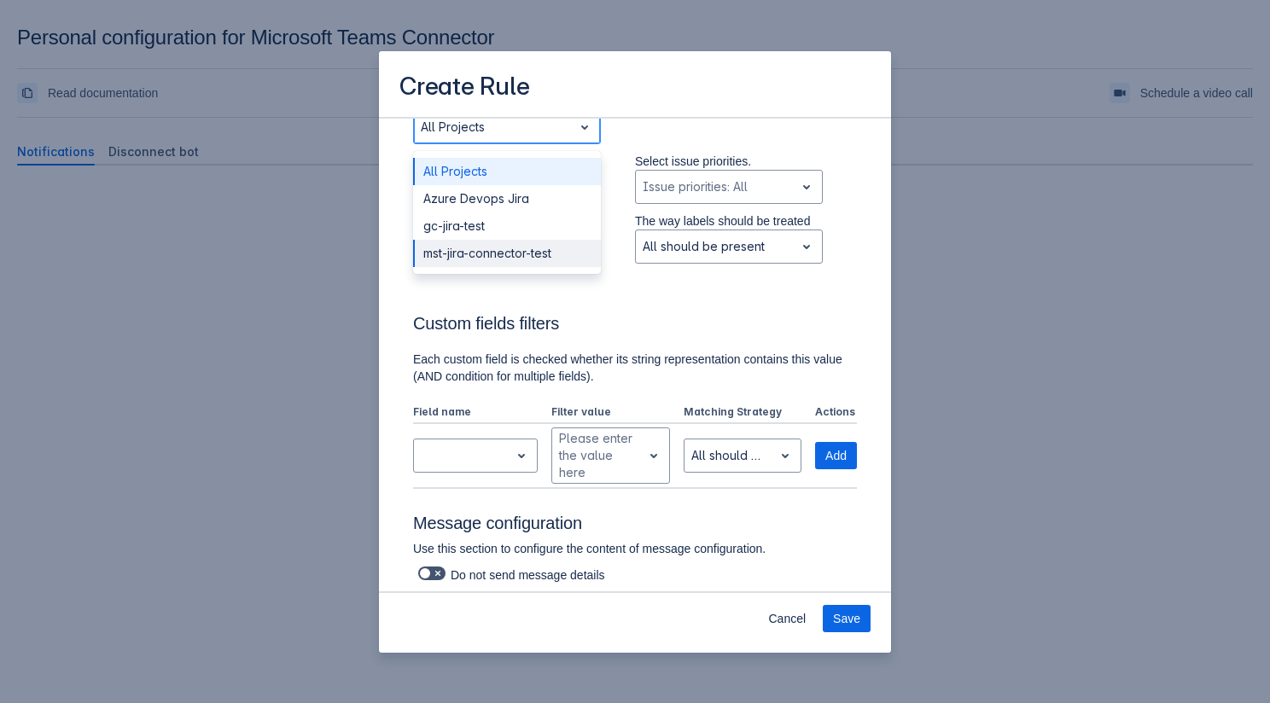
click at [531, 244] on div "mst-jira-connector-test" at bounding box center [507, 253] width 188 height 27
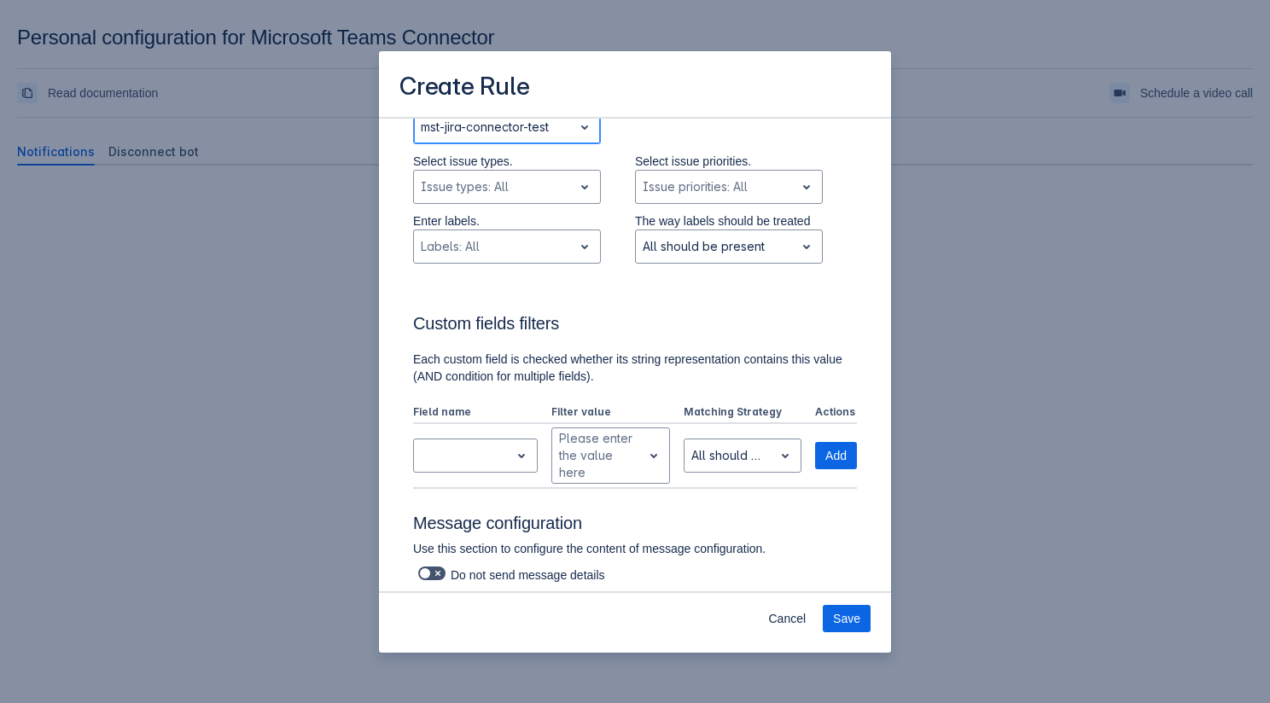
scroll to position [701, 0]
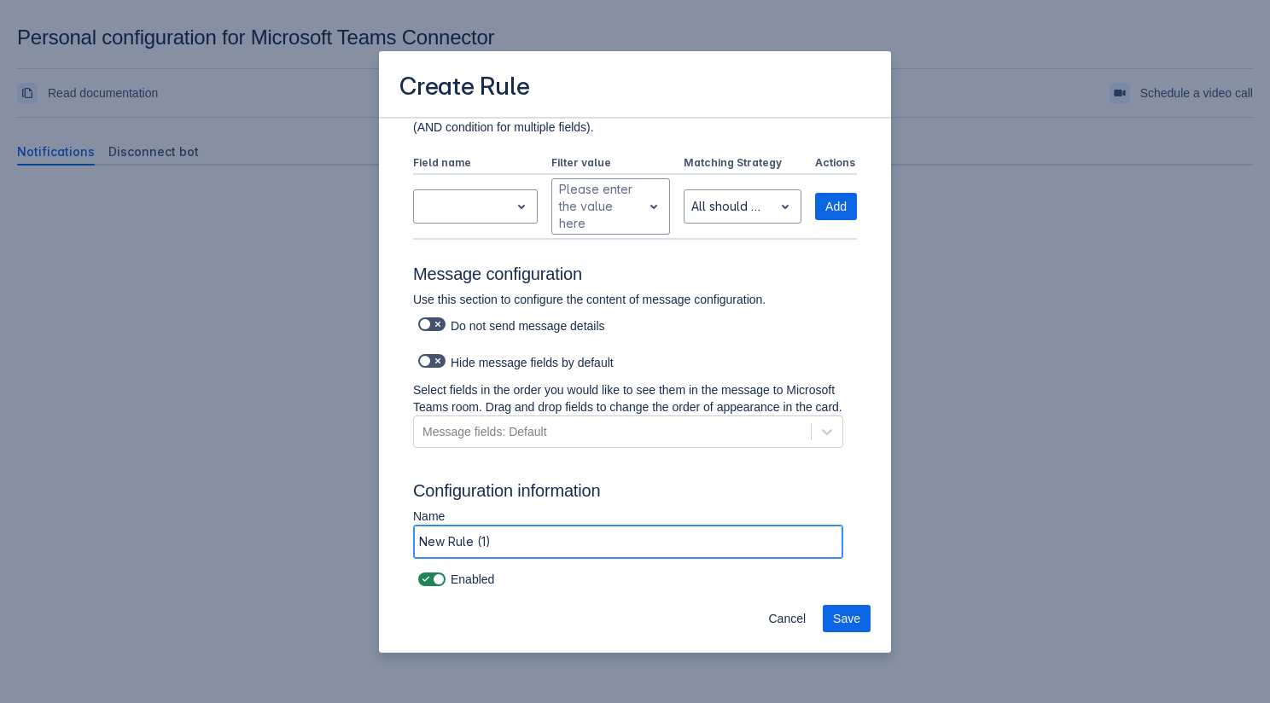
drag, startPoint x: 497, startPoint y: 548, endPoint x: 328, endPoint y: 481, distance: 181.6
click at [328, 481] on div "Create Rule Notify me when Issue I am assignee matches the filters below Issue …" at bounding box center [635, 351] width 1270 height 703
type input "Personal Rule (Issue Created, Updated and Commented)"
click at [825, 617] on button "Save" at bounding box center [847, 618] width 48 height 27
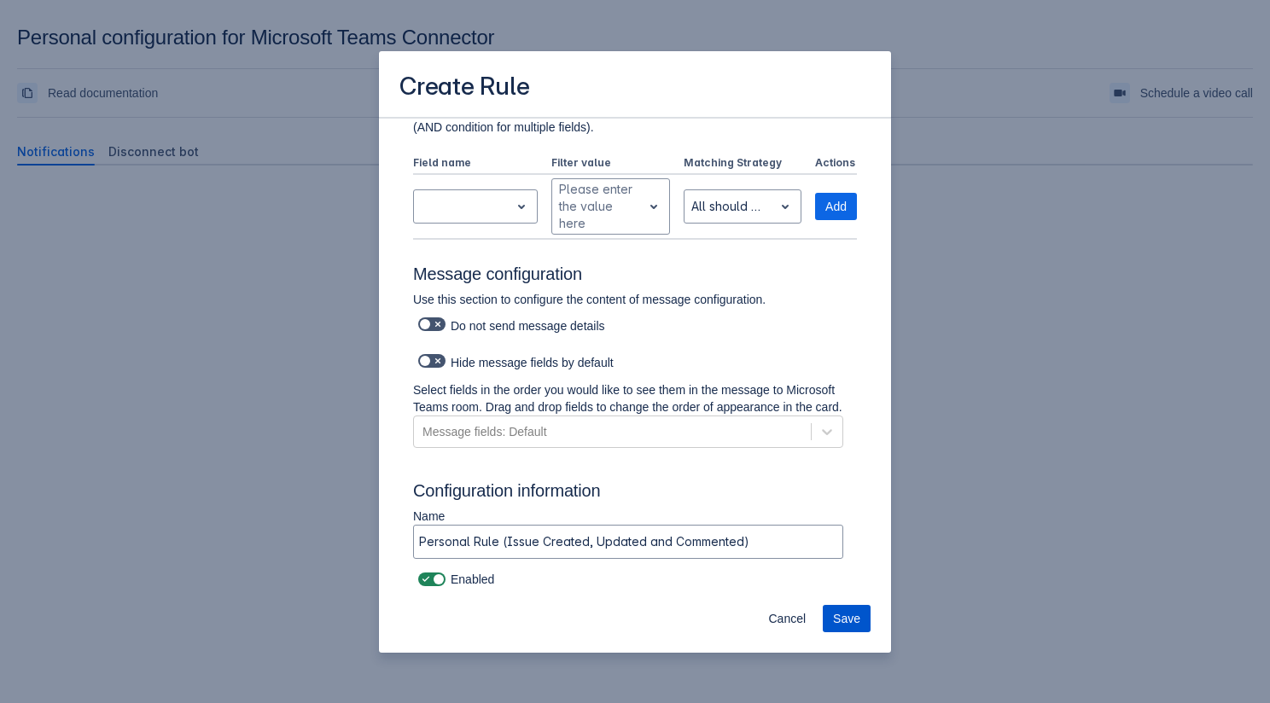
scroll to position [0, 0]
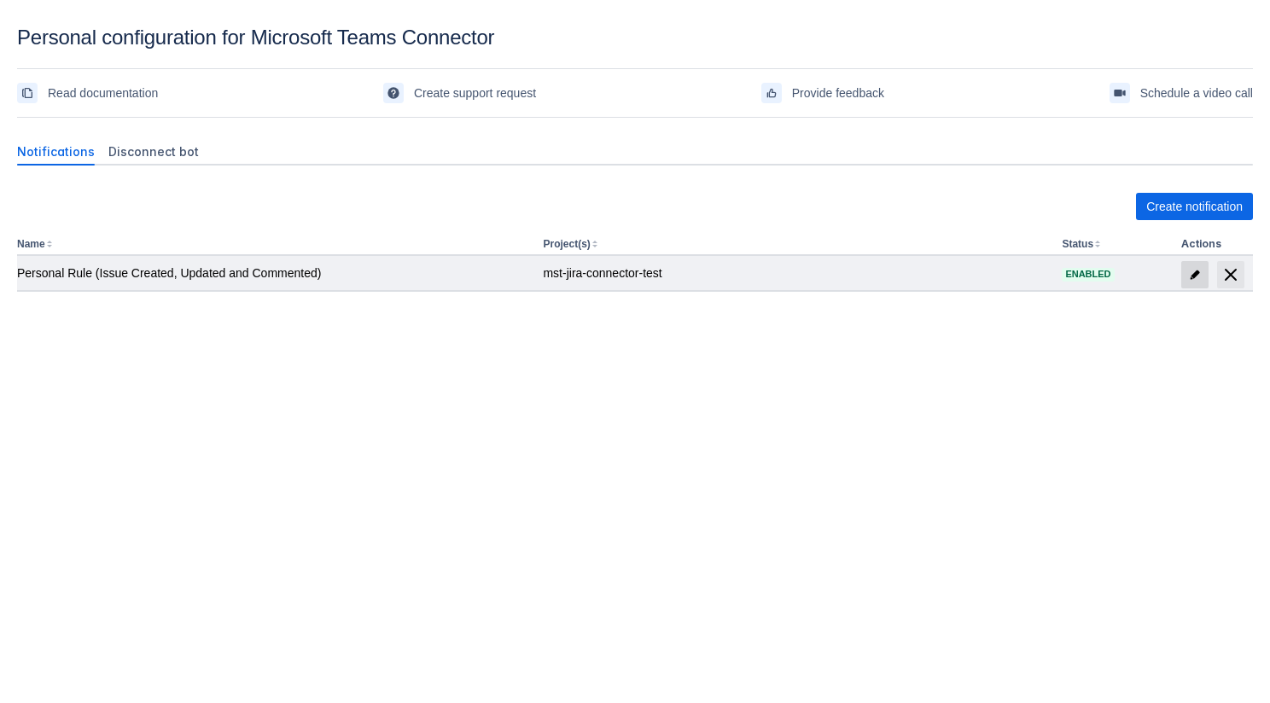
click at [1191, 268] on span "edit" at bounding box center [1195, 275] width 14 height 14
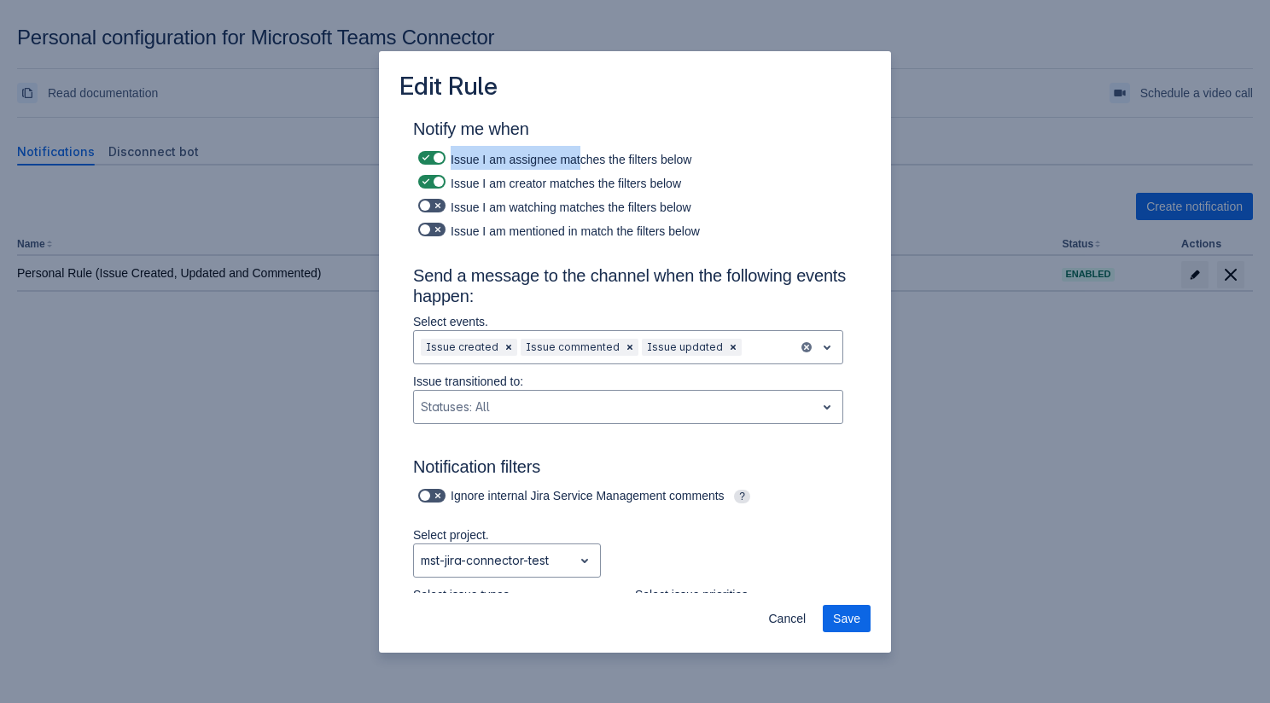
drag, startPoint x: 450, startPoint y: 159, endPoint x: 583, endPoint y: 161, distance: 133.1
click at [583, 161] on div "Issue I am assignee matches the filters below" at bounding box center [635, 158] width 444 height 24
click at [340, 327] on div "Edit Rule Notify me when Issue I am assignee matches the filters below Issue I …" at bounding box center [635, 351] width 1270 height 703
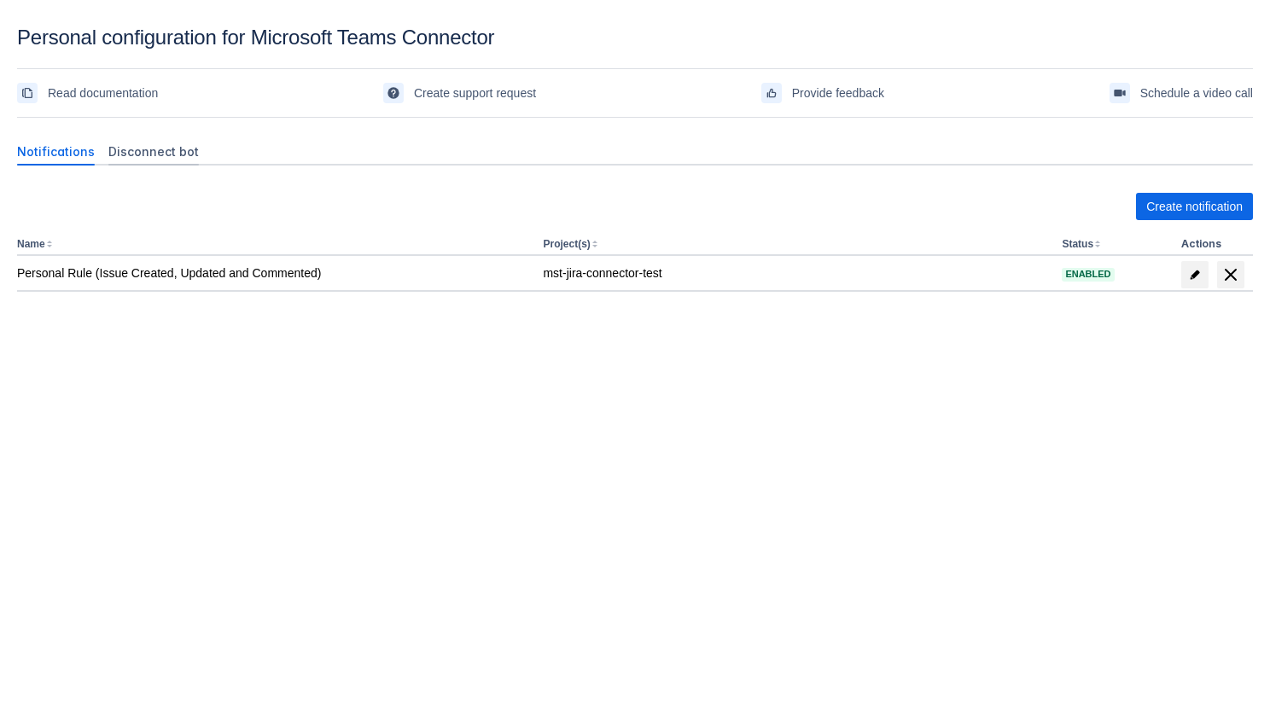
click at [152, 140] on div "Disconnect bot" at bounding box center [154, 151] width 104 height 27
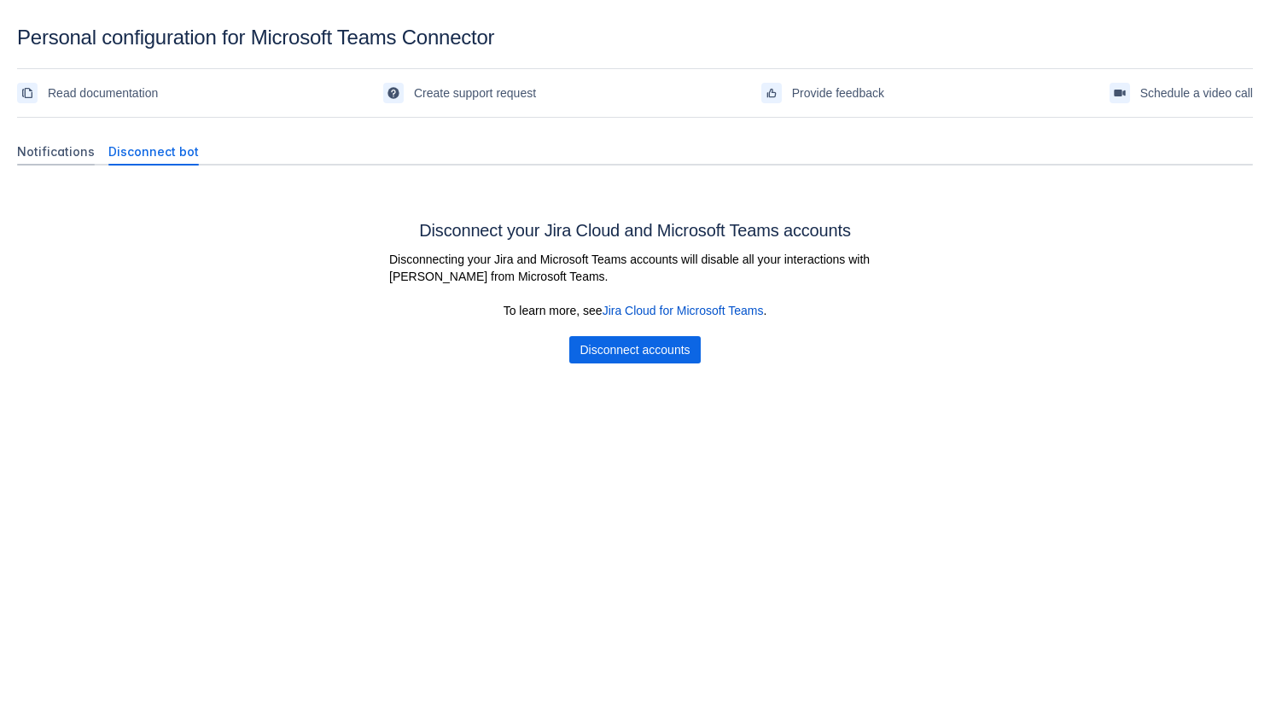
click at [89, 155] on span "Notifications" at bounding box center [56, 151] width 78 height 17
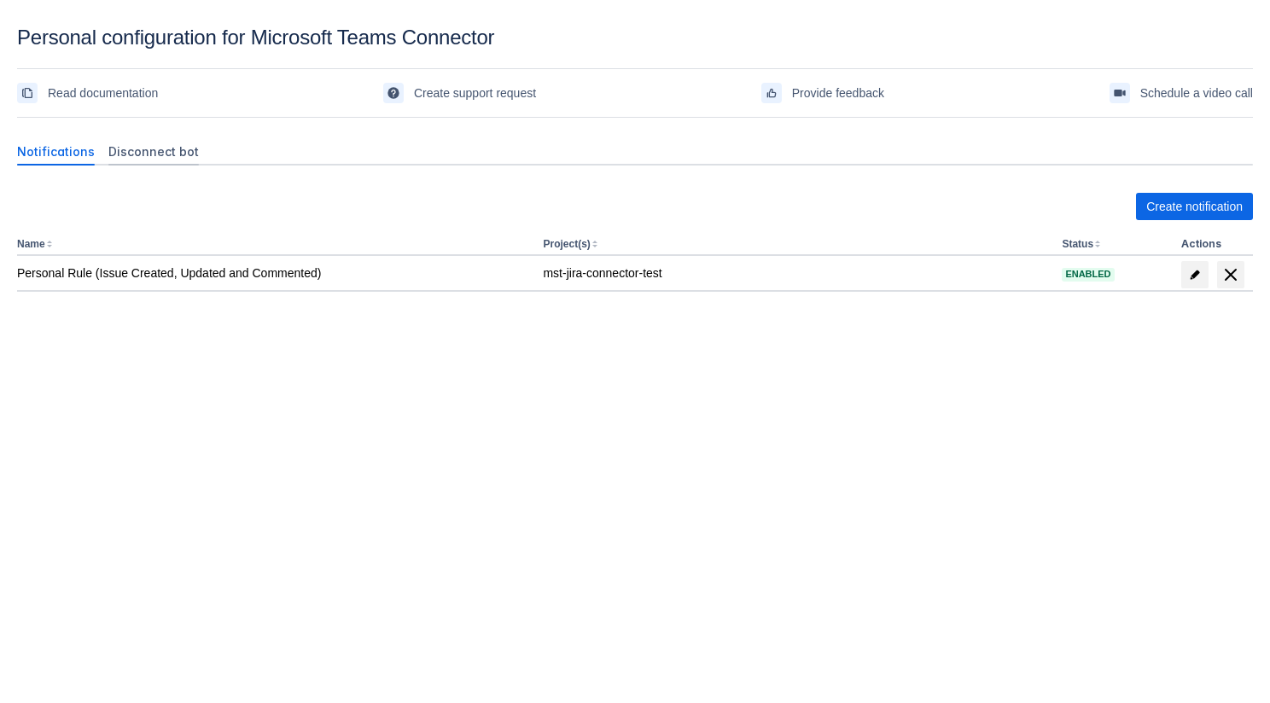
click at [110, 153] on span "Disconnect bot" at bounding box center [153, 151] width 90 height 17
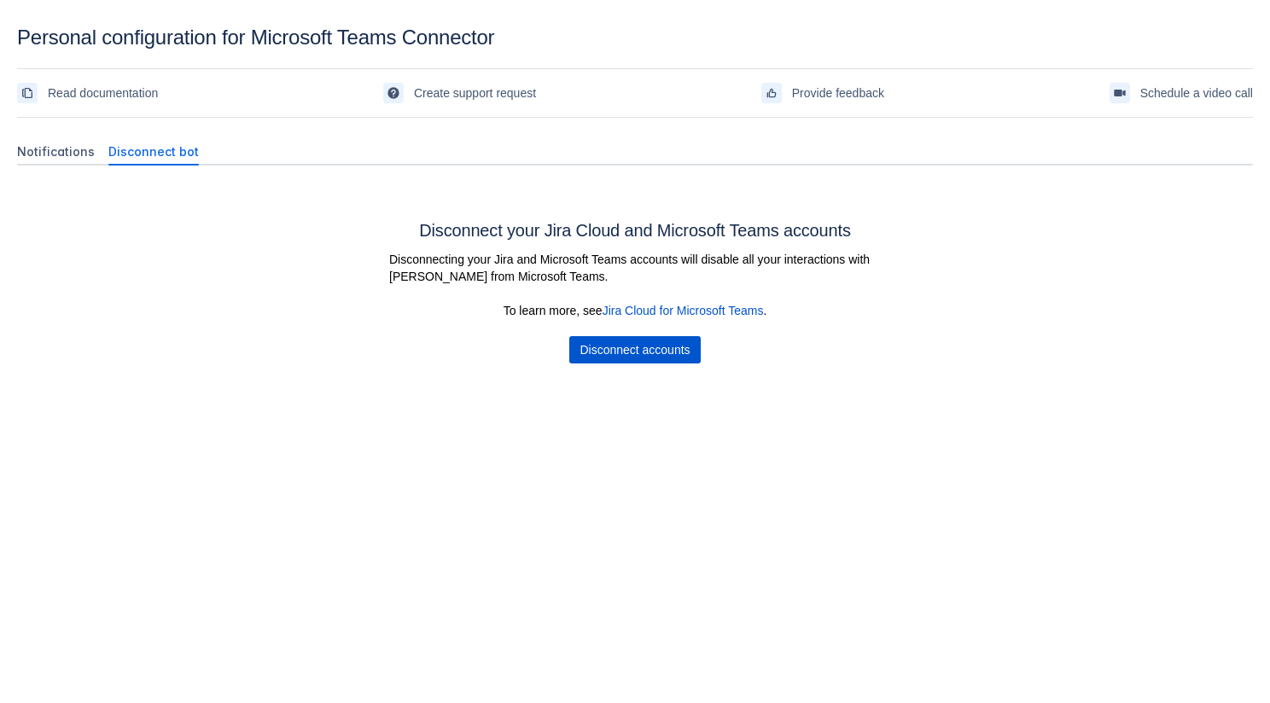
click at [637, 351] on span "Disconnect accounts" at bounding box center [634, 349] width 110 height 27
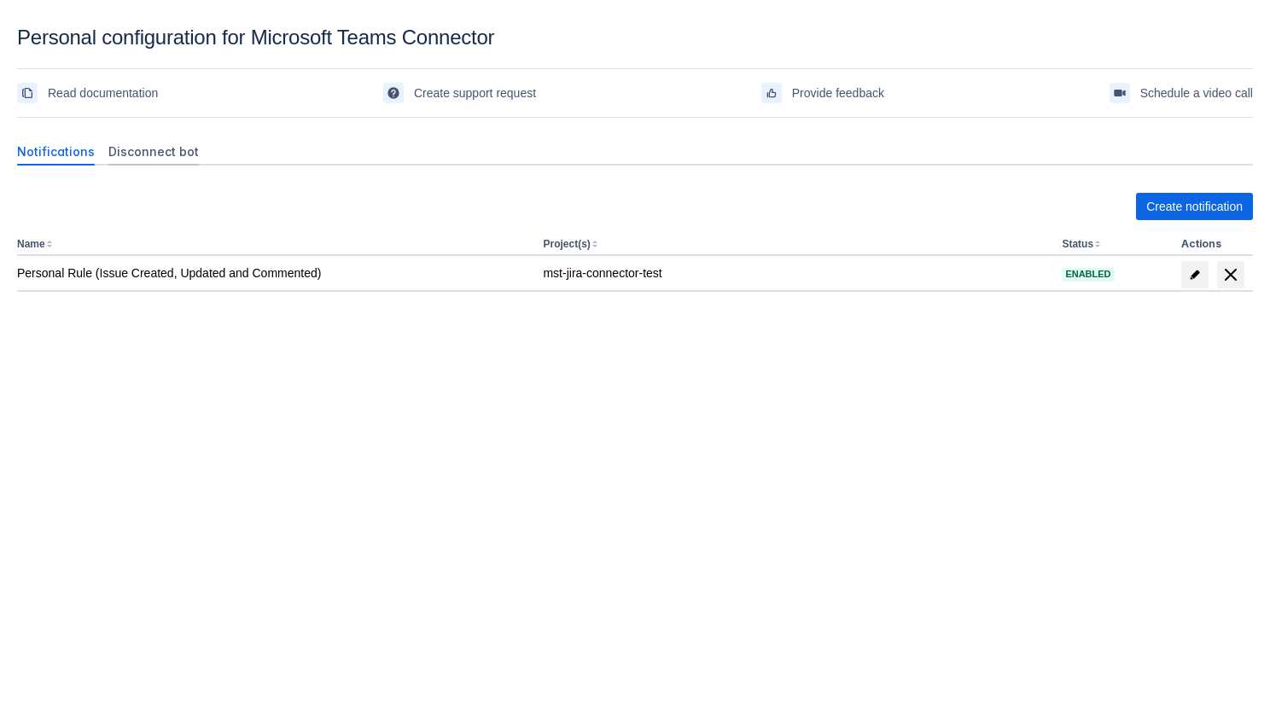
click at [177, 153] on span "Disconnect bot" at bounding box center [153, 151] width 90 height 17
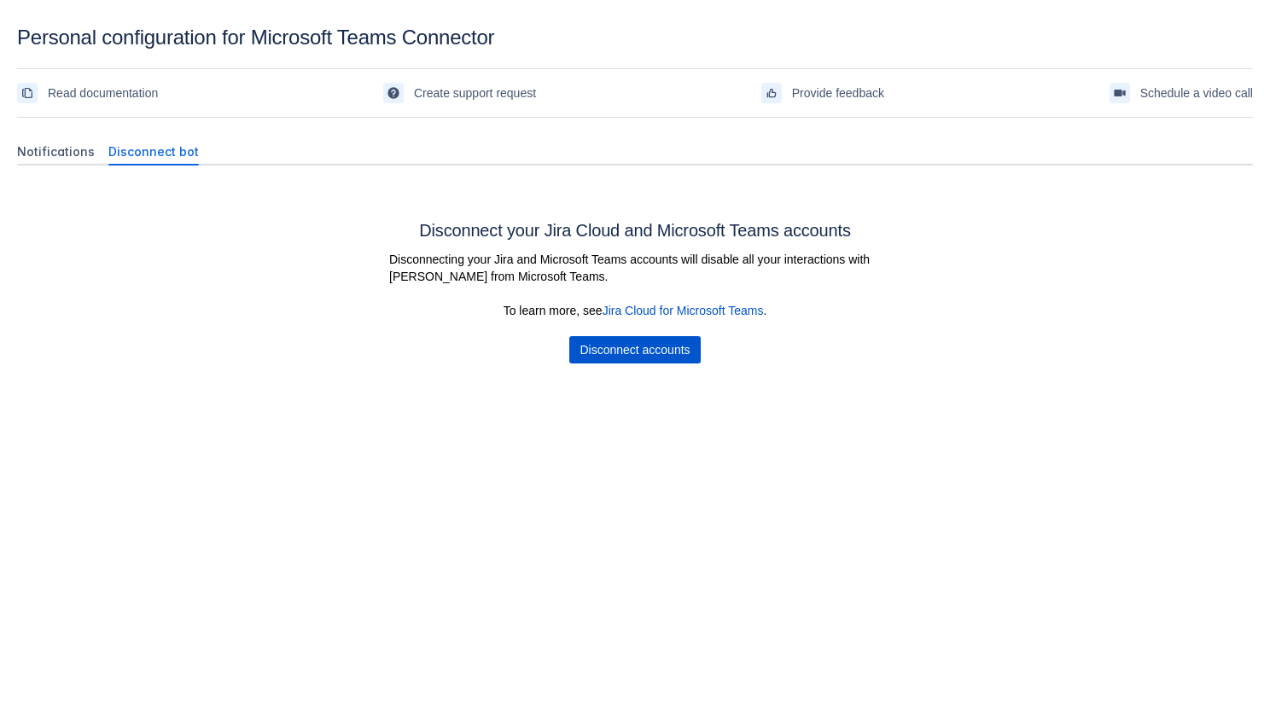
click at [616, 352] on span "Disconnect accounts" at bounding box center [634, 349] width 110 height 27
click at [616, 361] on span "Disconnect accounts" at bounding box center [634, 349] width 110 height 27
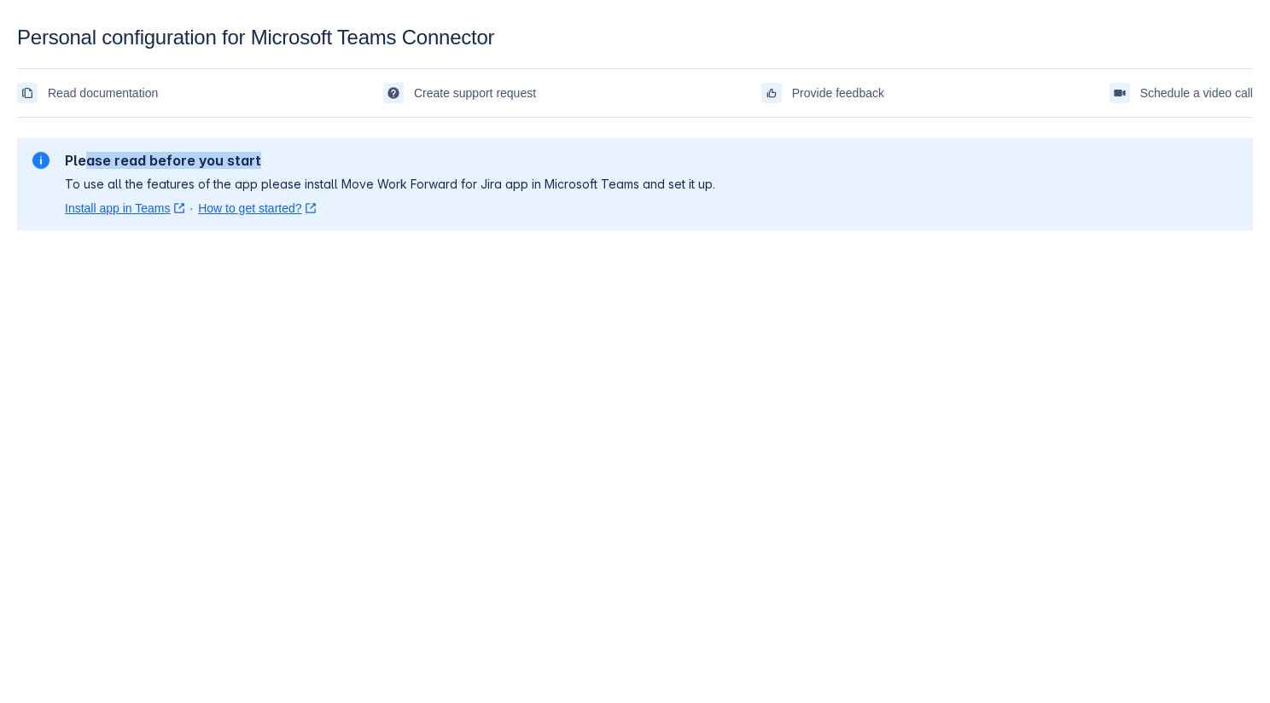
drag, startPoint x: 84, startPoint y: 158, endPoint x: 253, endPoint y: 163, distance: 169.9
click at [253, 163] on h2 "Please read before you start" at bounding box center [390, 160] width 650 height 17
click at [228, 206] on link "How to get started? ﻿ , (opens new window)" at bounding box center [257, 208] width 118 height 17
click at [570, 324] on body "Personal configuration for Microsoft Teams Connector Read documentation Create …" at bounding box center [635, 377] width 1270 height 703
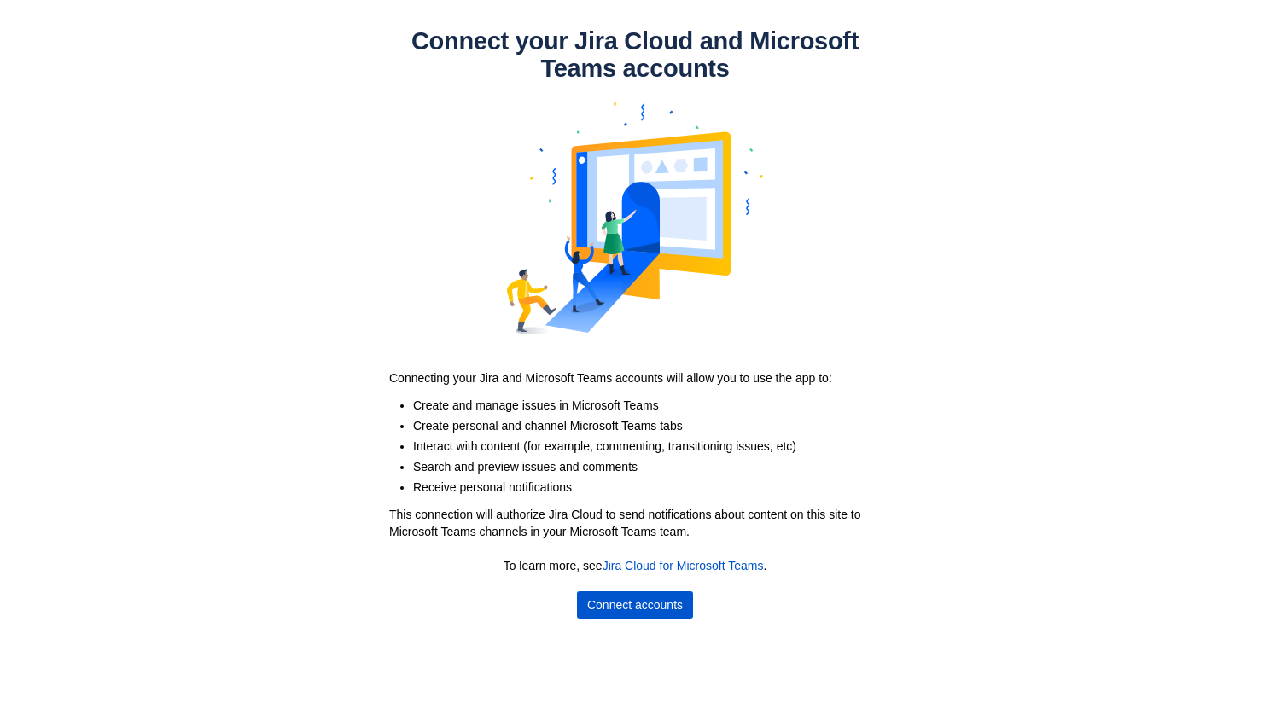
click at [667, 602] on span "Connect accounts" at bounding box center [635, 604] width 96 height 27
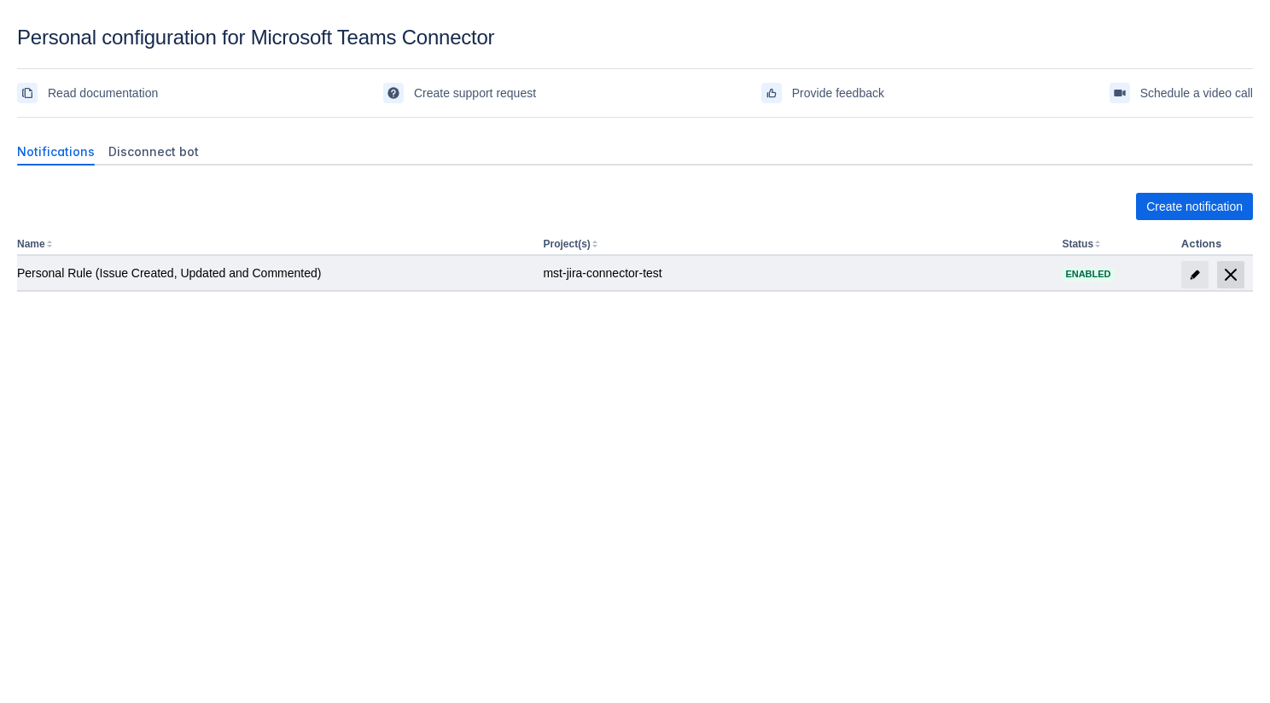
click at [1241, 267] on span at bounding box center [1230, 274] width 27 height 27
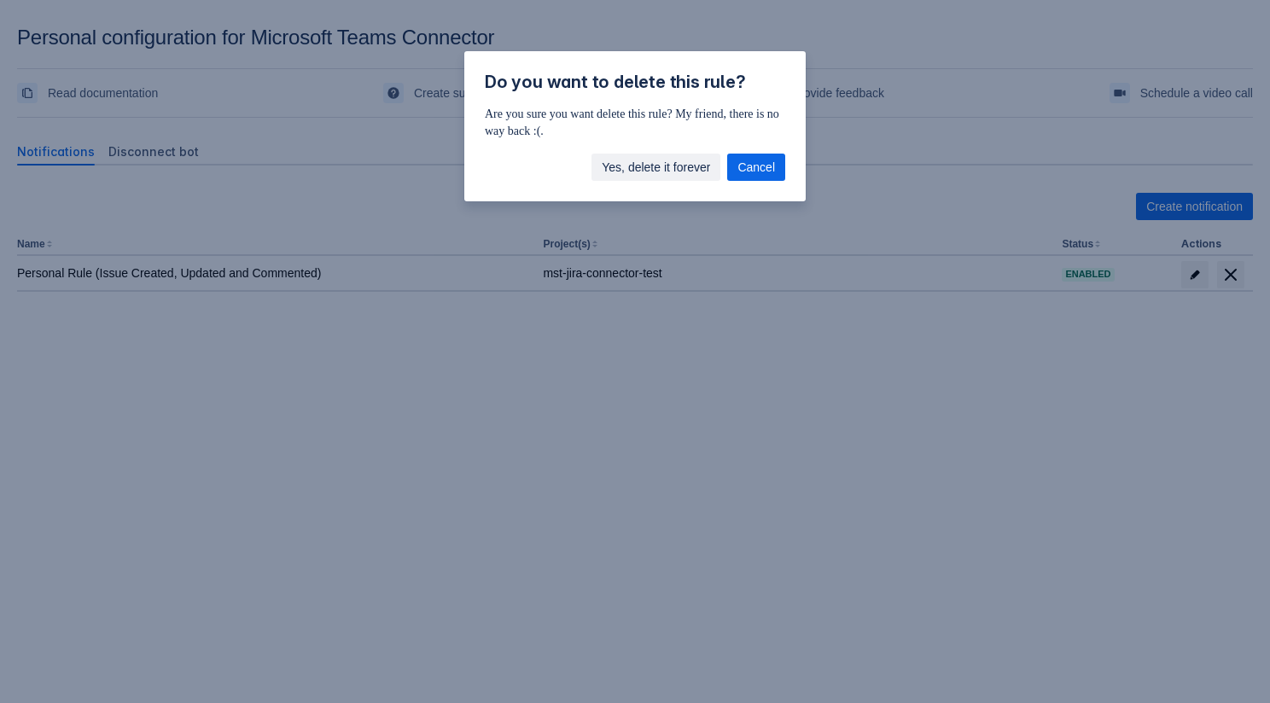
click at [686, 172] on span "Yes, delete it forever" at bounding box center [656, 167] width 108 height 27
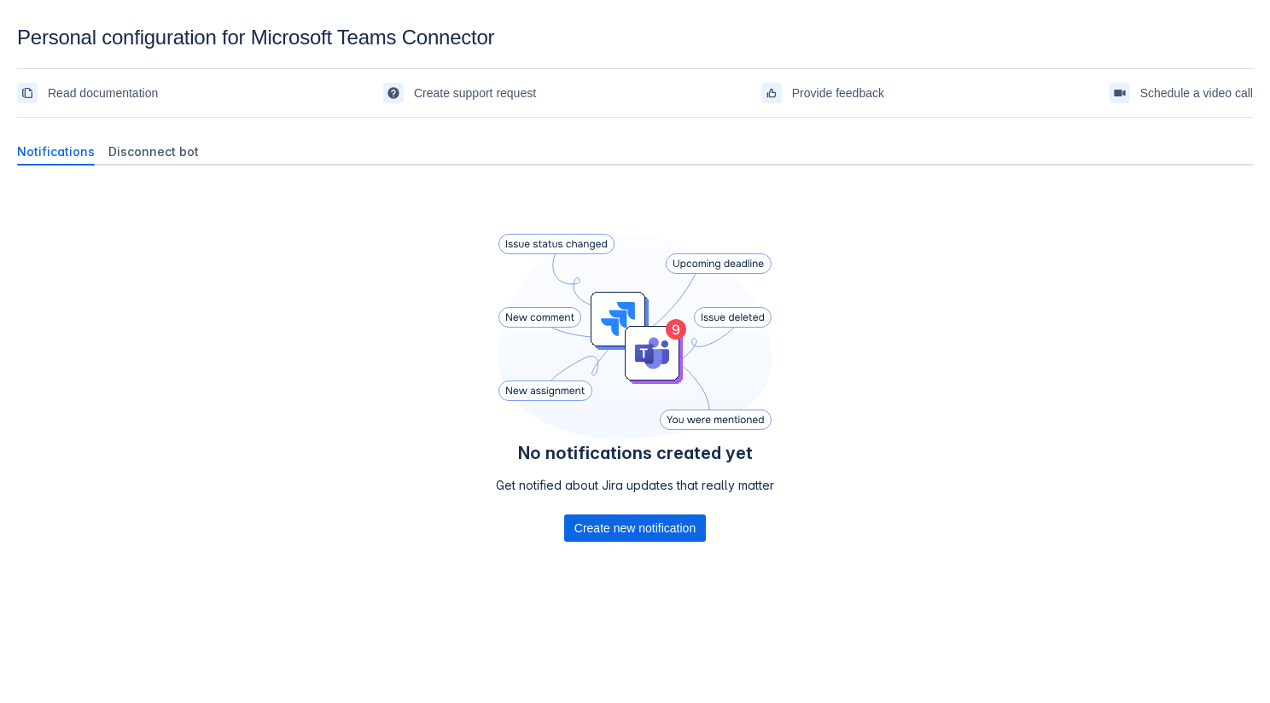
click at [208, 147] on div "Notifications Disconnect bot" at bounding box center [631, 151] width 1242 height 27
click at [161, 149] on span "Disconnect bot" at bounding box center [153, 151] width 90 height 17
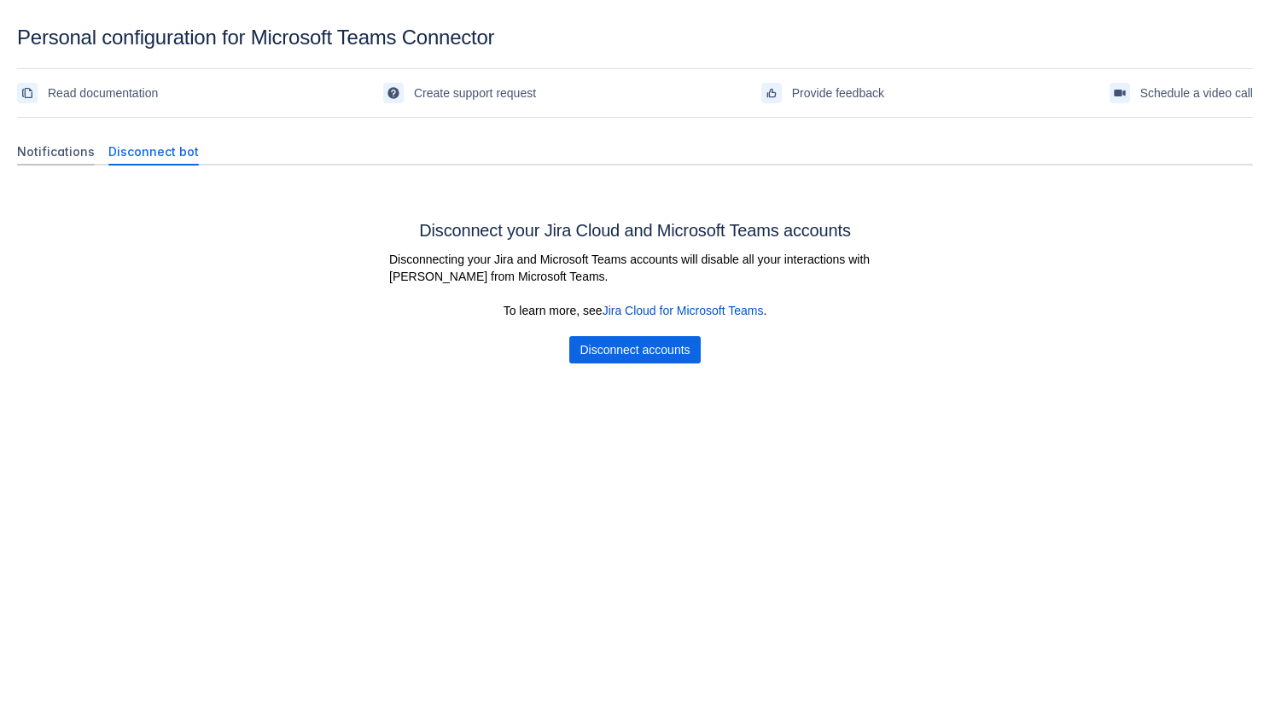
click at [39, 148] on span "Notifications" at bounding box center [56, 151] width 78 height 17
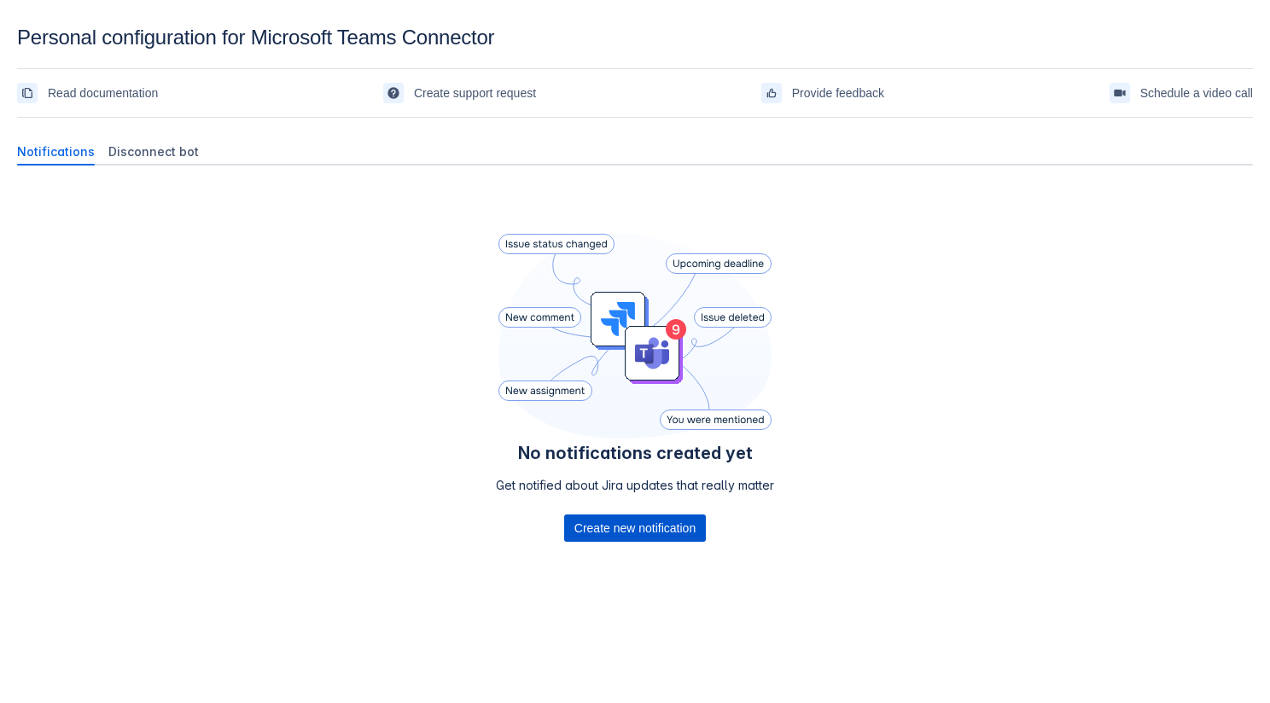
click at [605, 516] on span "Create new notification" at bounding box center [634, 528] width 121 height 27
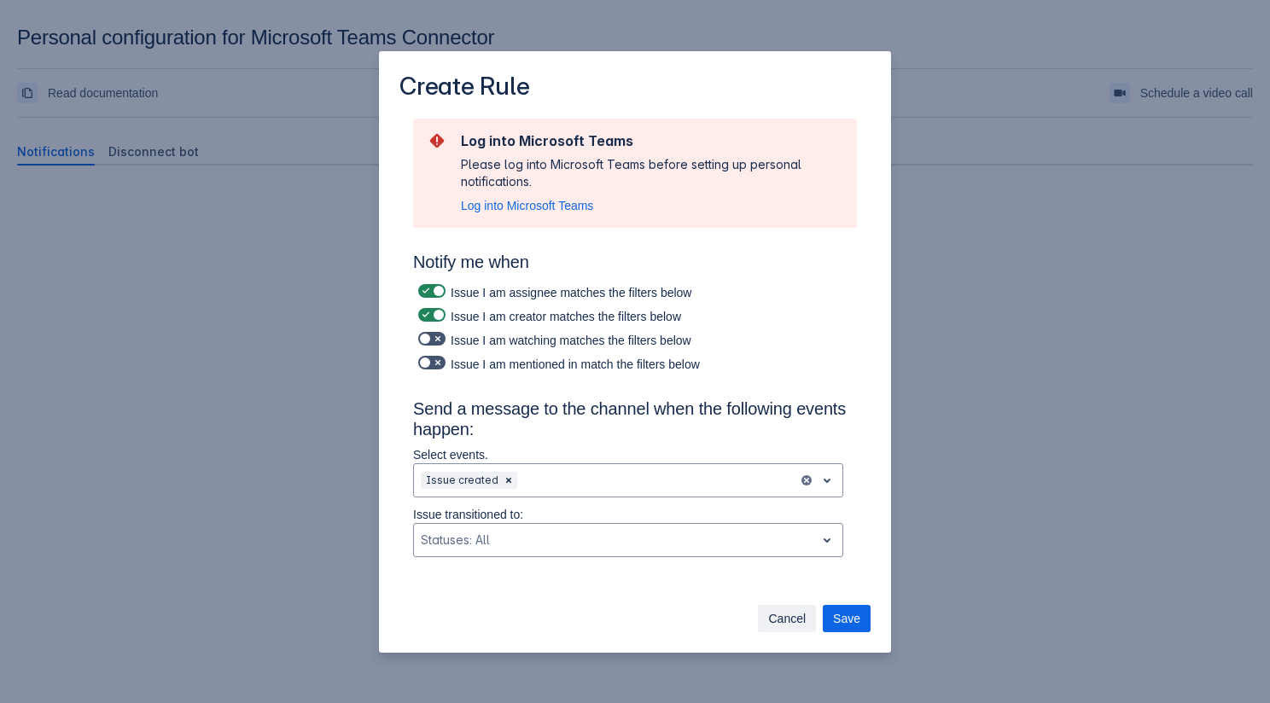
click at [789, 614] on span "Cancel" at bounding box center [787, 618] width 38 height 27
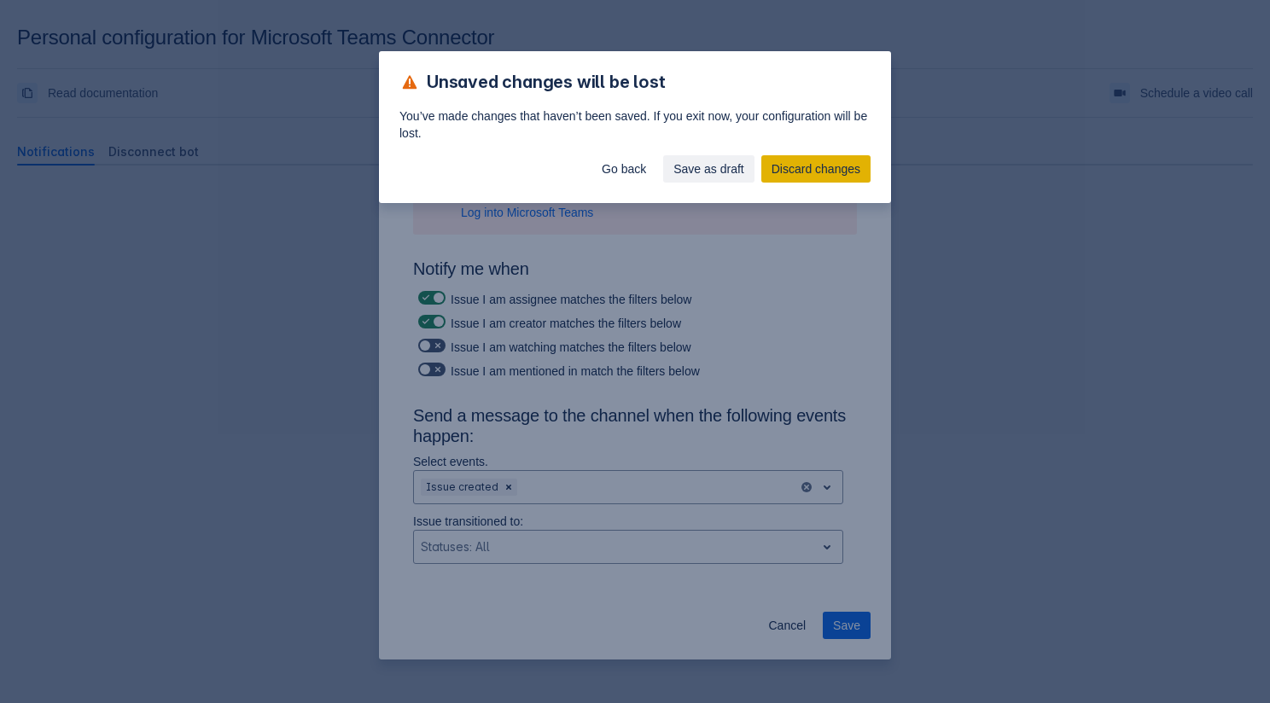
click at [789, 176] on span "Discard changes" at bounding box center [815, 168] width 89 height 27
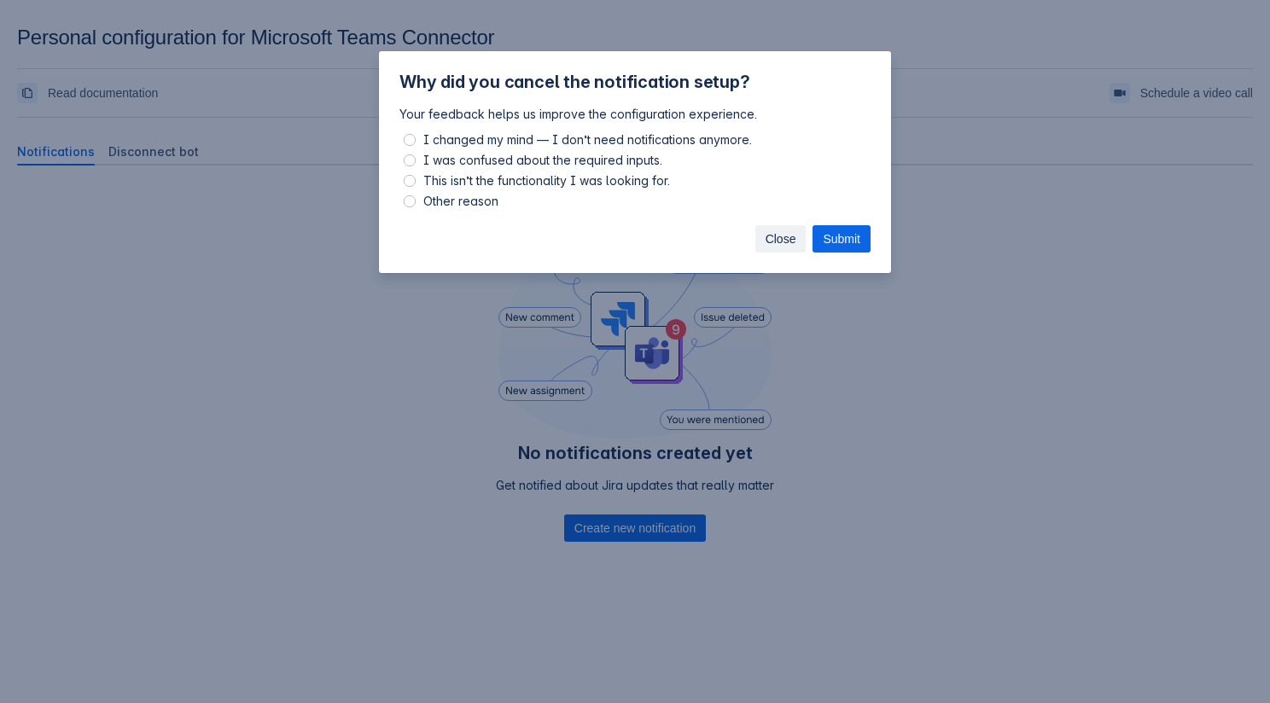
click at [765, 244] on span "Close" at bounding box center [780, 238] width 31 height 27
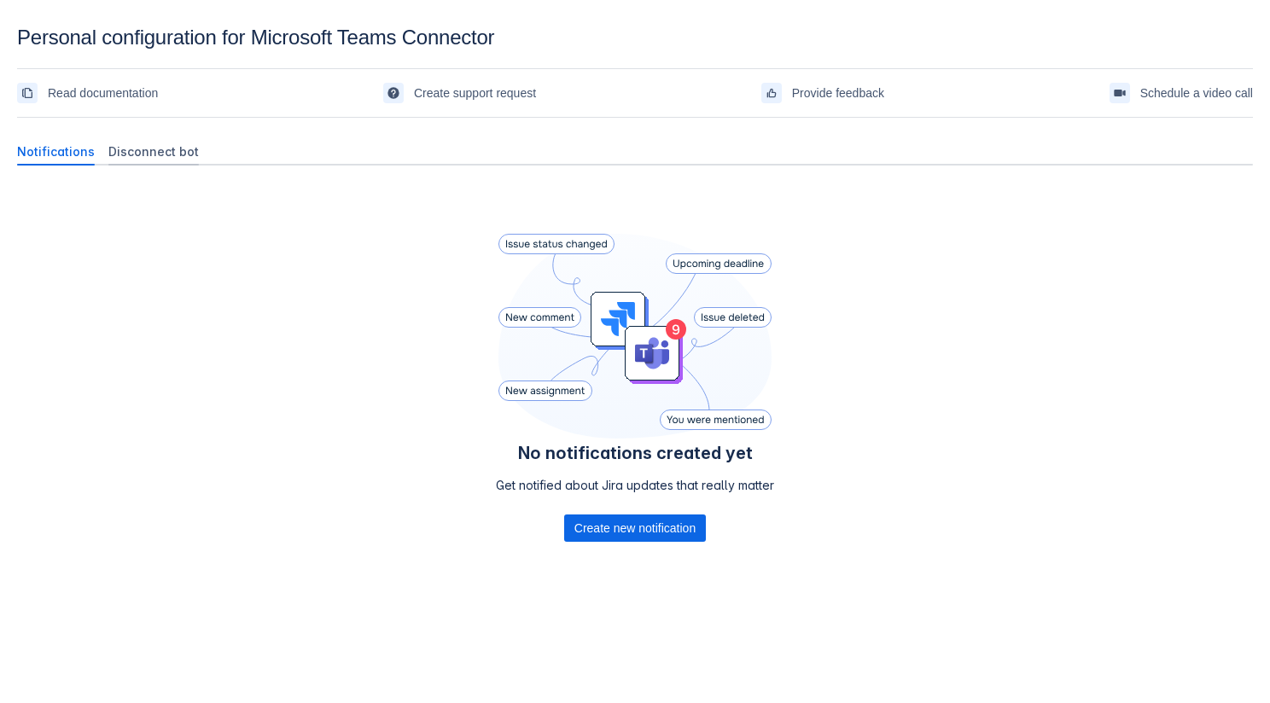
click at [172, 158] on span "Disconnect bot" at bounding box center [153, 151] width 90 height 17
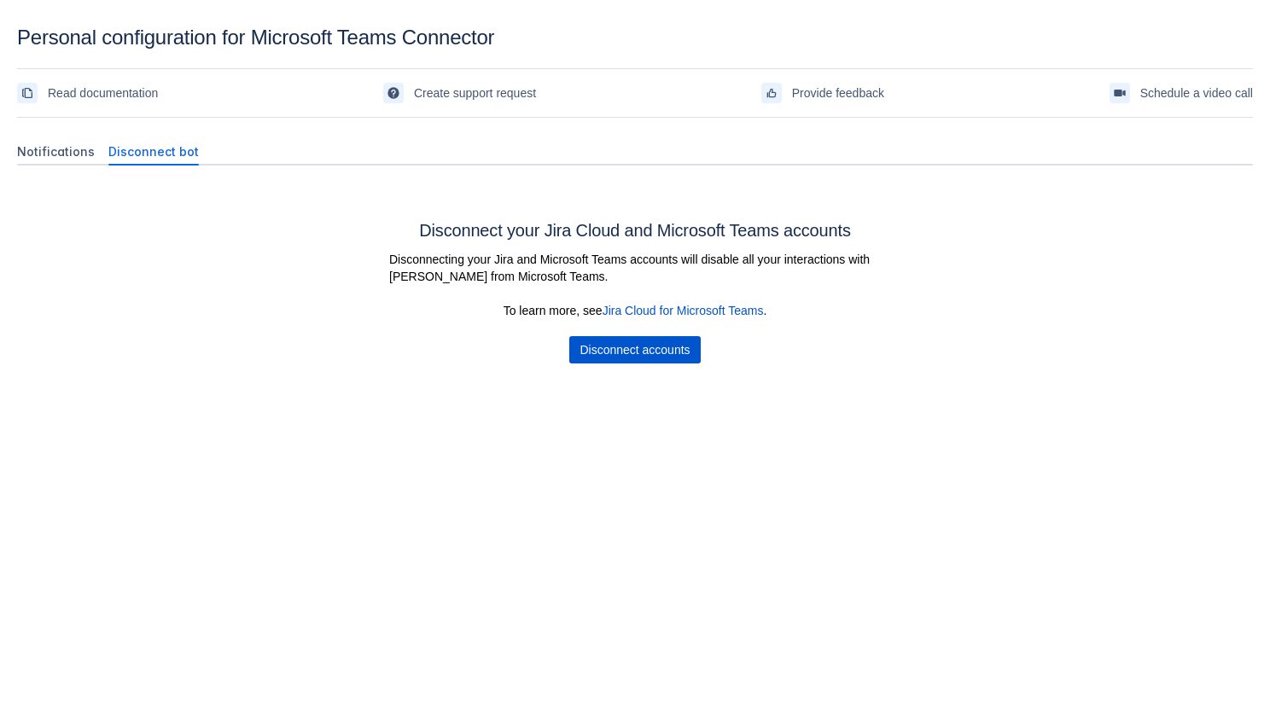
click at [596, 344] on span "Disconnect accounts" at bounding box center [634, 349] width 110 height 27
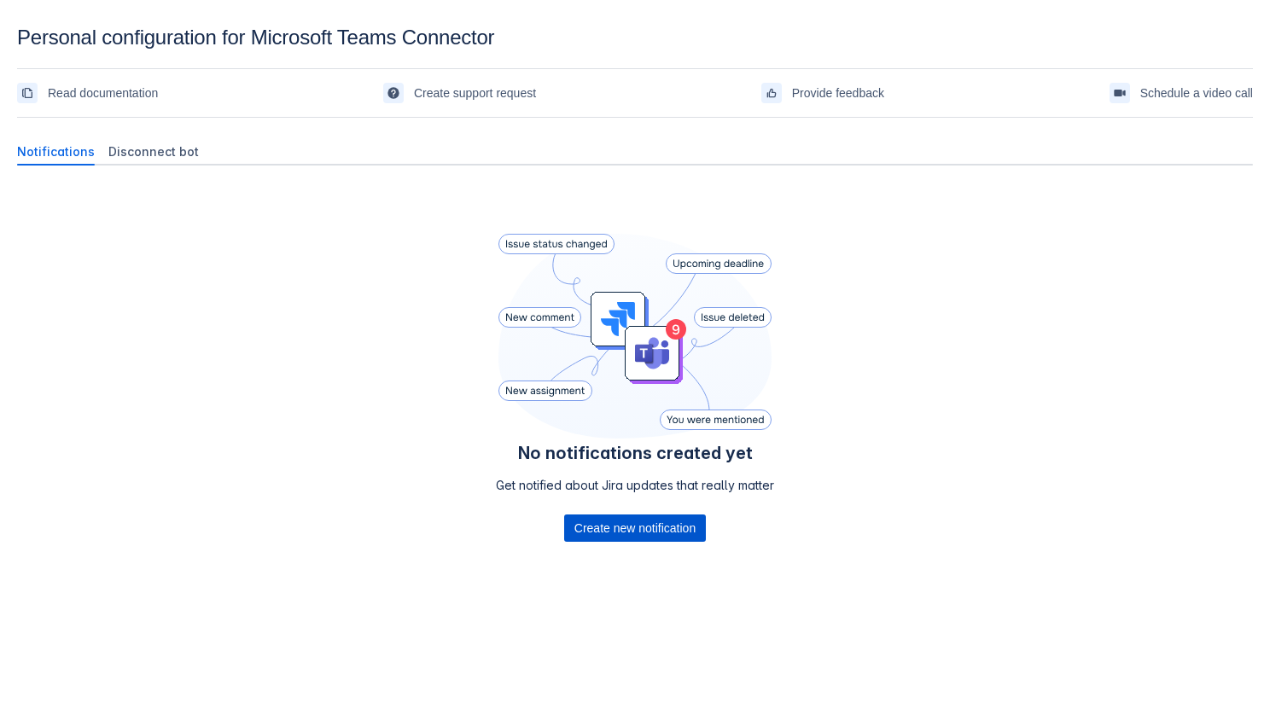
click at [642, 529] on span "Create new notification" at bounding box center [634, 528] width 121 height 27
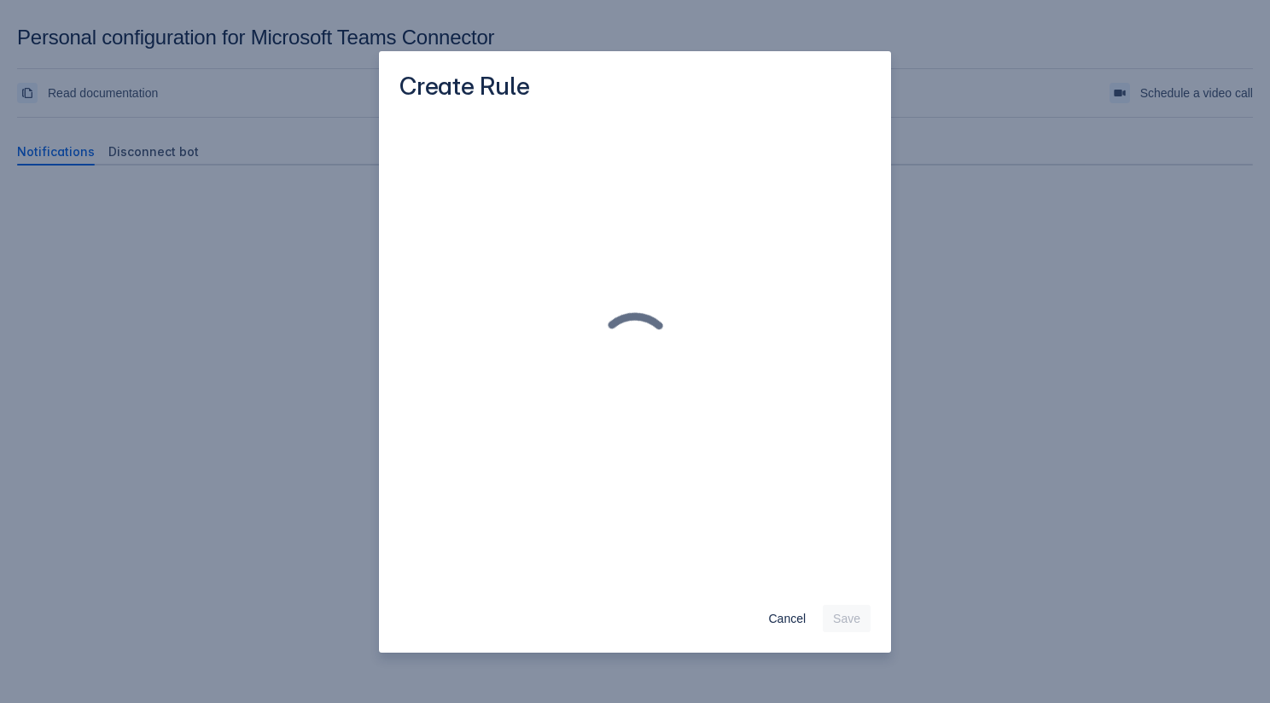
click at [642, 529] on div at bounding box center [635, 355] width 512 height 476
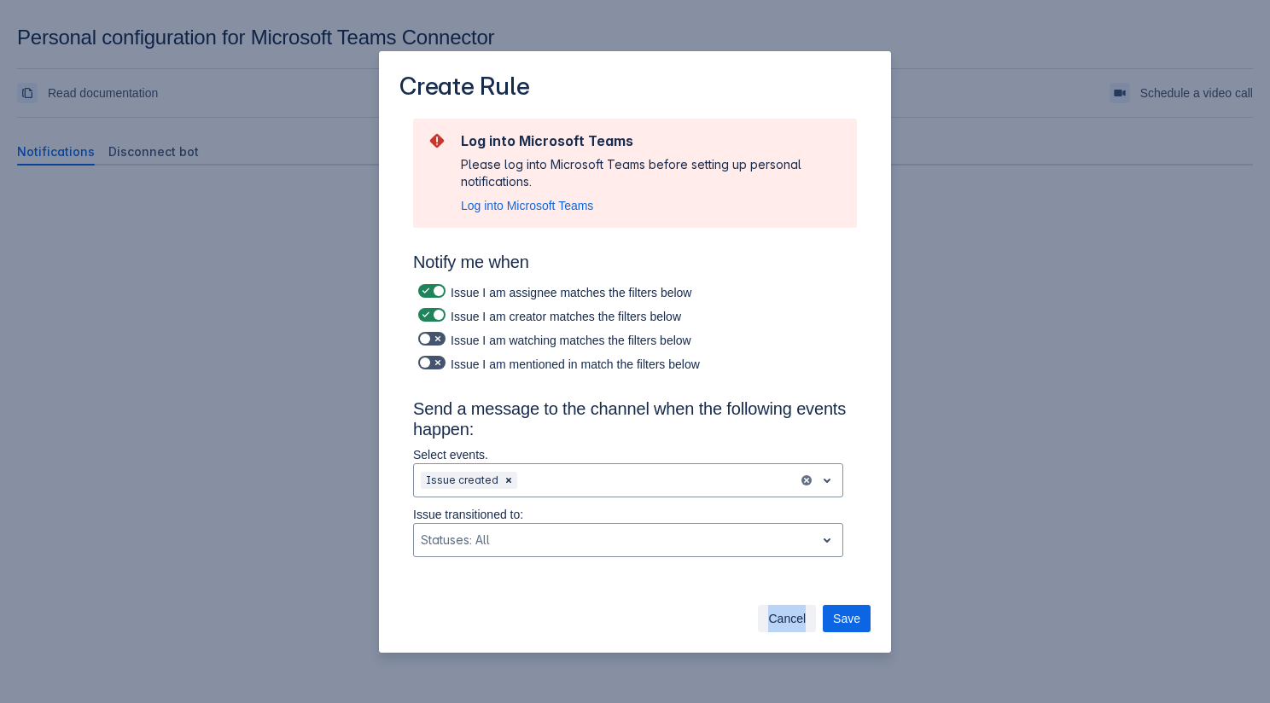
click at [788, 625] on span "Cancel" at bounding box center [787, 618] width 38 height 27
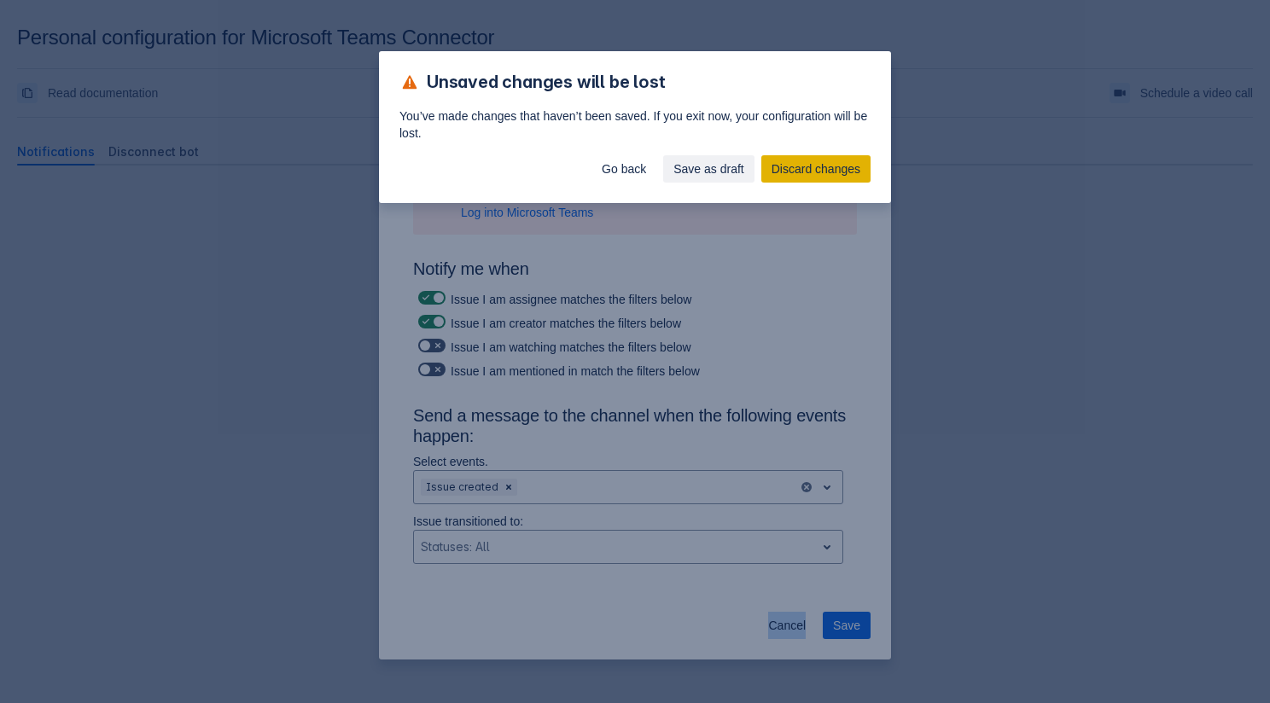
click at [800, 174] on span "Discard changes" at bounding box center [815, 168] width 89 height 27
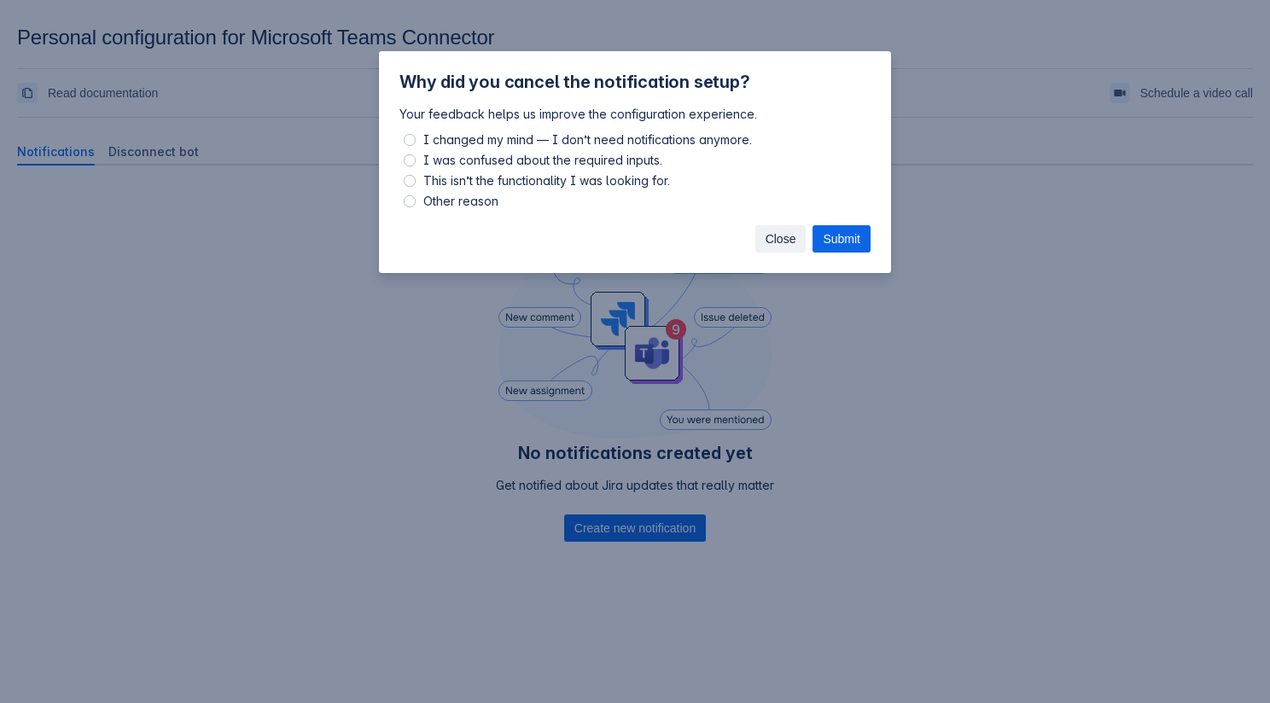
click at [760, 238] on button "Close" at bounding box center [780, 238] width 51 height 27
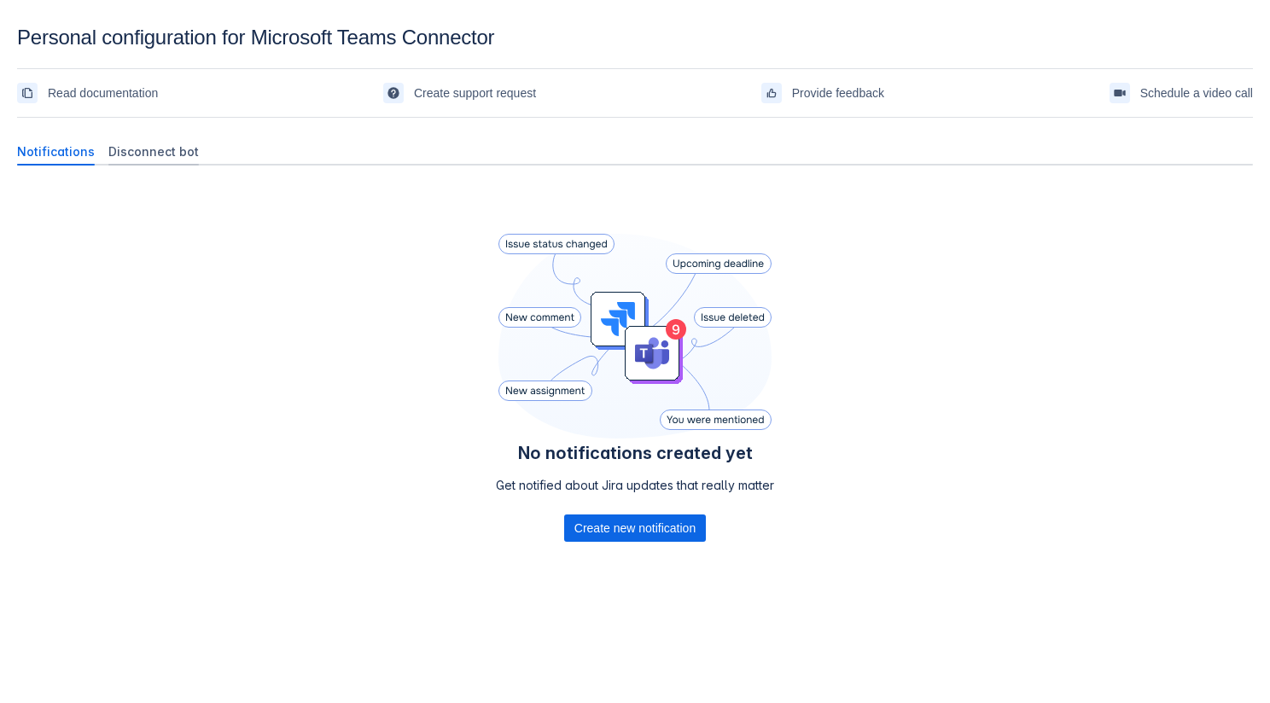
click at [151, 159] on span "Disconnect bot" at bounding box center [153, 151] width 90 height 17
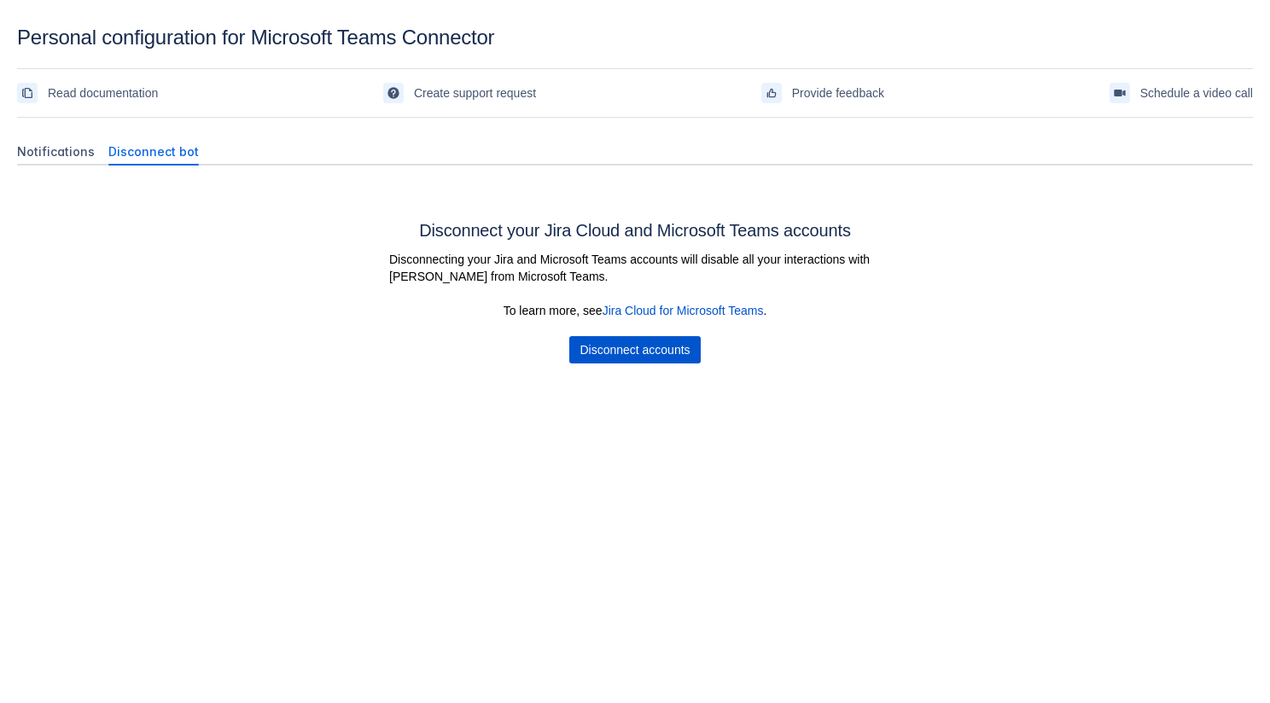
click at [625, 351] on span "Disconnect accounts" at bounding box center [634, 349] width 110 height 27
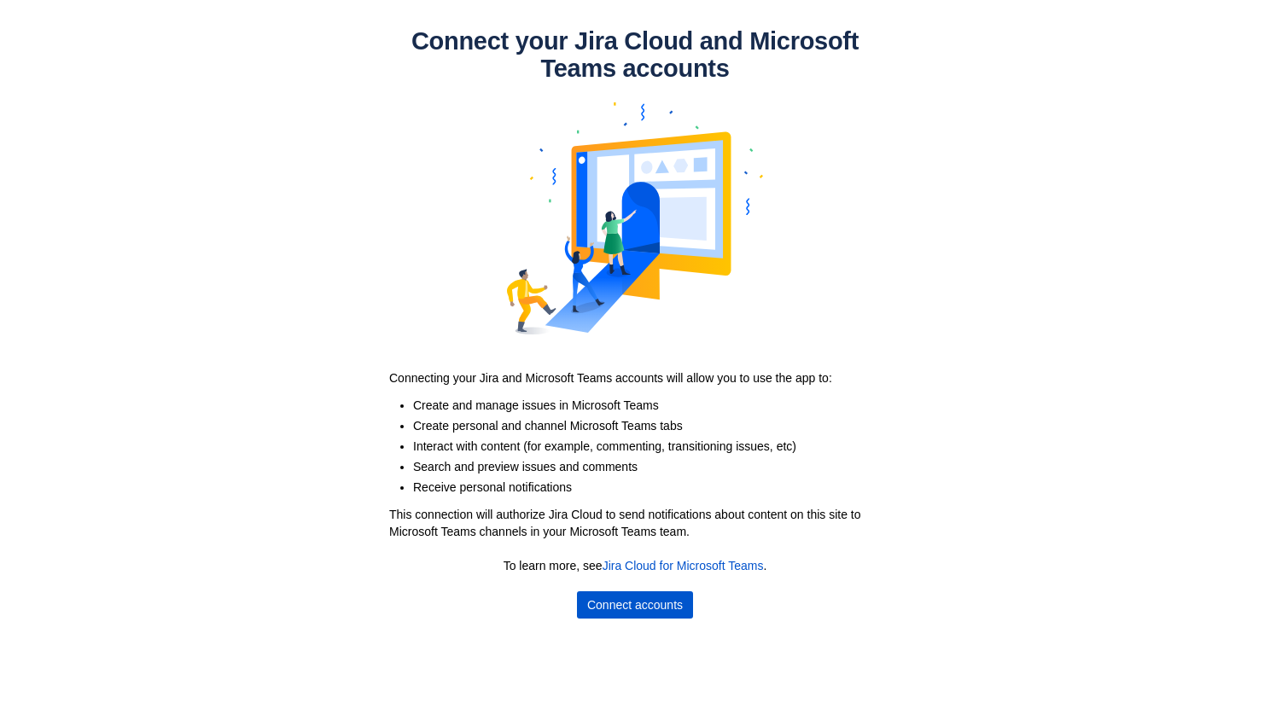
click at [604, 613] on span "Connect accounts" at bounding box center [635, 604] width 96 height 27
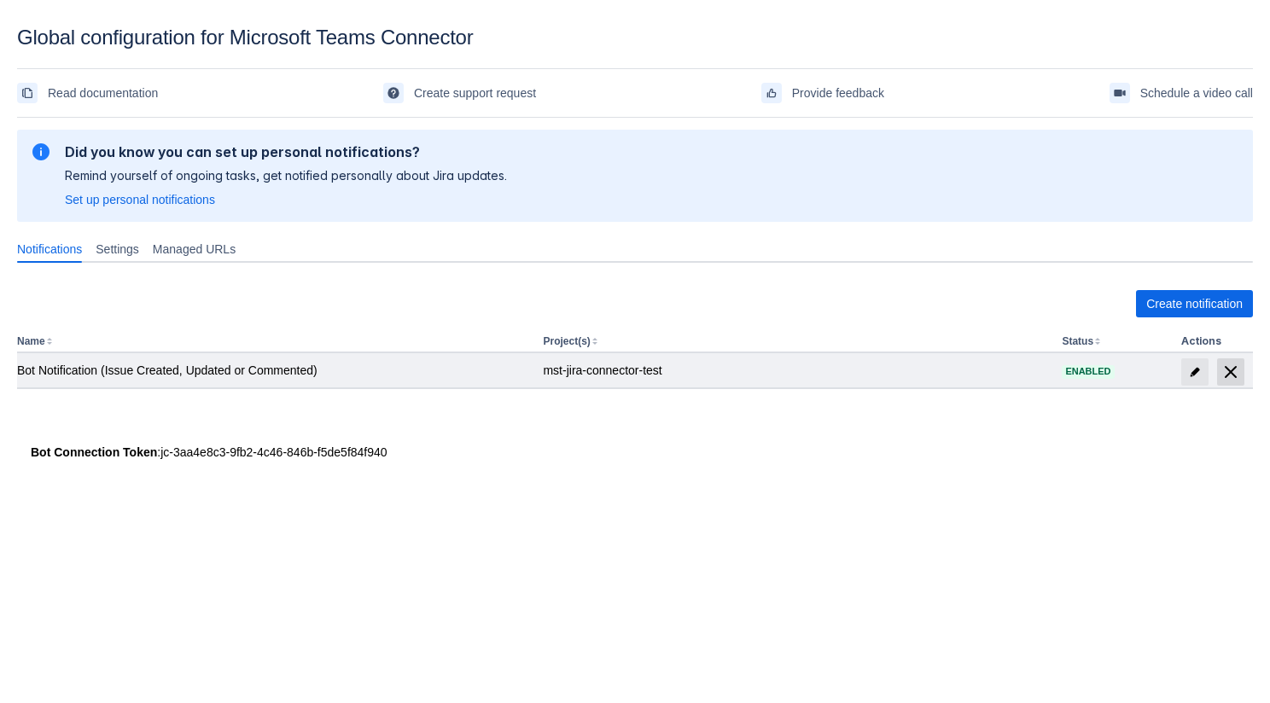
click at [1221, 368] on span "delete" at bounding box center [1230, 372] width 20 height 20
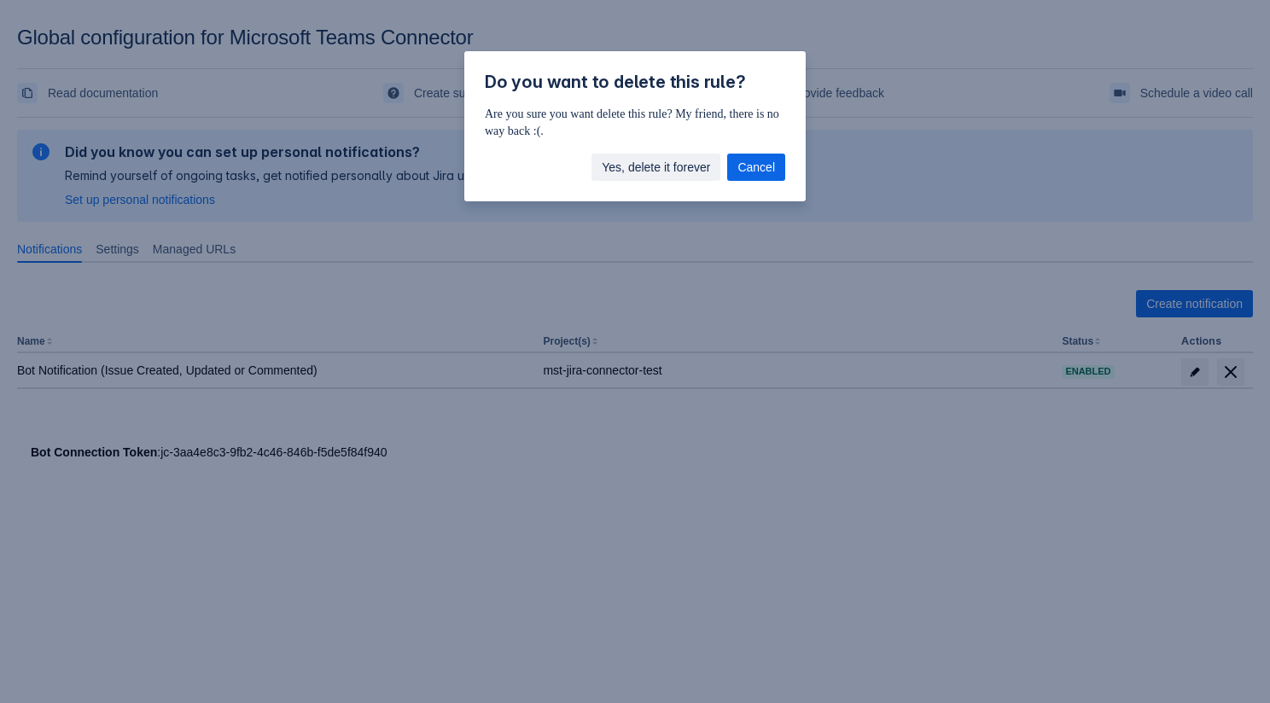
click at [673, 170] on span "Yes, delete it forever" at bounding box center [656, 167] width 108 height 27
